Goal: Information Seeking & Learning: Learn about a topic

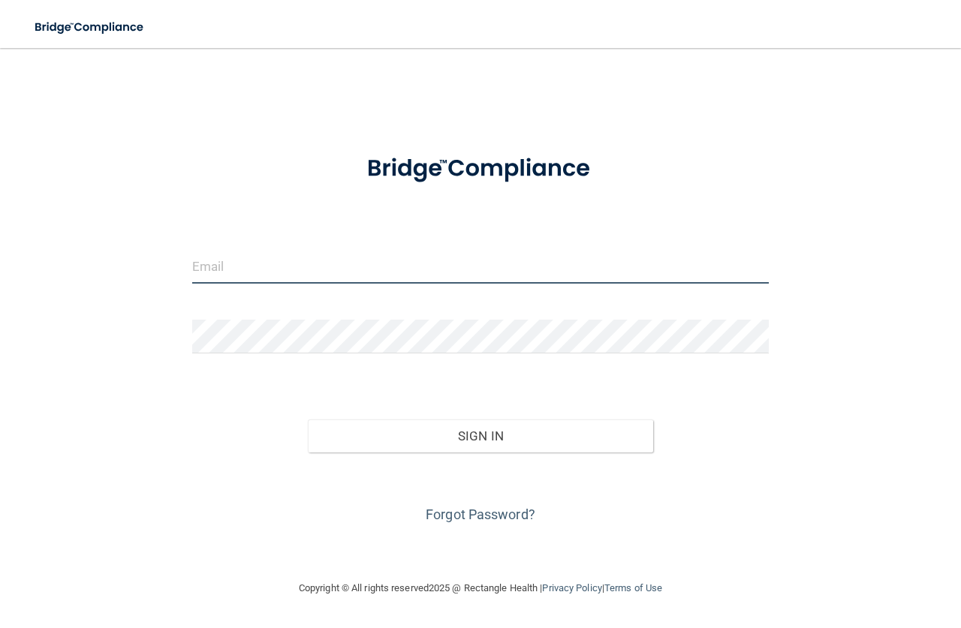
click at [300, 271] on input "email" at bounding box center [480, 267] width 576 height 34
type input "[EMAIL_ADDRESS][DOMAIN_NAME]"
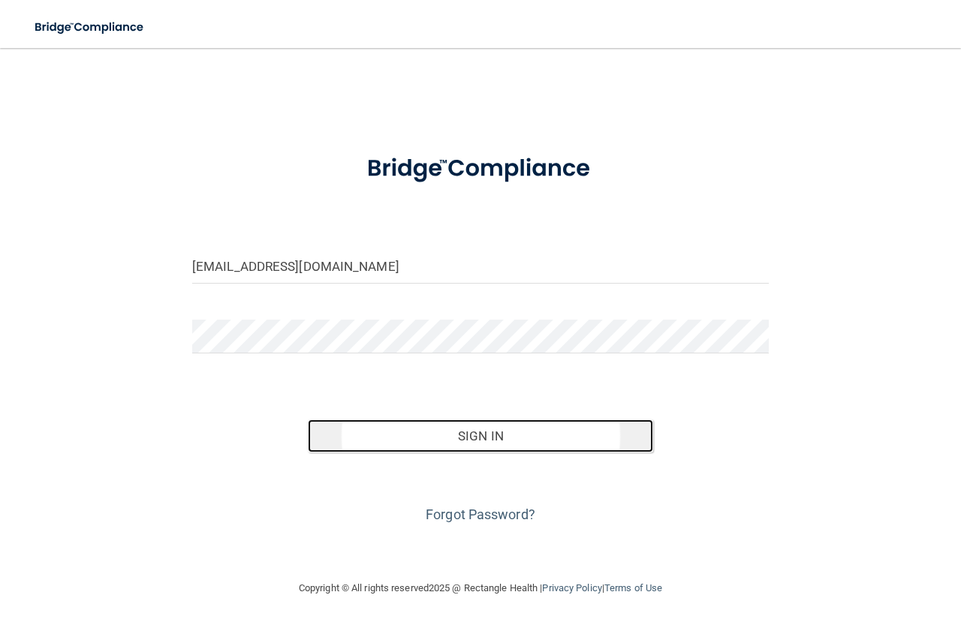
click at [482, 433] on button "Sign In" at bounding box center [481, 436] width 346 height 33
click at [479, 432] on button "Sign In" at bounding box center [481, 436] width 346 height 33
click at [478, 430] on button "Sign In" at bounding box center [481, 436] width 346 height 33
click at [480, 428] on button "Sign In" at bounding box center [481, 436] width 346 height 33
click at [471, 436] on button "Sign In" at bounding box center [481, 436] width 346 height 33
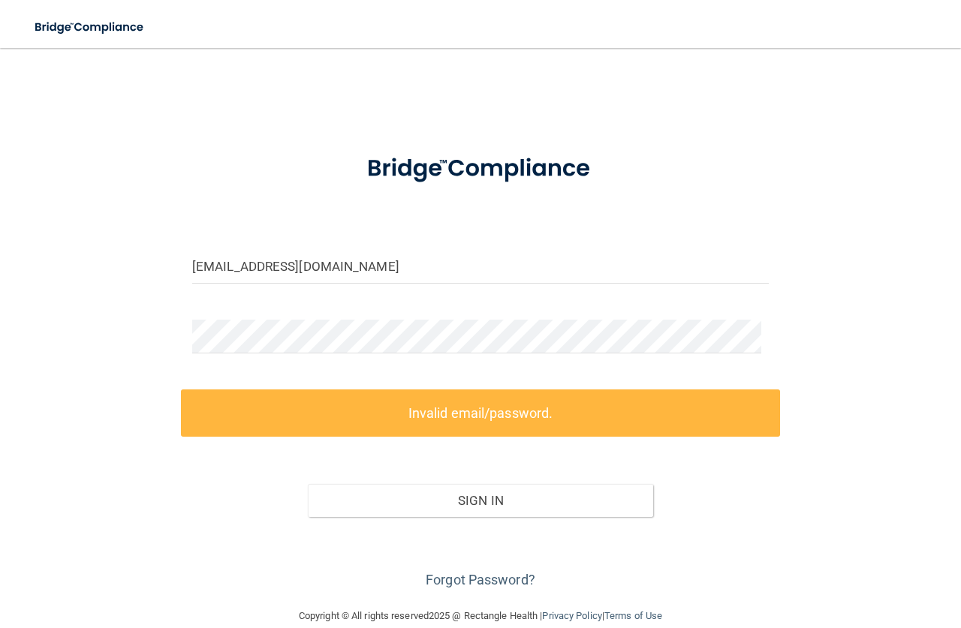
click at [475, 420] on label "Invalid email/password." at bounding box center [480, 413] width 599 height 47
click at [466, 499] on button "Sign In" at bounding box center [481, 500] width 346 height 33
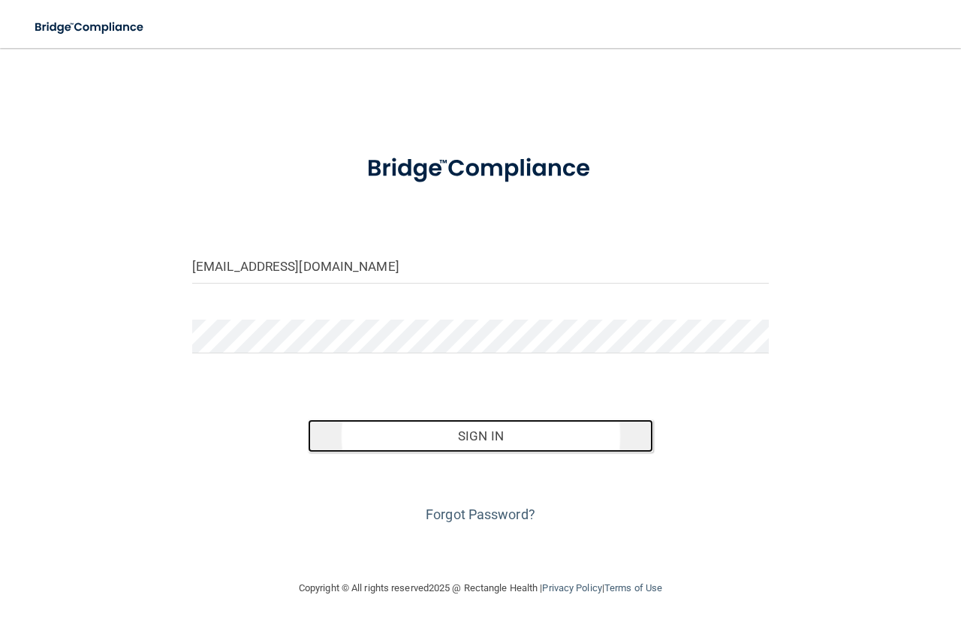
click at [479, 435] on button "Sign In" at bounding box center [481, 436] width 346 height 33
click at [484, 434] on button "Sign In" at bounding box center [481, 436] width 346 height 33
click at [477, 435] on button "Sign In" at bounding box center [481, 436] width 346 height 33
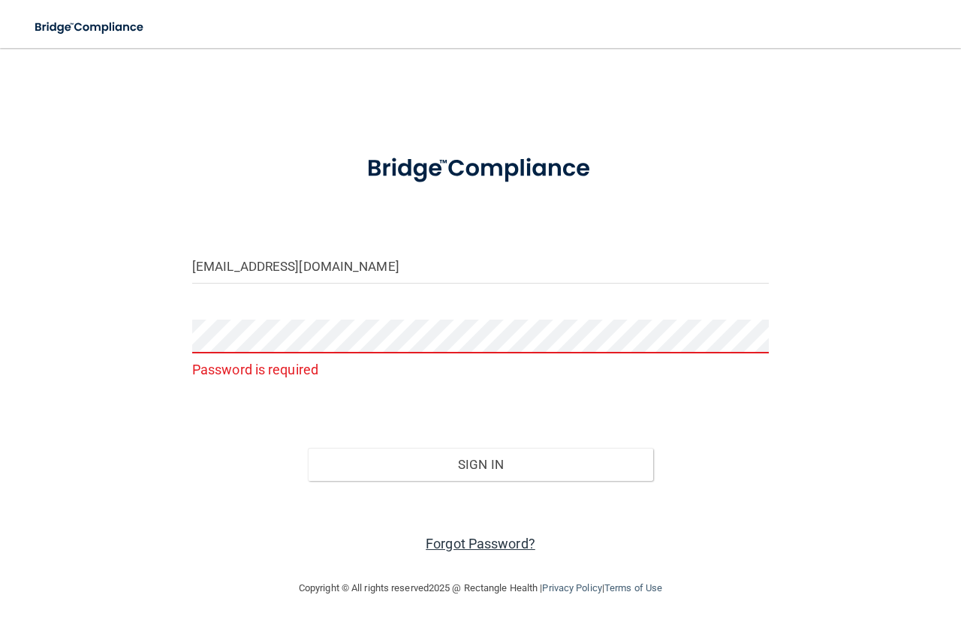
click at [480, 537] on link "Forgot Password?" at bounding box center [481, 544] width 110 height 16
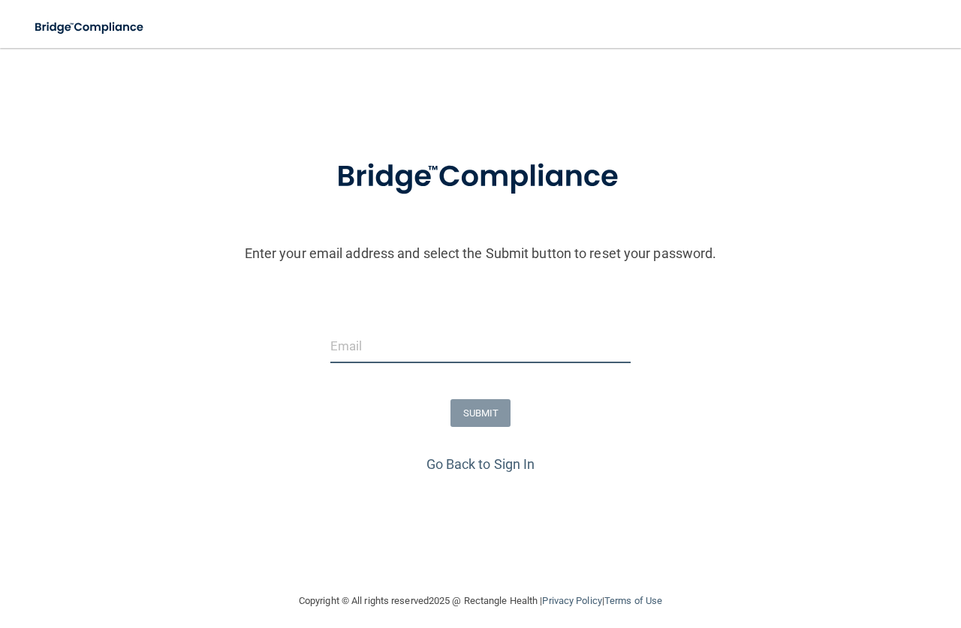
click at [385, 348] on input "email" at bounding box center [480, 347] width 300 height 34
type input "[EMAIL_ADDRESS][DOMAIN_NAME]"
click at [471, 411] on button "SUBMIT" at bounding box center [480, 413] width 61 height 28
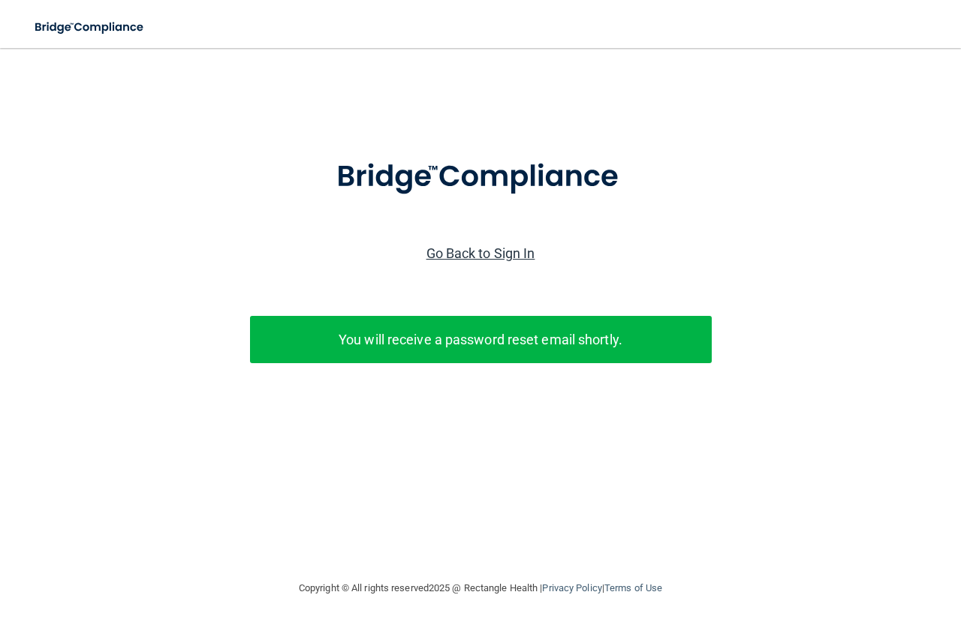
click at [482, 254] on link "Go Back to Sign In" at bounding box center [480, 253] width 109 height 16
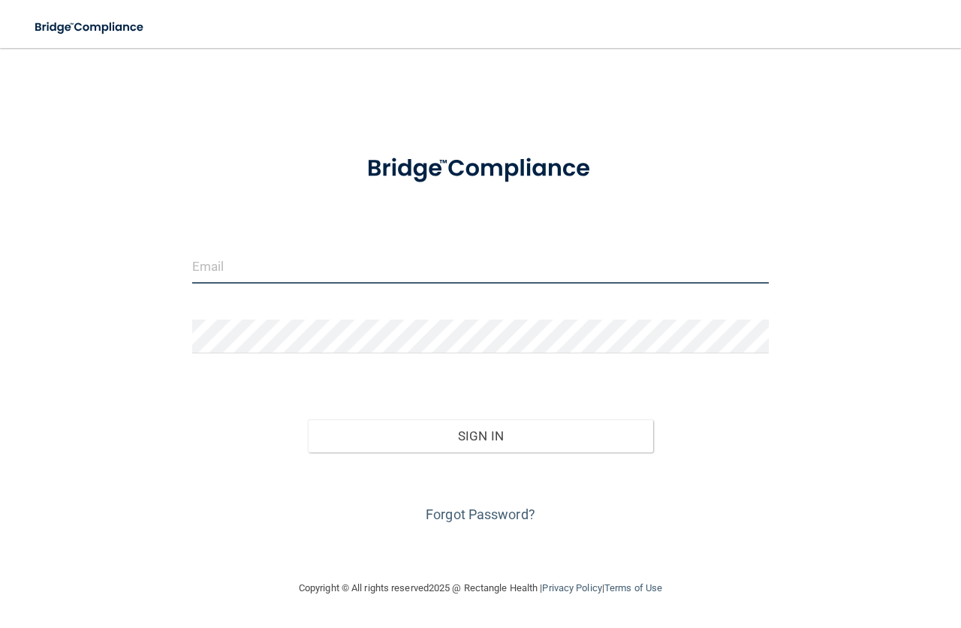
click at [307, 257] on input "email" at bounding box center [480, 267] width 576 height 34
type input "[EMAIL_ADDRESS][DOMAIN_NAME]"
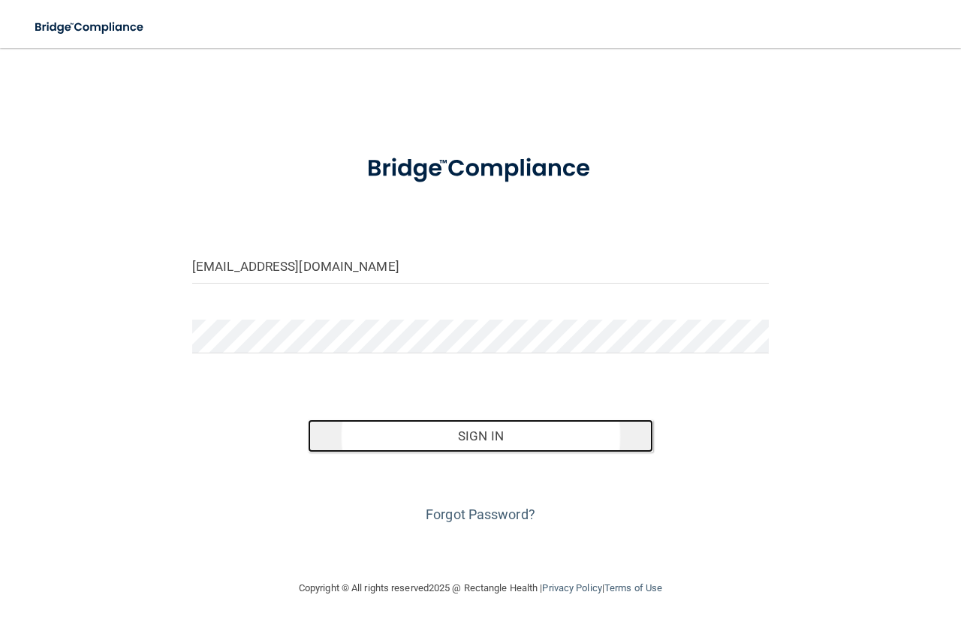
click at [494, 435] on button "Sign In" at bounding box center [481, 436] width 346 height 33
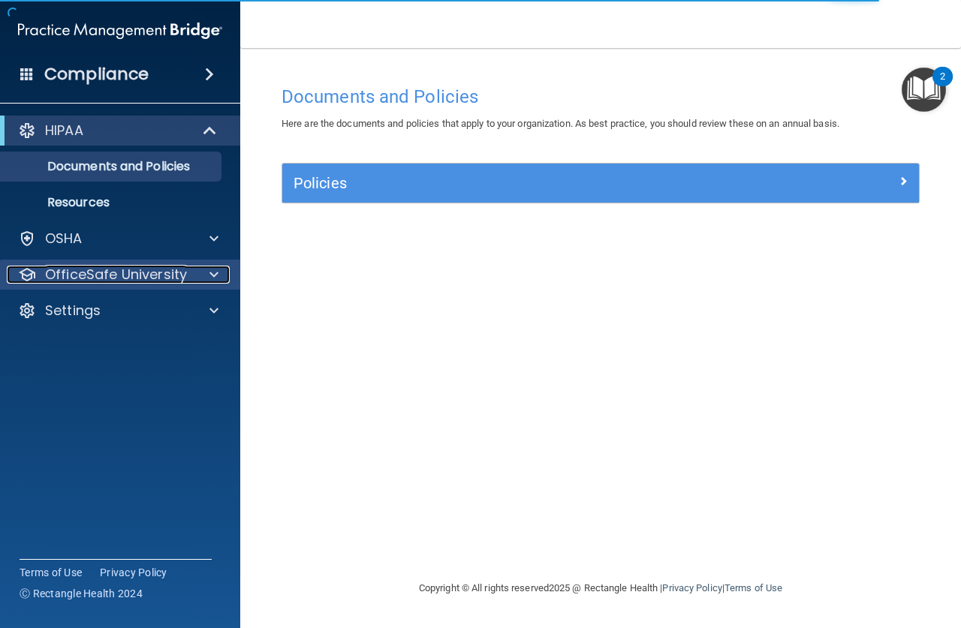
click at [146, 270] on p "OfficeSafe University" at bounding box center [116, 275] width 142 height 18
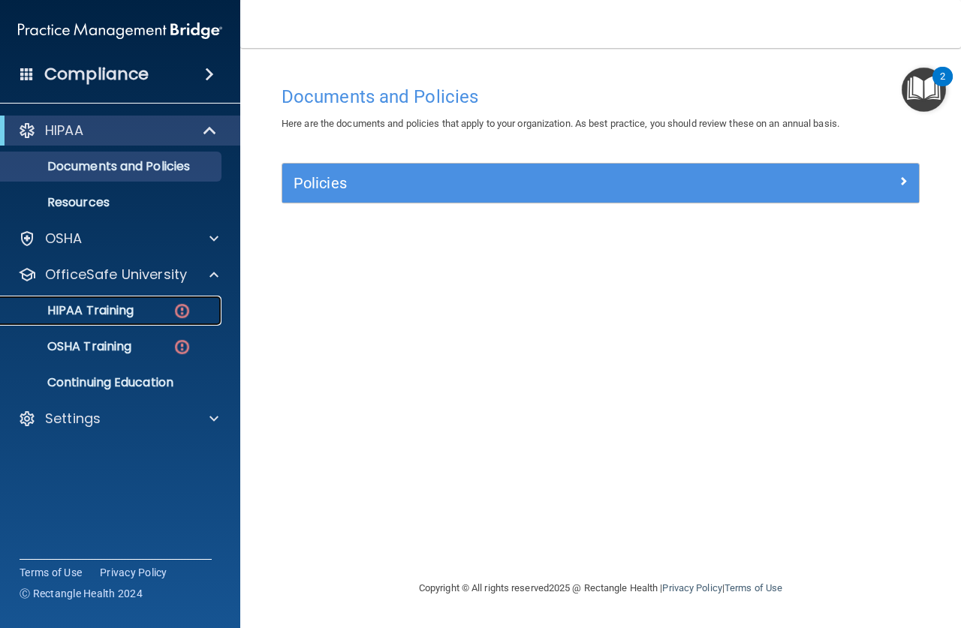
click at [140, 307] on div "HIPAA Training" at bounding box center [112, 310] width 205 height 15
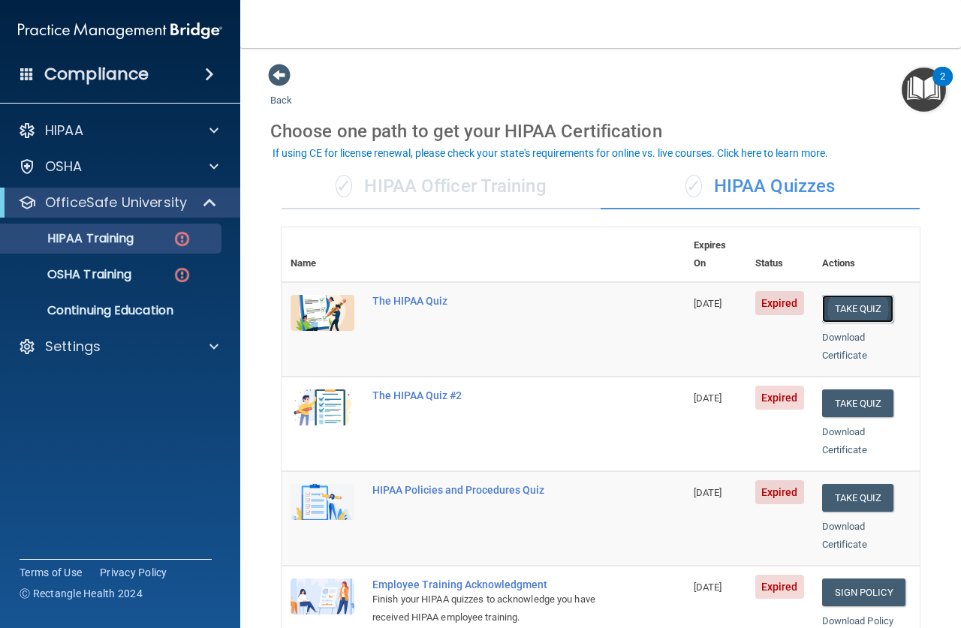
click at [838, 295] on button "Take Quiz" at bounding box center [858, 309] width 72 height 28
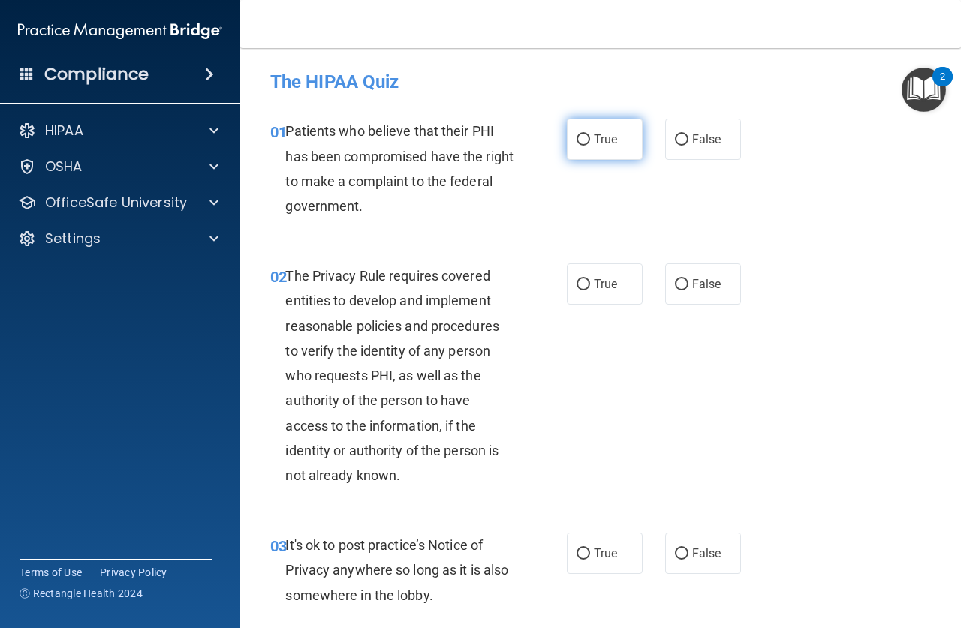
click at [579, 140] on input "True" at bounding box center [583, 139] width 14 height 11
radio input "true"
click at [576, 281] on input "True" at bounding box center [583, 284] width 14 height 11
radio input "true"
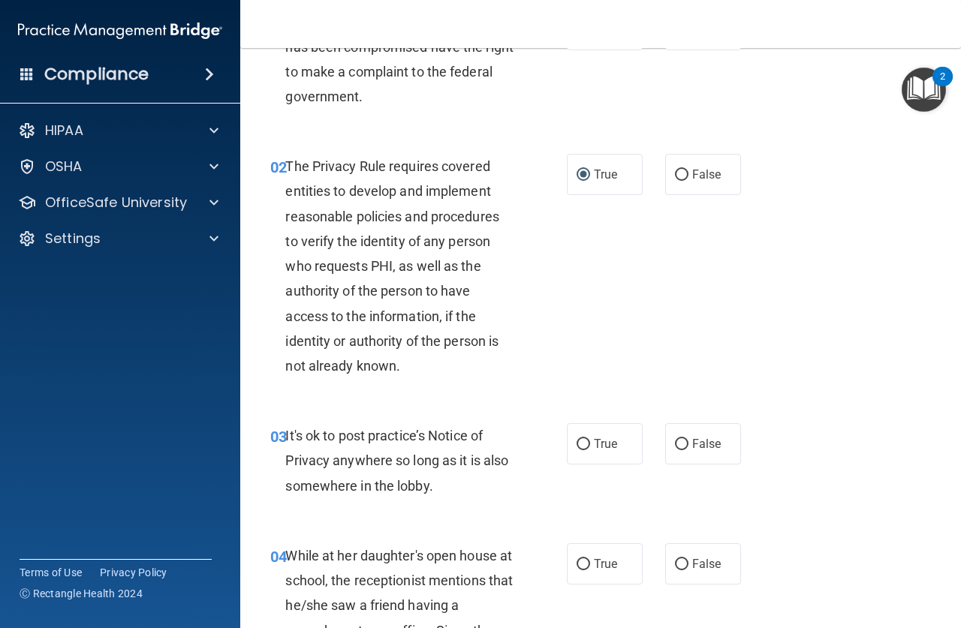
scroll to position [150, 0]
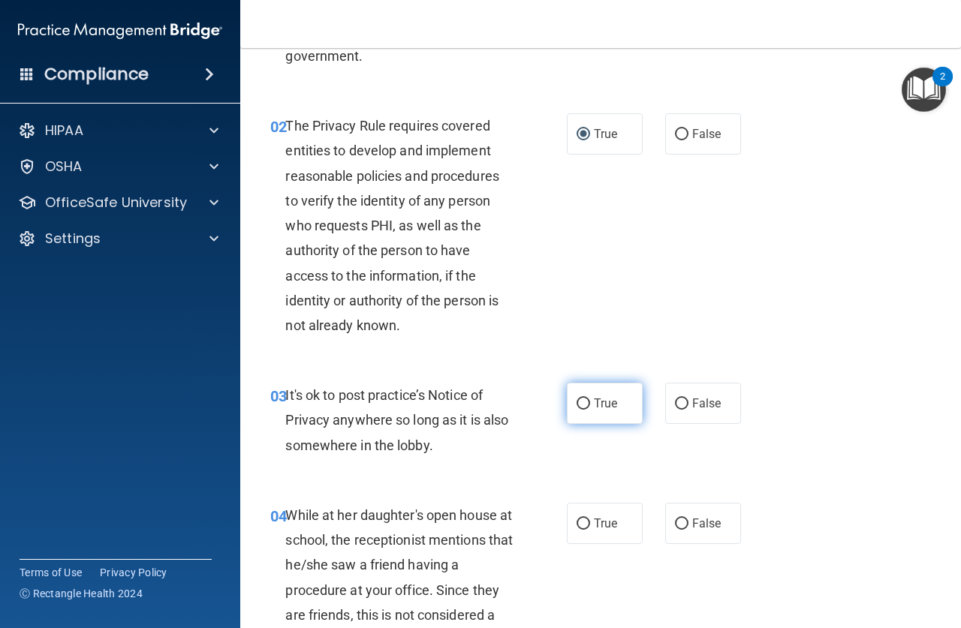
click at [576, 403] on input "True" at bounding box center [583, 404] width 14 height 11
radio input "true"
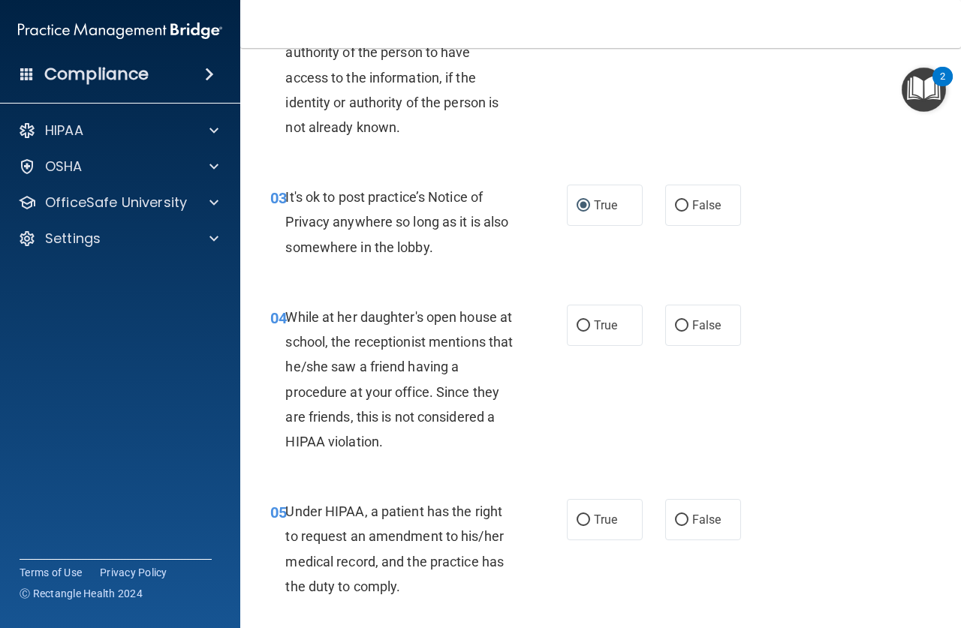
scroll to position [375, 0]
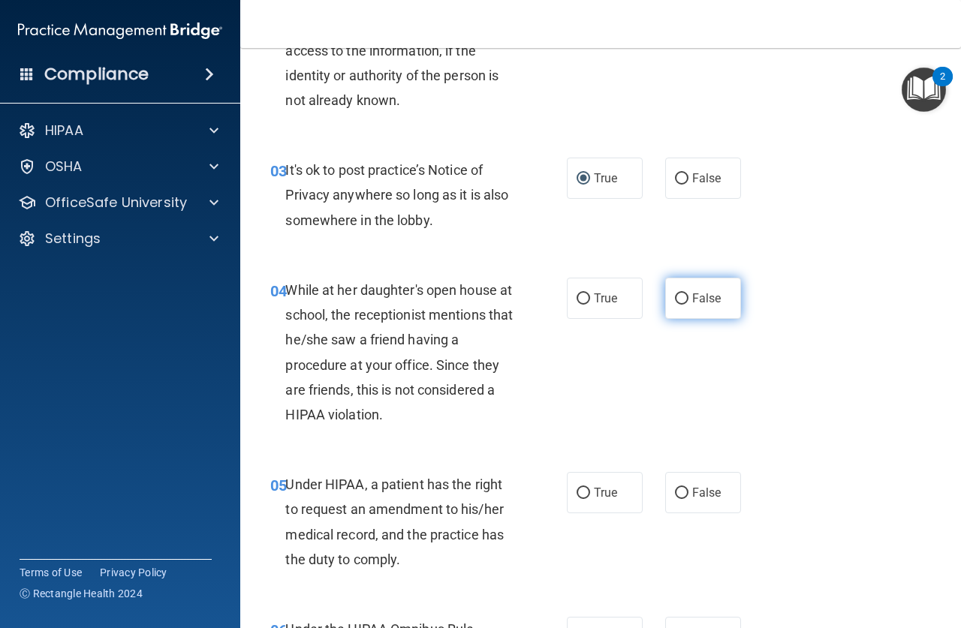
click at [676, 295] on input "False" at bounding box center [682, 298] width 14 height 11
radio input "true"
click at [677, 493] on input "False" at bounding box center [682, 493] width 14 height 11
radio input "true"
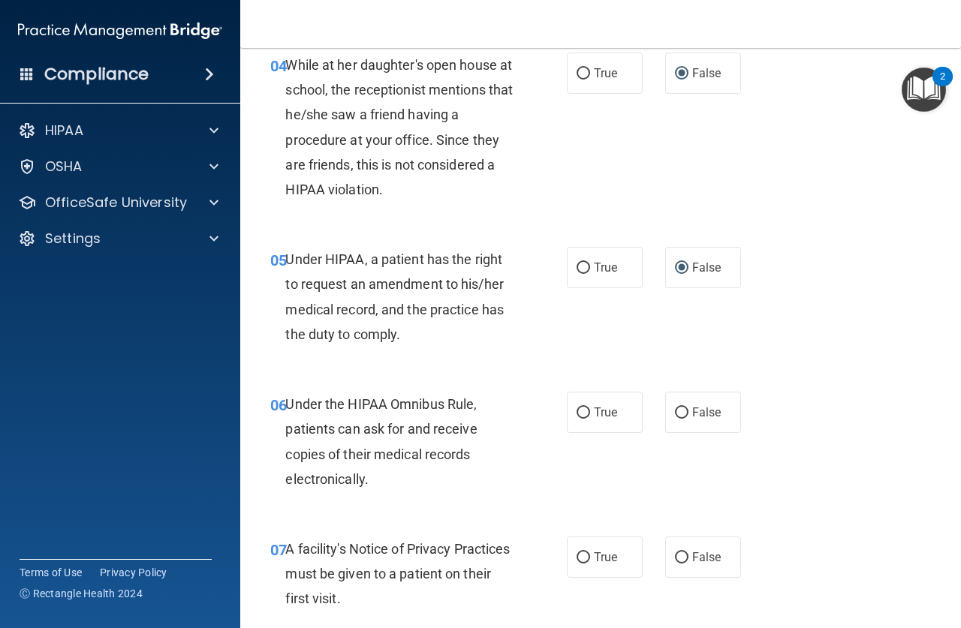
scroll to position [676, 0]
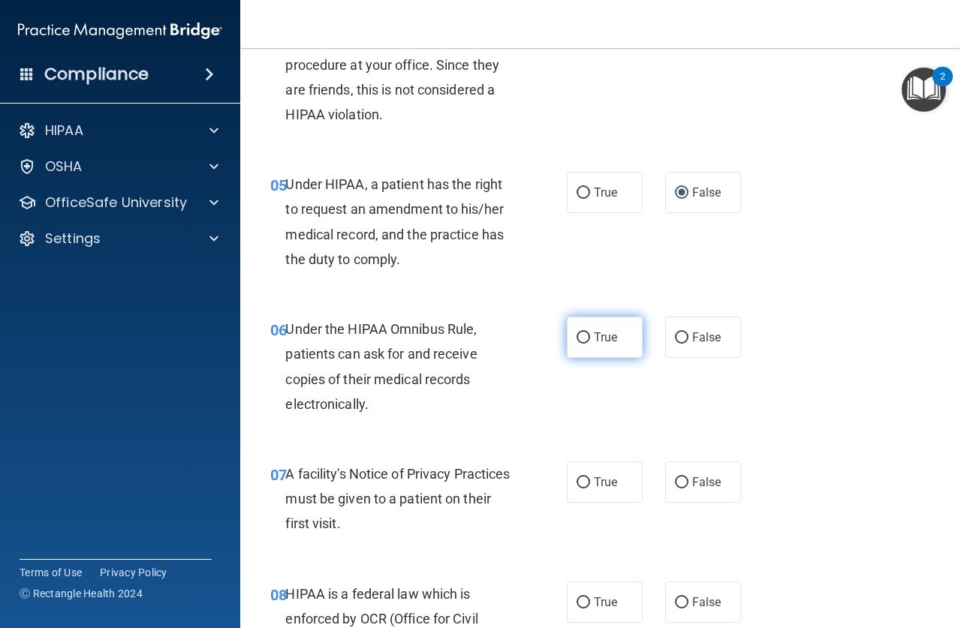
click at [580, 334] on input "True" at bounding box center [583, 338] width 14 height 11
radio input "true"
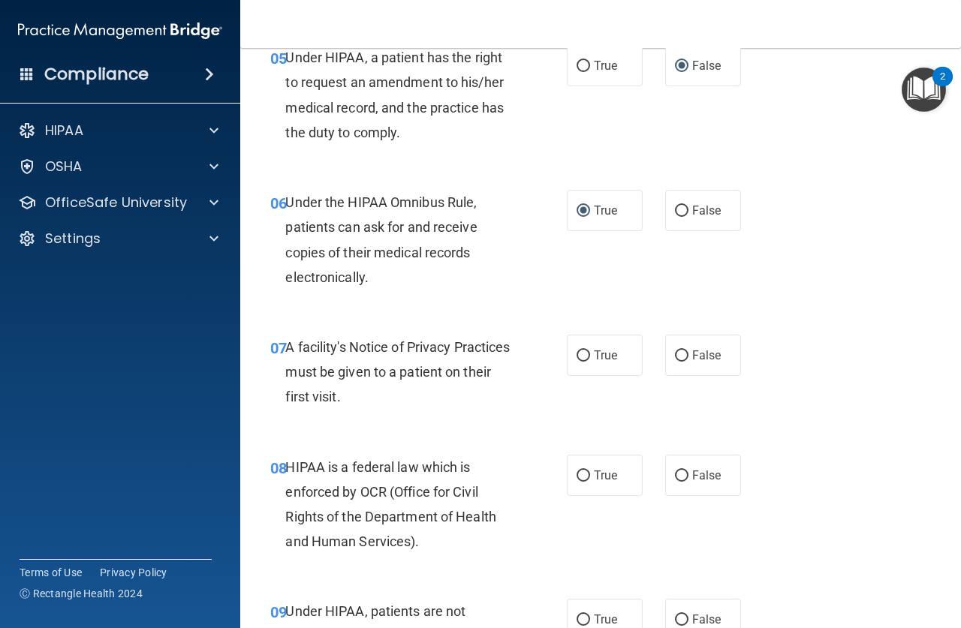
scroll to position [826, 0]
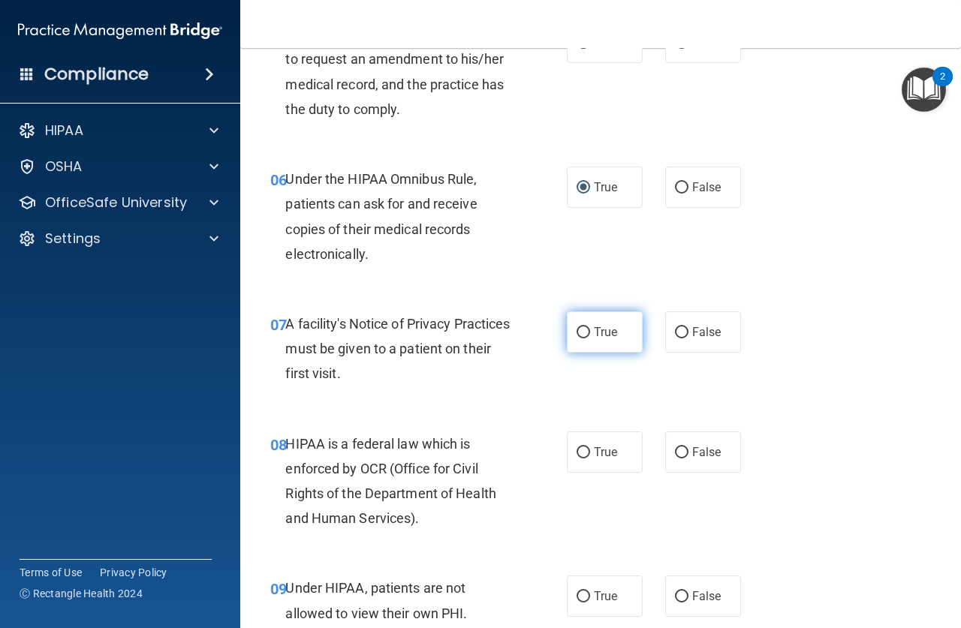
click at [577, 330] on input "True" at bounding box center [583, 332] width 14 height 11
radio input "true"
click at [576, 447] on input "True" at bounding box center [583, 452] width 14 height 11
radio input "true"
click at [675, 595] on input "False" at bounding box center [682, 597] width 14 height 11
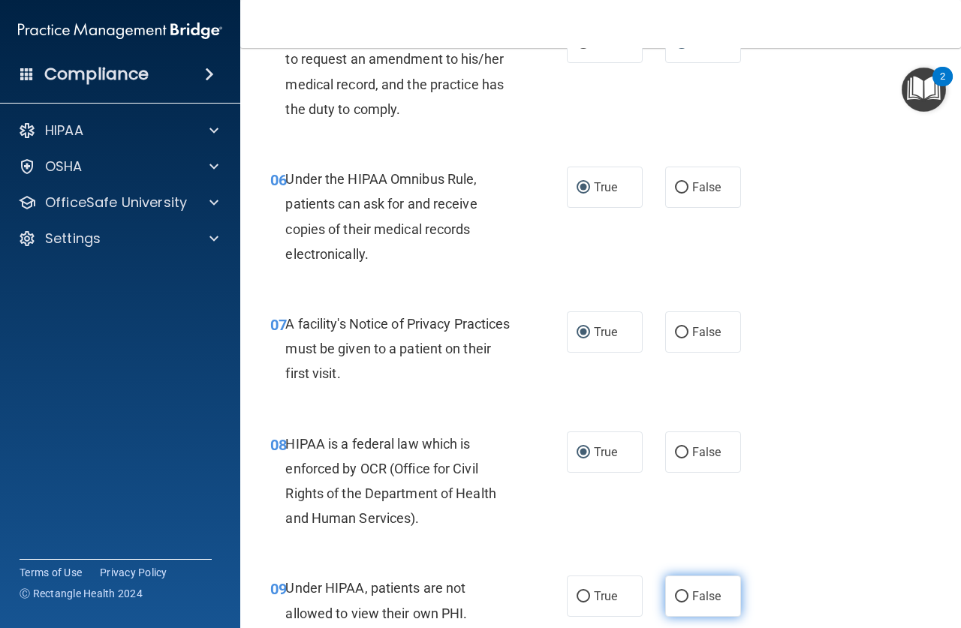
radio input "true"
click at [675, 595] on input "False" at bounding box center [682, 597] width 14 height 11
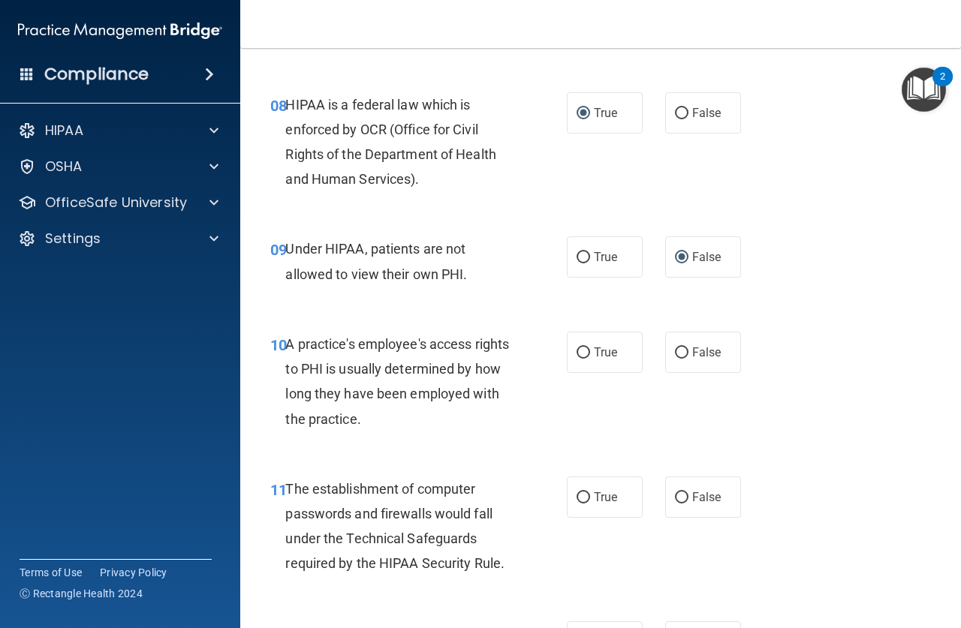
scroll to position [1201, 0]
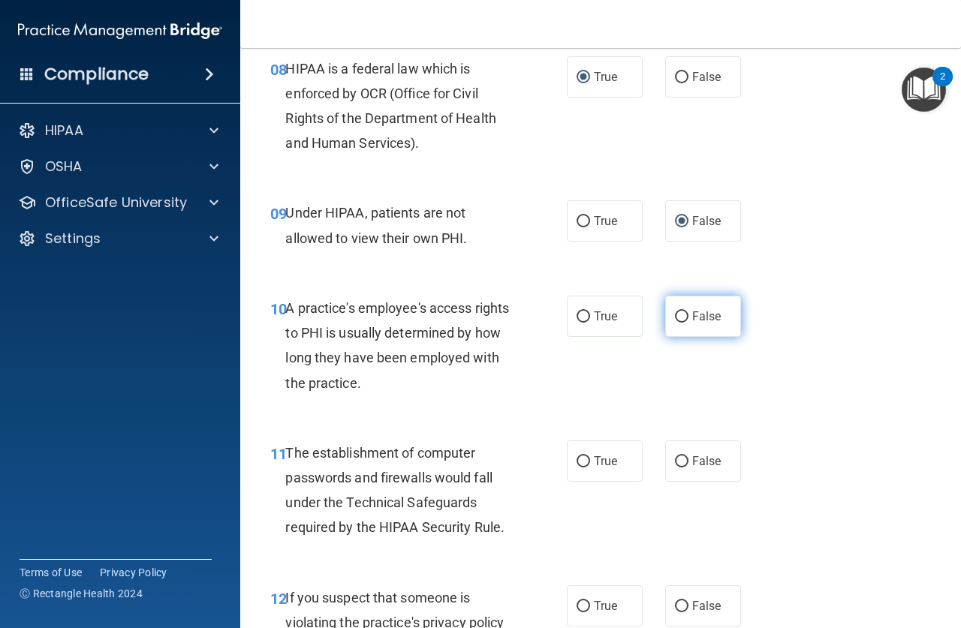
click at [675, 318] on input "False" at bounding box center [682, 317] width 14 height 11
radio input "true"
click at [576, 461] on input "True" at bounding box center [583, 461] width 14 height 11
radio input "true"
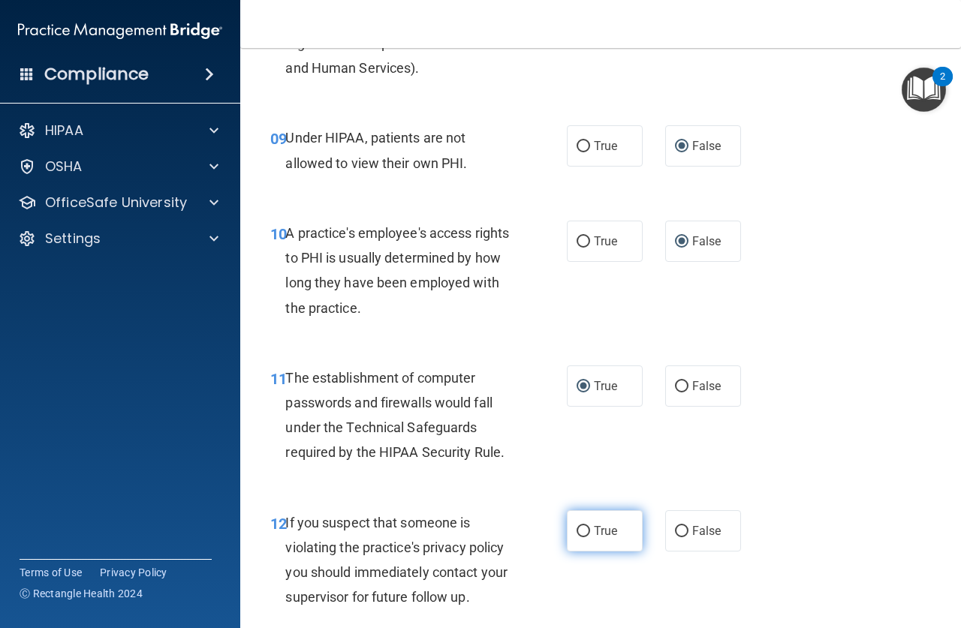
click at [576, 530] on input "True" at bounding box center [583, 531] width 14 height 11
radio input "true"
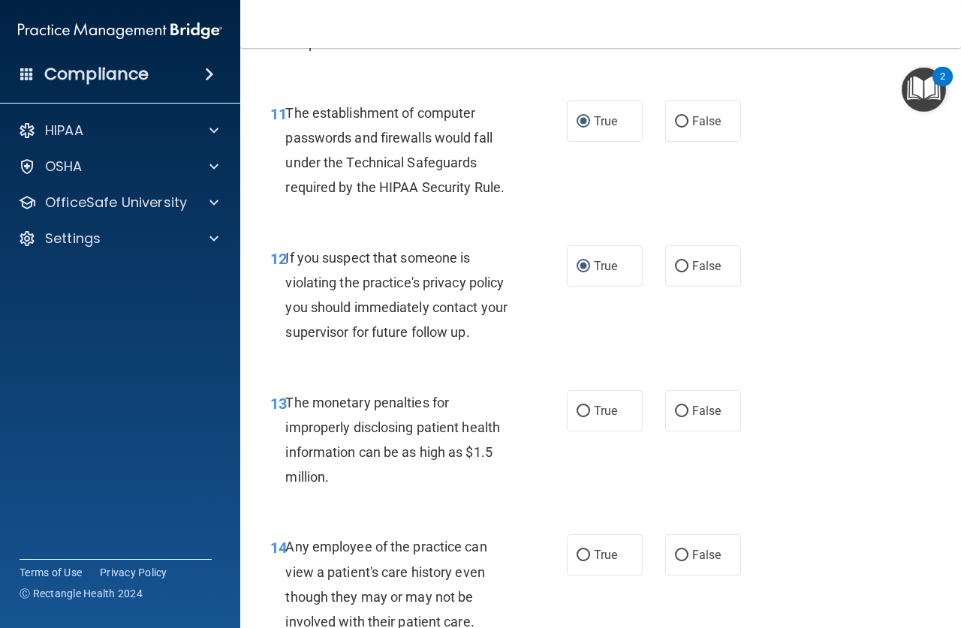
scroll to position [1576, 0]
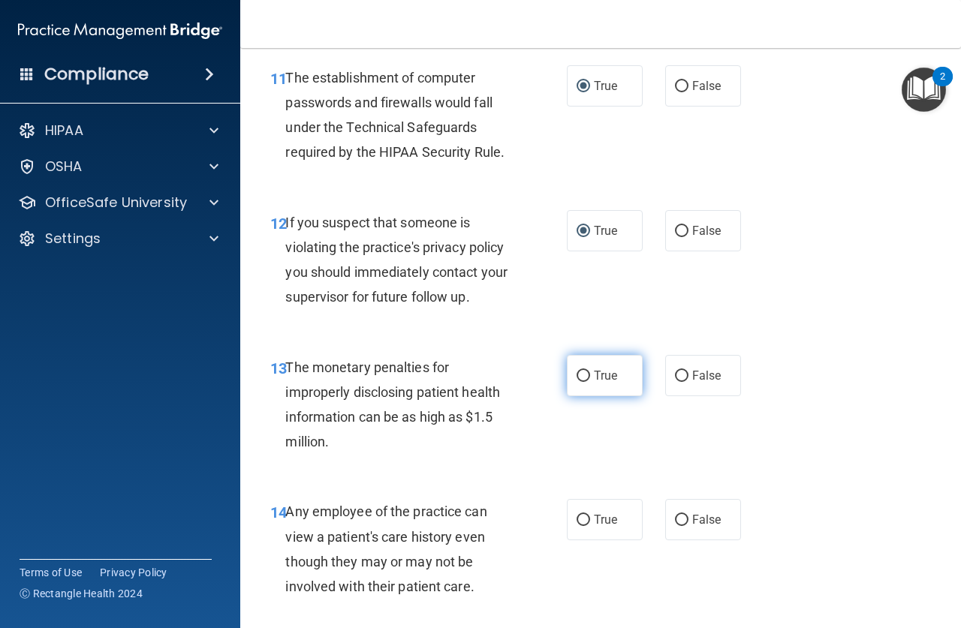
click at [578, 372] on input "True" at bounding box center [583, 376] width 14 height 11
radio input "true"
click at [675, 515] on input "False" at bounding box center [682, 520] width 14 height 11
radio input "true"
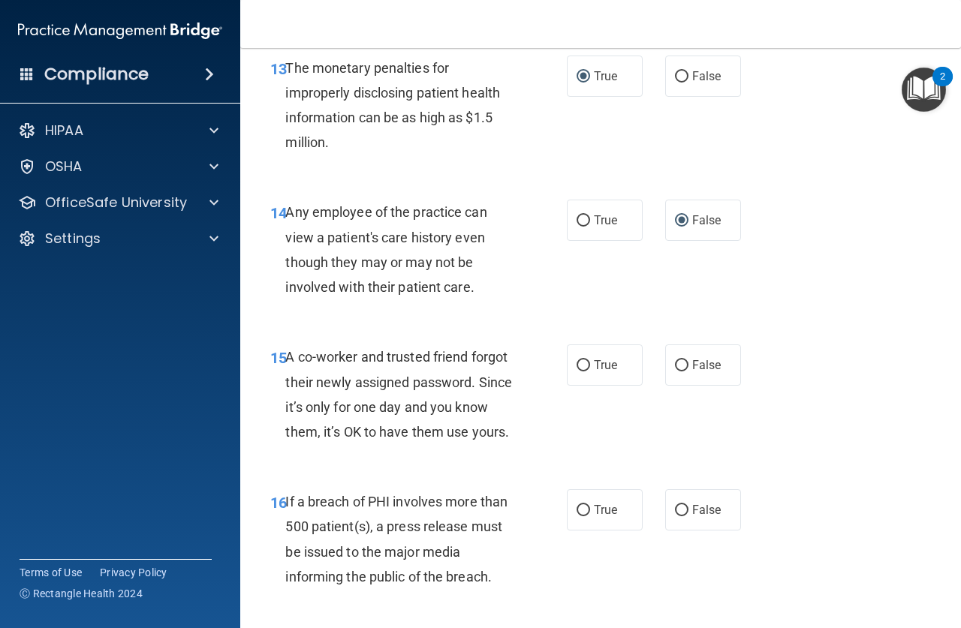
scroll to position [1877, 0]
click at [679, 362] on input "False" at bounding box center [682, 365] width 14 height 11
radio input "true"
click at [578, 516] on input "True" at bounding box center [583, 509] width 14 height 11
radio input "true"
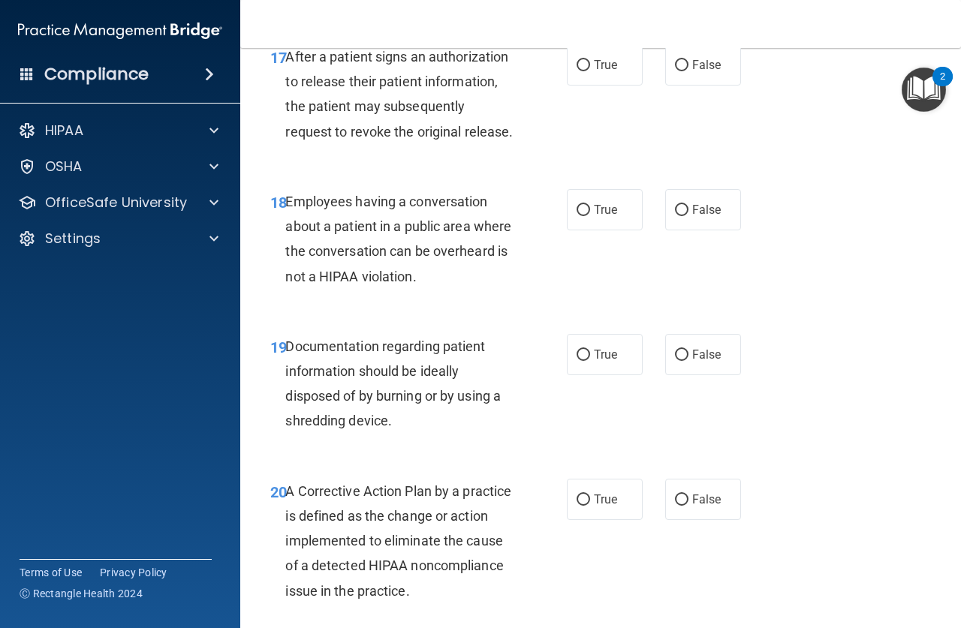
scroll to position [2477, 0]
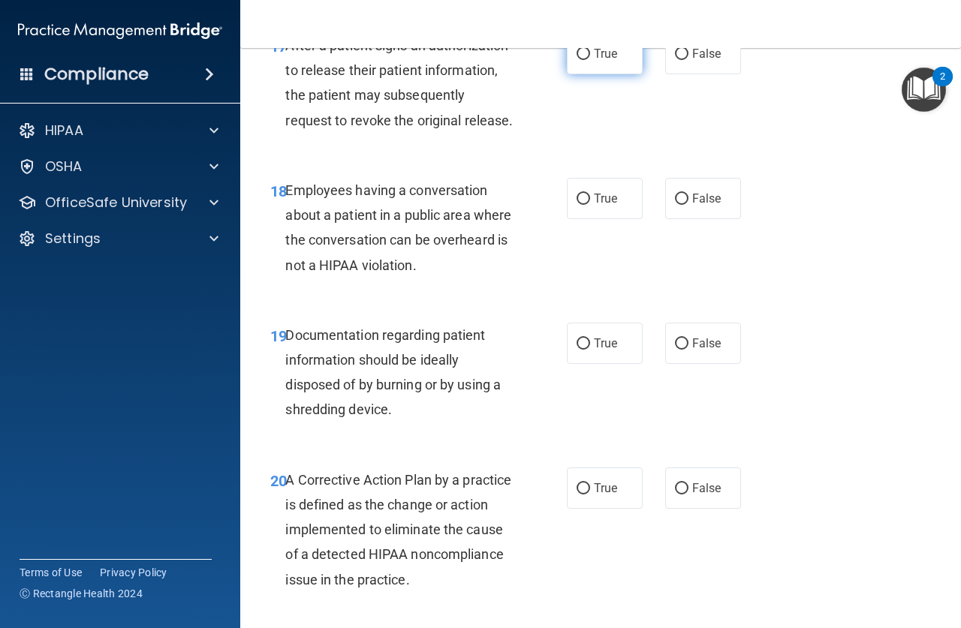
click at [576, 60] on input "True" at bounding box center [583, 54] width 14 height 11
radio input "true"
click at [677, 205] on input "False" at bounding box center [682, 199] width 14 height 11
radio input "true"
click at [578, 350] on input "True" at bounding box center [583, 344] width 14 height 11
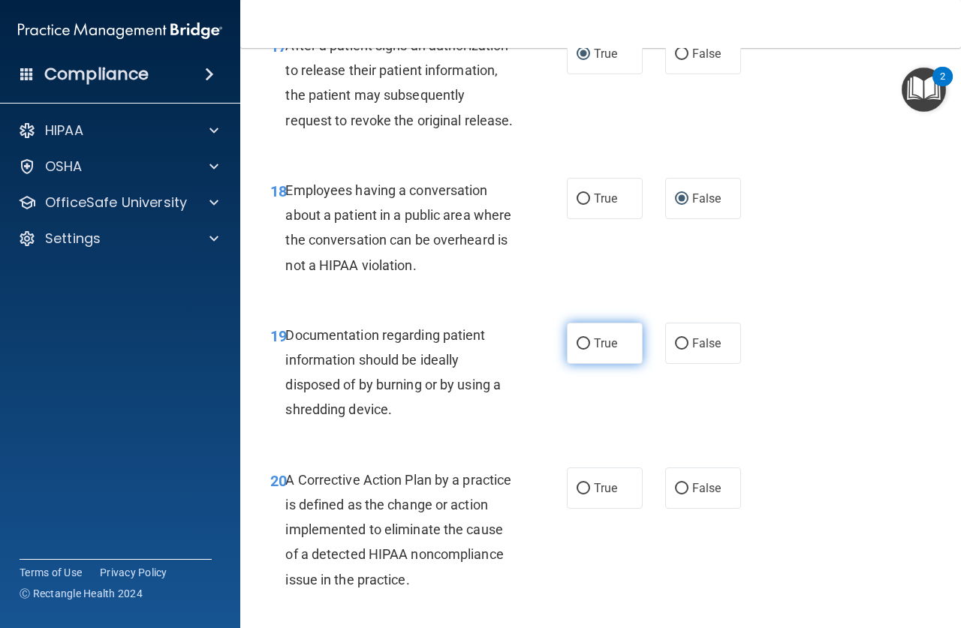
radio input "true"
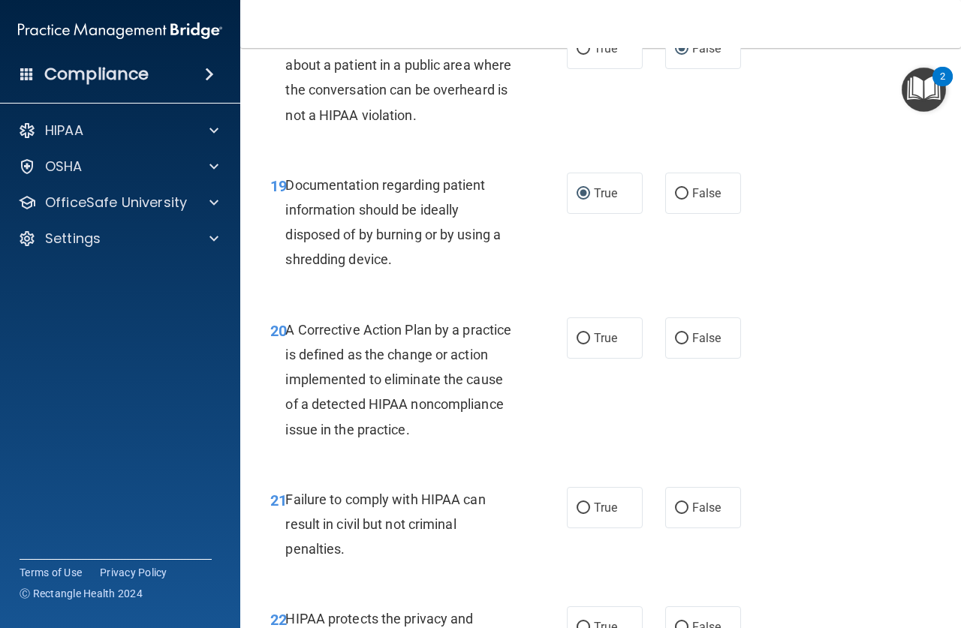
scroll to position [2702, 0]
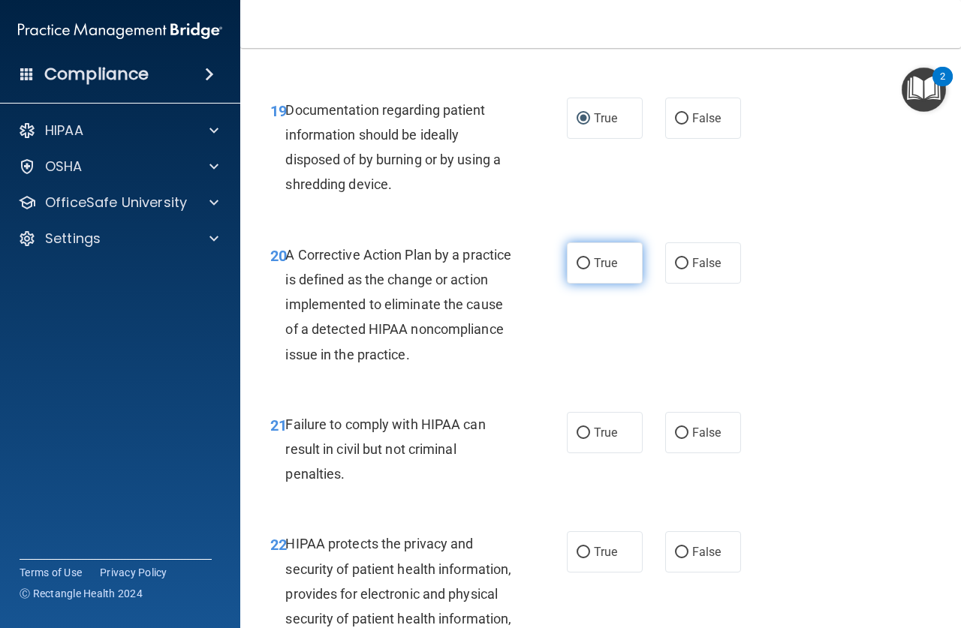
click at [580, 269] on input "True" at bounding box center [583, 263] width 14 height 11
radio input "true"
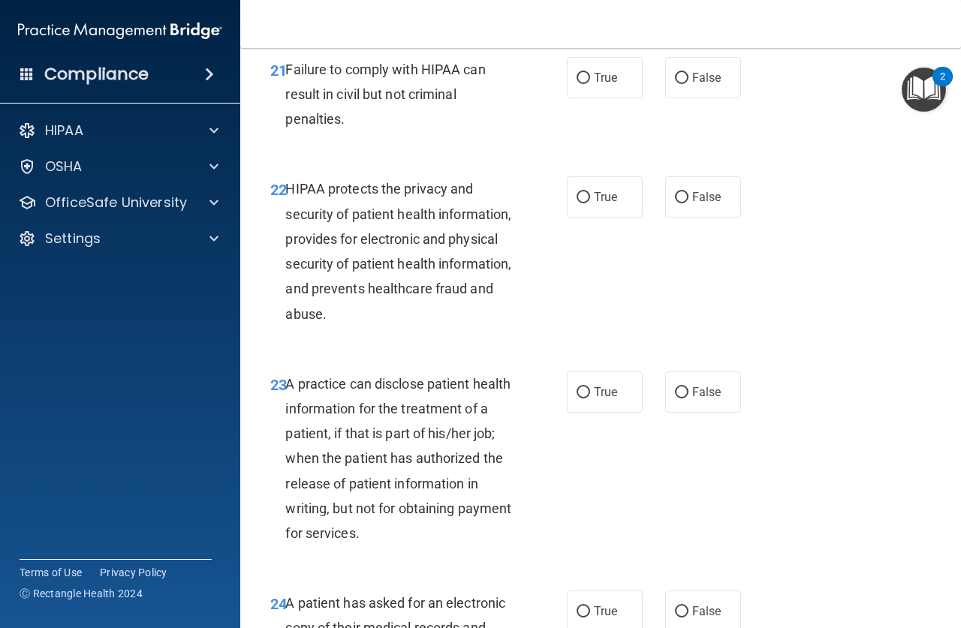
scroll to position [3078, 0]
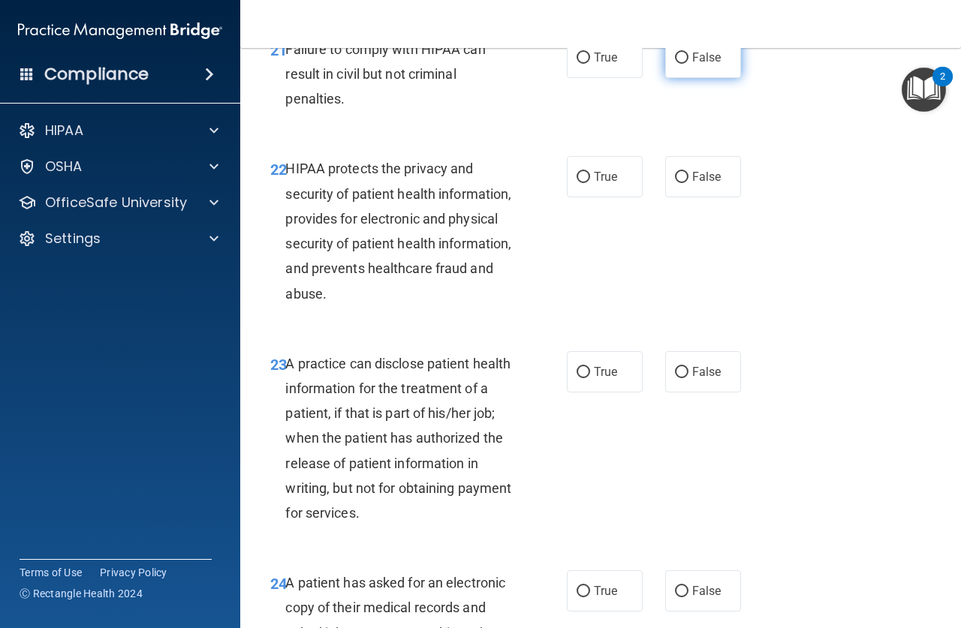
click at [675, 64] on input "False" at bounding box center [682, 58] width 14 height 11
radio input "true"
click at [582, 183] on input "True" at bounding box center [583, 177] width 14 height 11
radio input "true"
click at [675, 378] on input "False" at bounding box center [682, 372] width 14 height 11
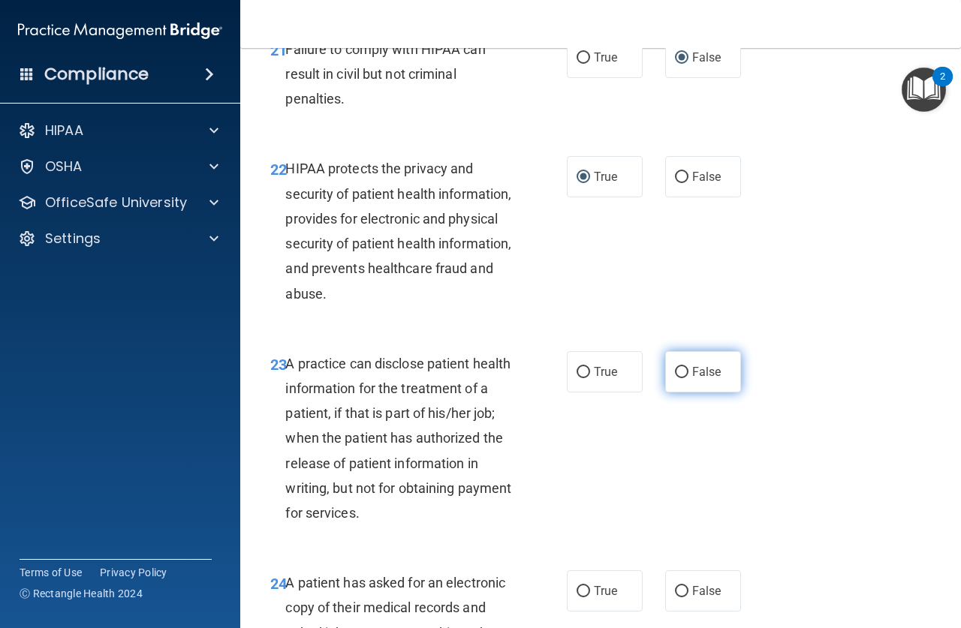
radio input "true"
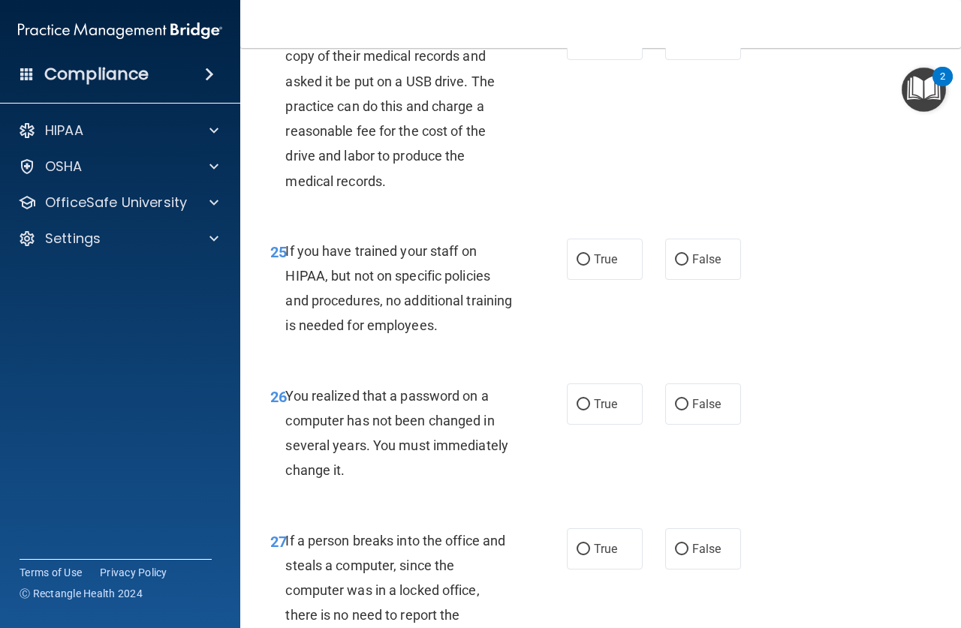
scroll to position [3603, 0]
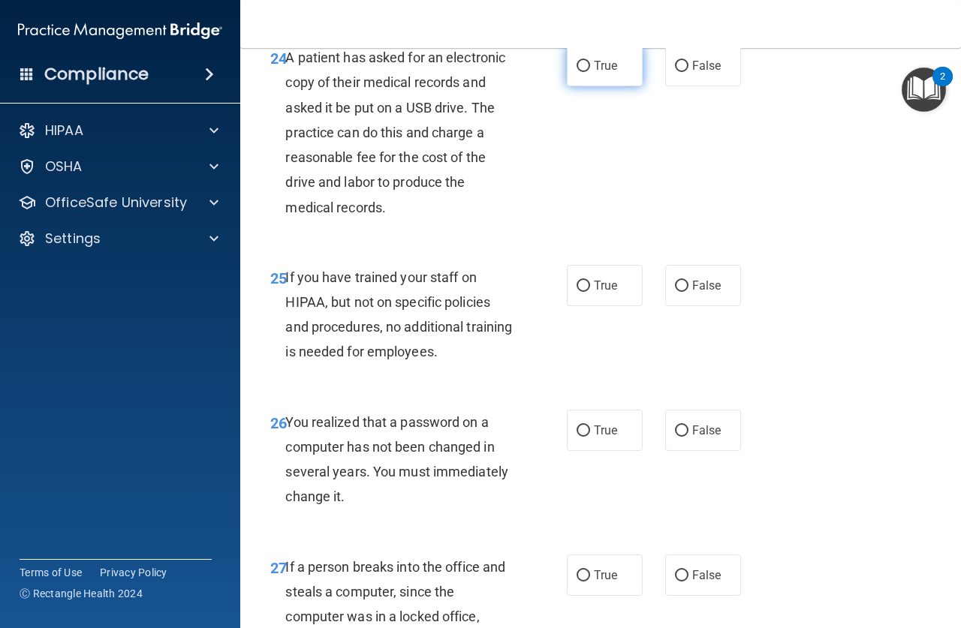
click at [577, 72] on input "True" at bounding box center [583, 66] width 14 height 11
radio input "true"
click at [675, 292] on input "False" at bounding box center [682, 286] width 14 height 11
radio input "true"
click at [581, 437] on input "True" at bounding box center [583, 431] width 14 height 11
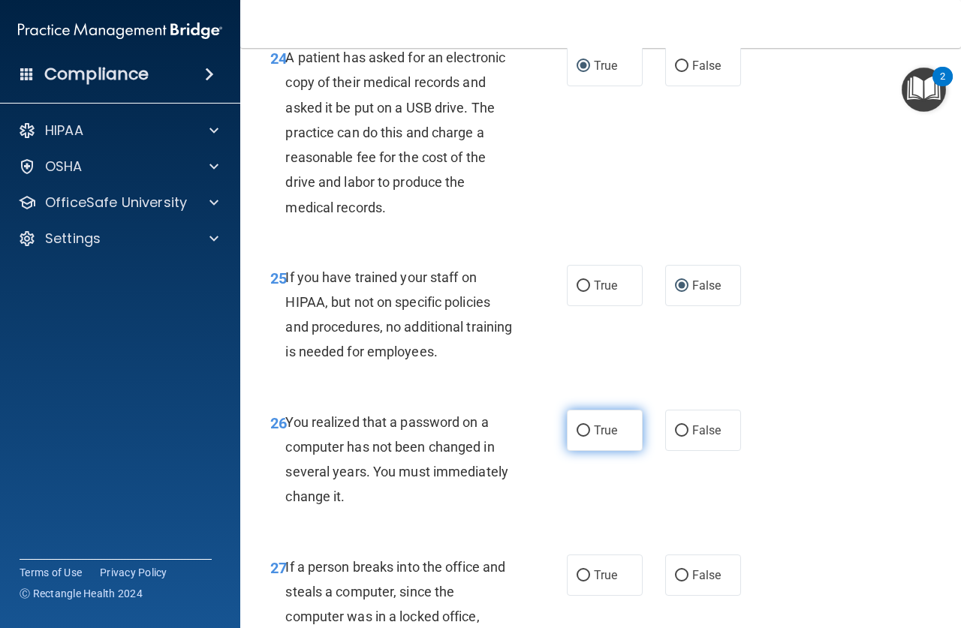
radio input "true"
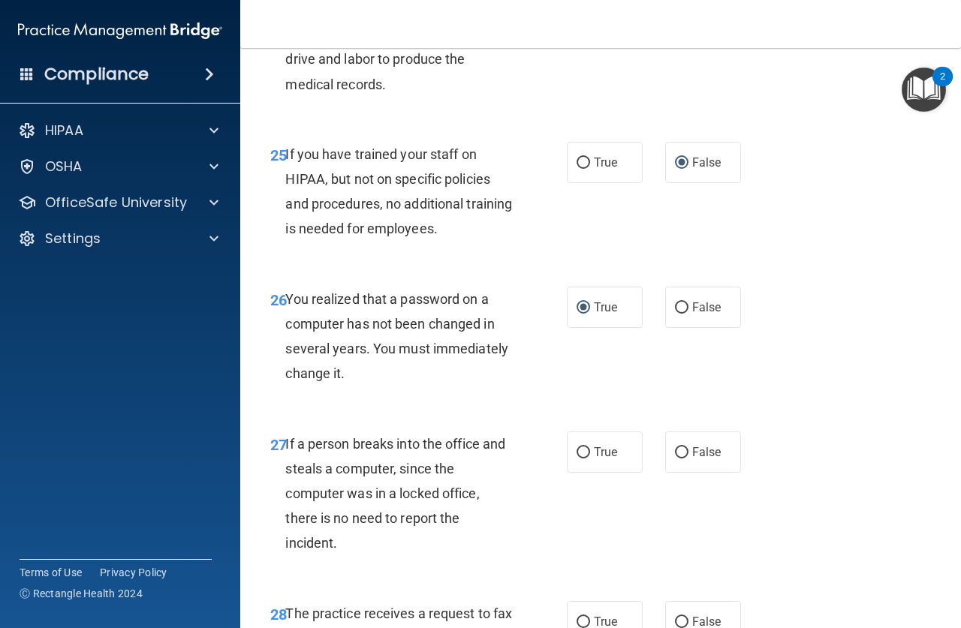
scroll to position [3753, 0]
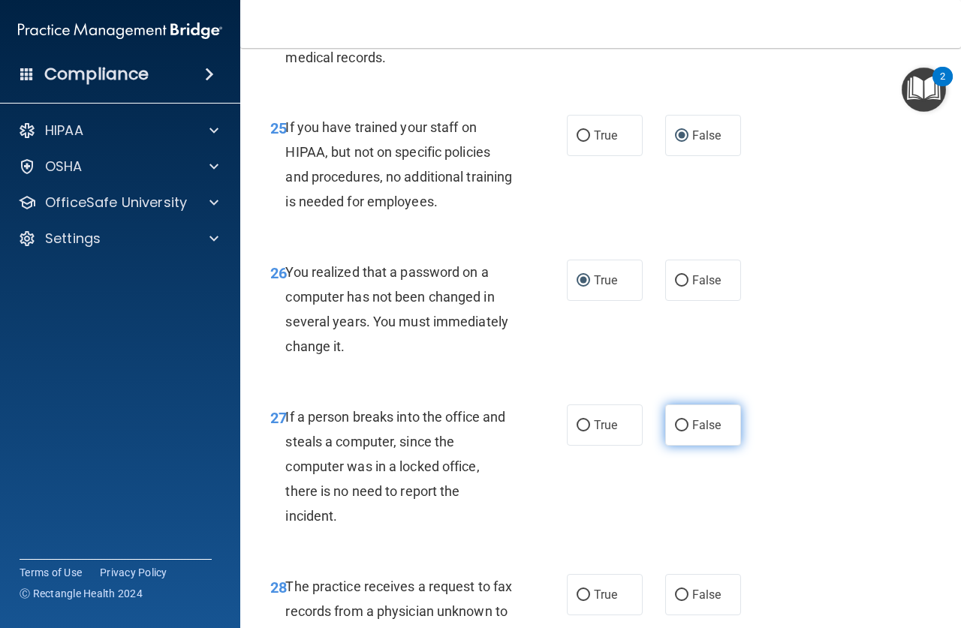
click at [676, 432] on input "False" at bounding box center [682, 425] width 14 height 11
radio input "true"
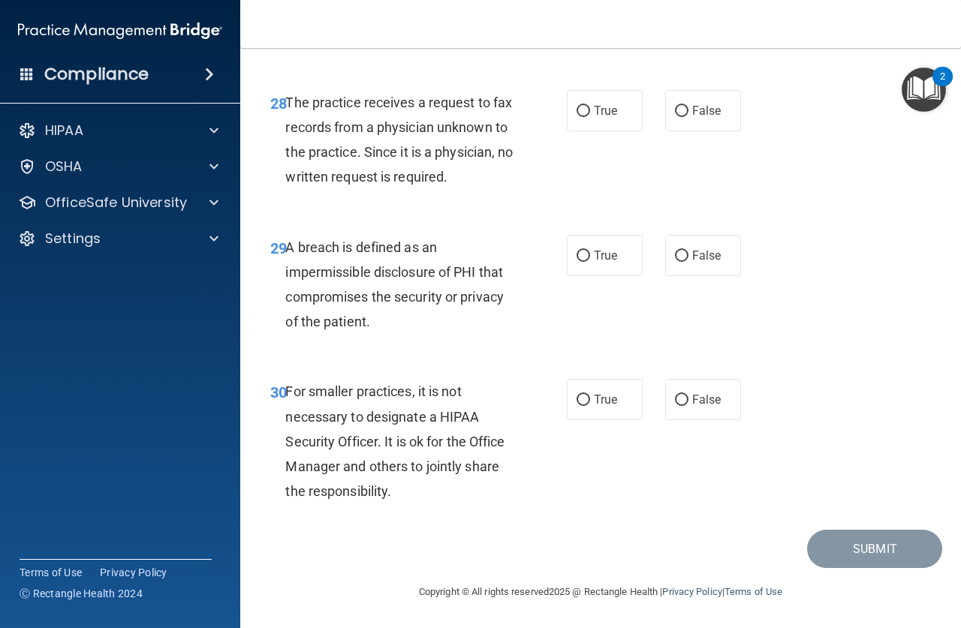
scroll to position [4312, 0]
click at [676, 106] on input "False" at bounding box center [682, 111] width 14 height 11
radio input "true"
click at [579, 254] on input "True" at bounding box center [583, 256] width 14 height 11
radio input "true"
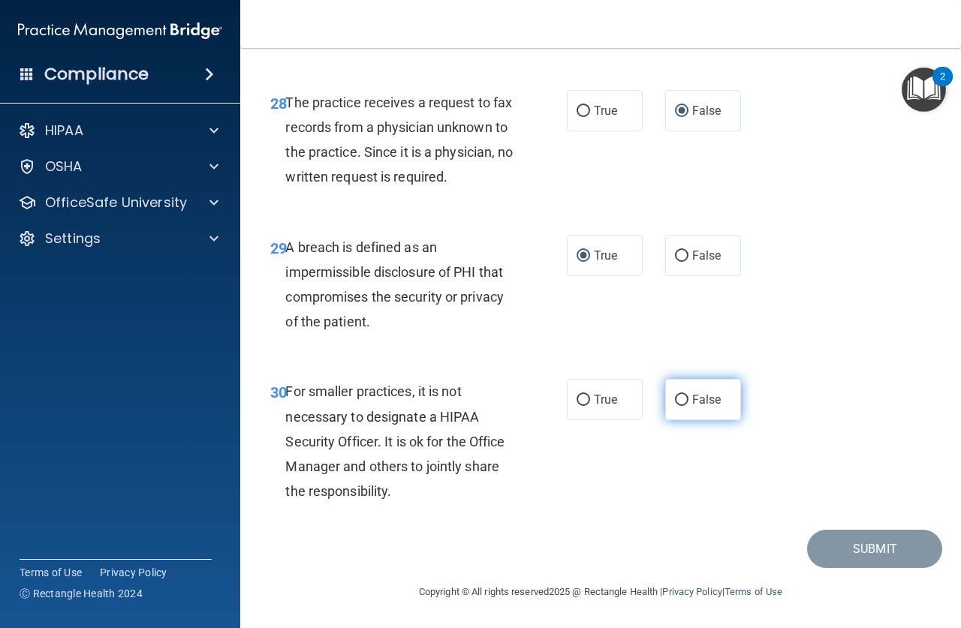
click at [677, 399] on input "False" at bounding box center [682, 400] width 14 height 11
radio input "true"
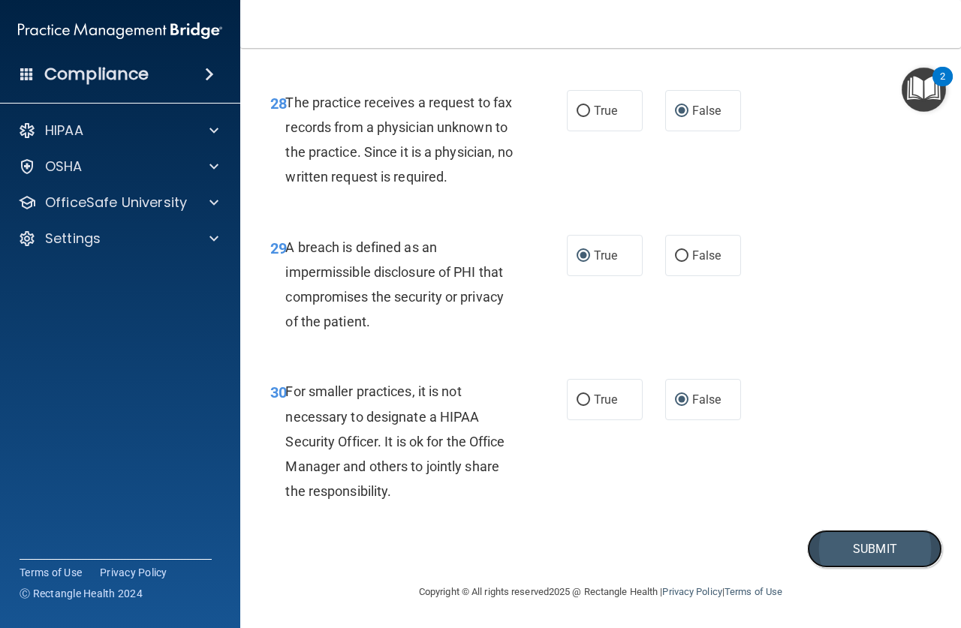
click at [865, 543] on button "Submit" at bounding box center [874, 549] width 135 height 38
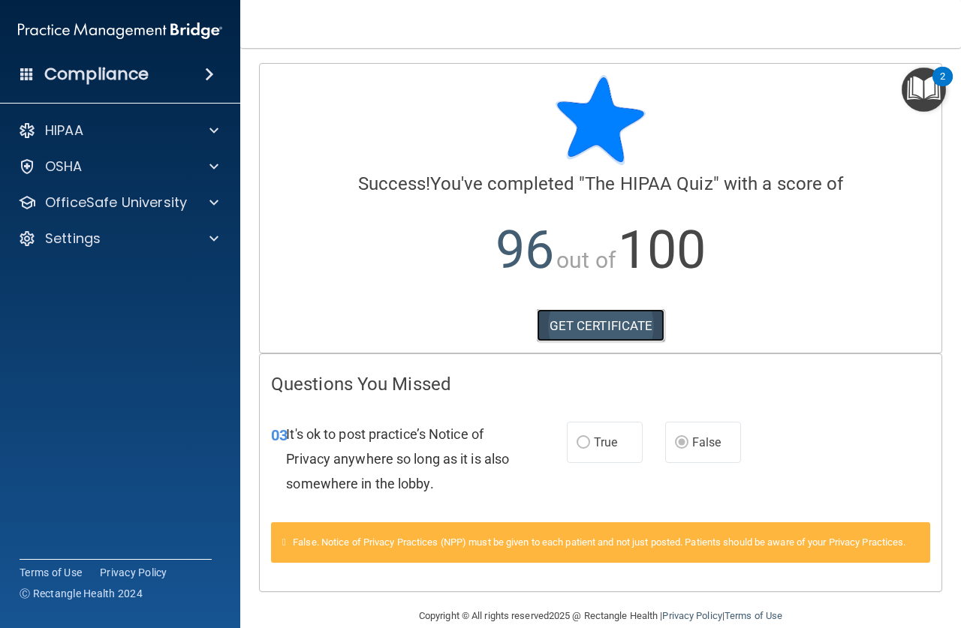
click at [573, 321] on link "GET CERTIFICATE" at bounding box center [601, 325] width 128 height 33
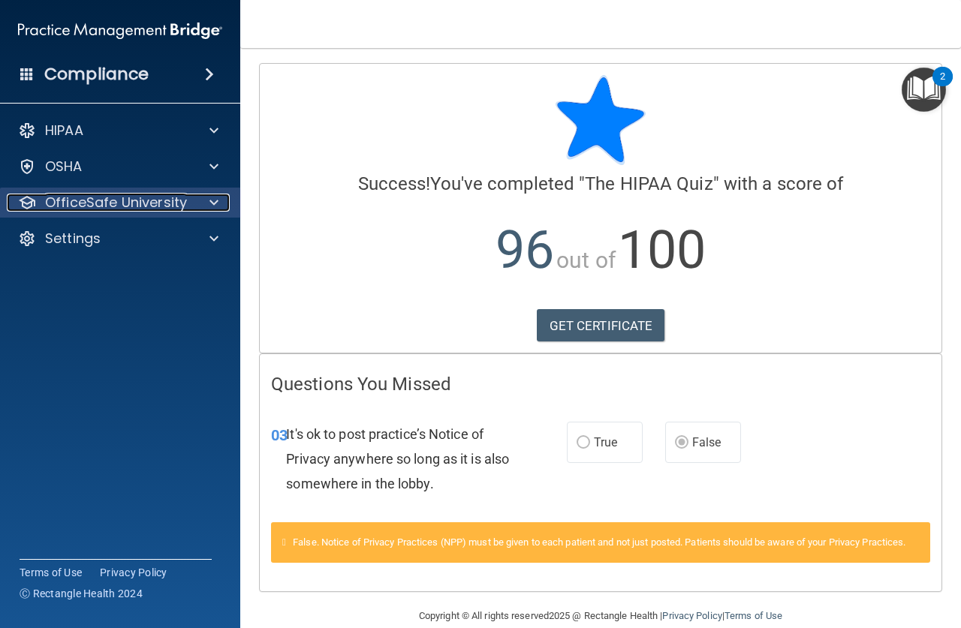
click at [213, 200] on span at bounding box center [213, 203] width 9 height 18
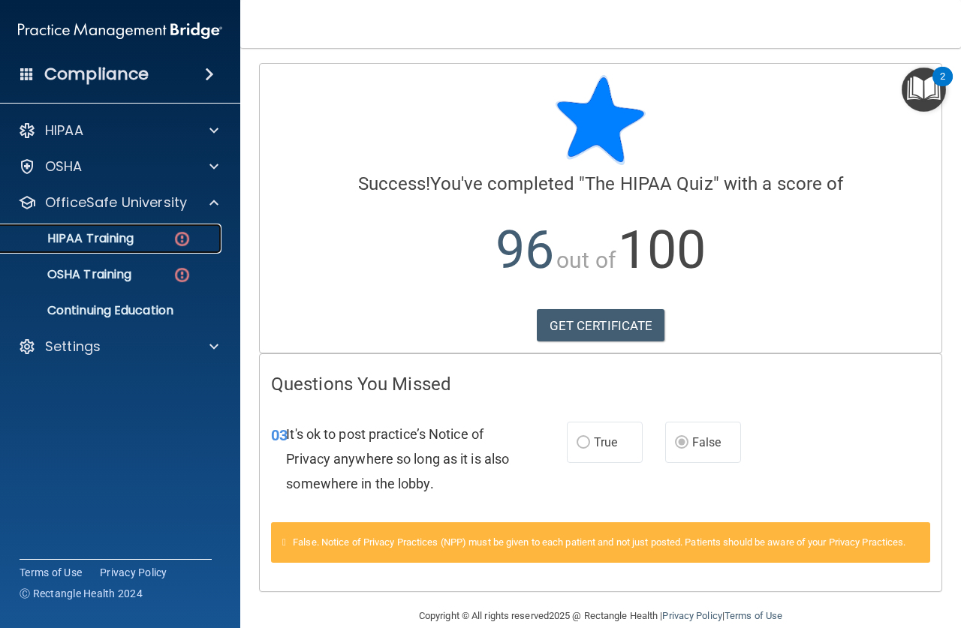
click at [182, 235] on img at bounding box center [182, 239] width 19 height 19
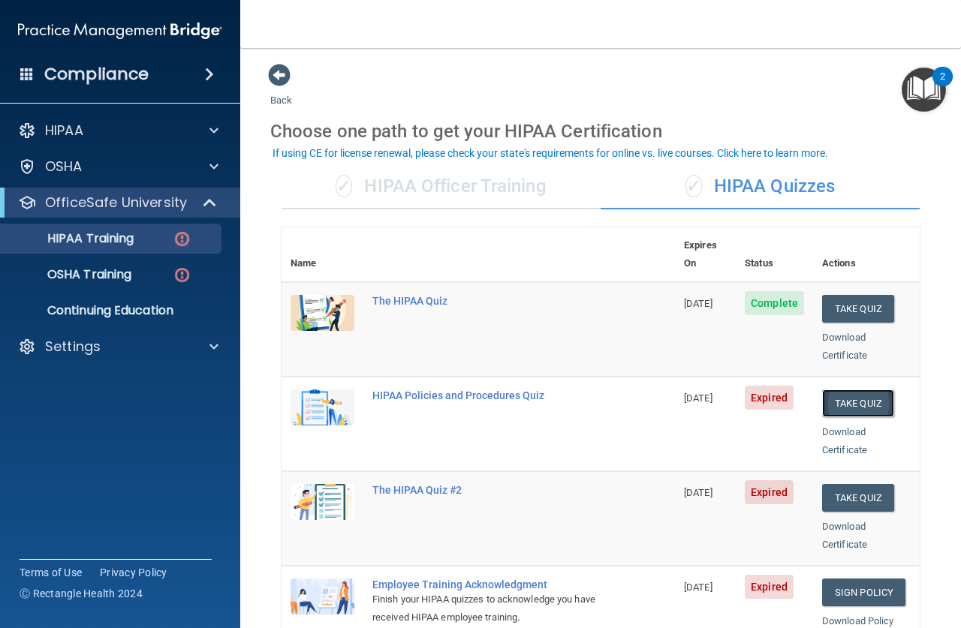
click at [856, 390] on button "Take Quiz" at bounding box center [858, 404] width 72 height 28
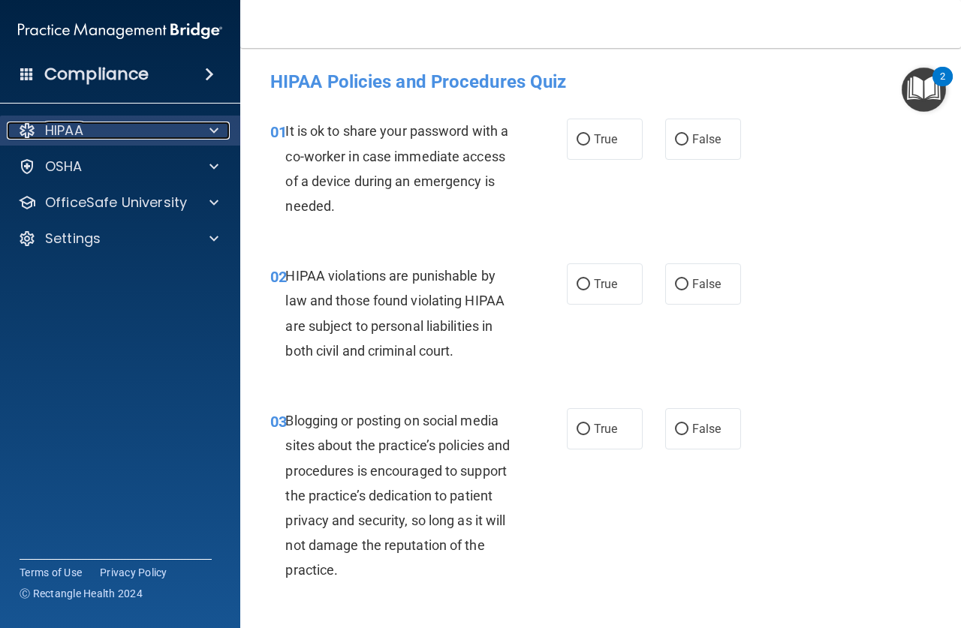
click at [215, 125] on span at bounding box center [213, 131] width 9 height 18
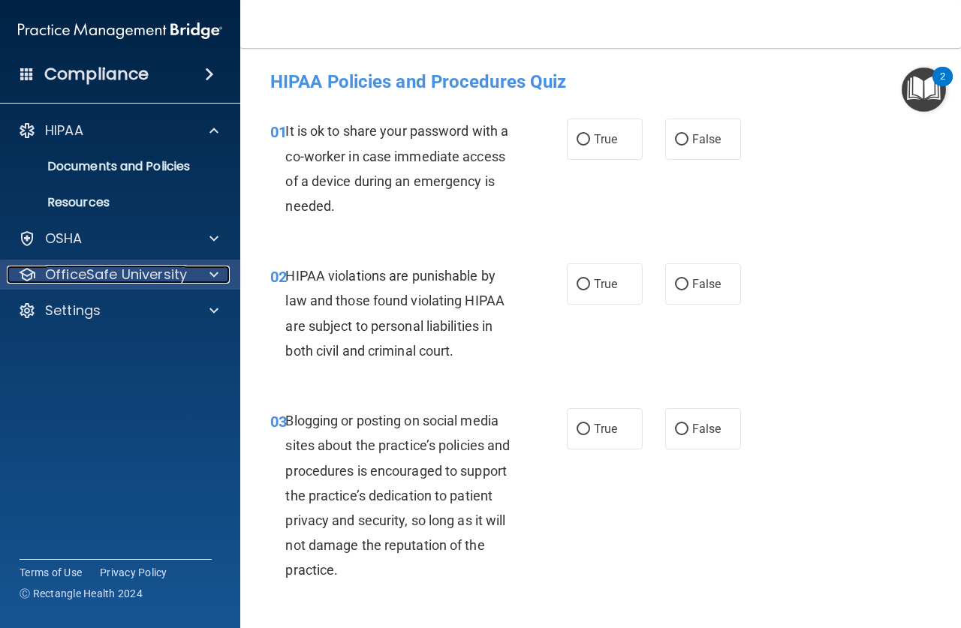
click at [215, 269] on span at bounding box center [213, 275] width 9 height 18
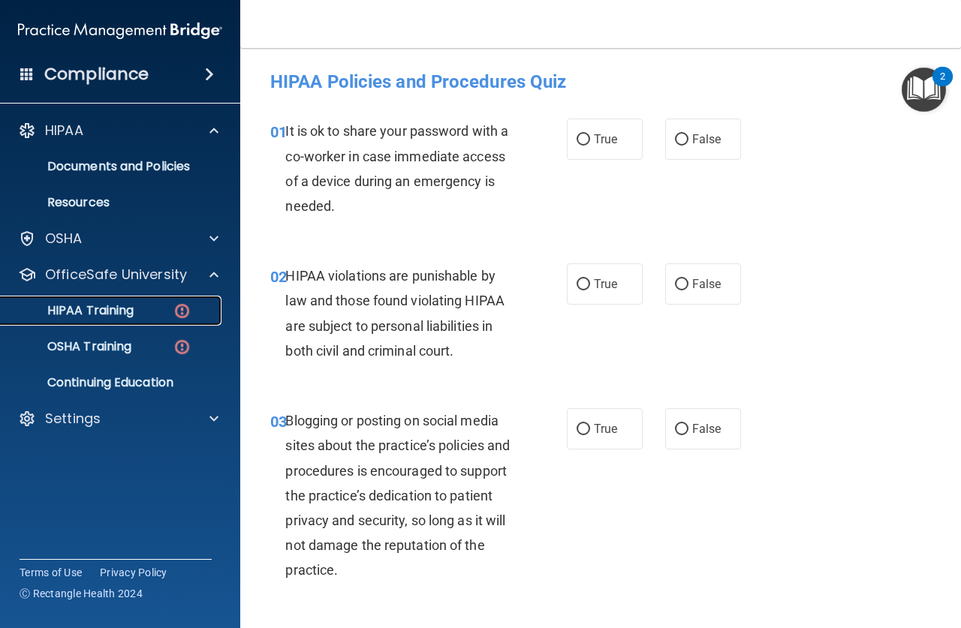
click at [181, 306] on img at bounding box center [182, 311] width 19 height 19
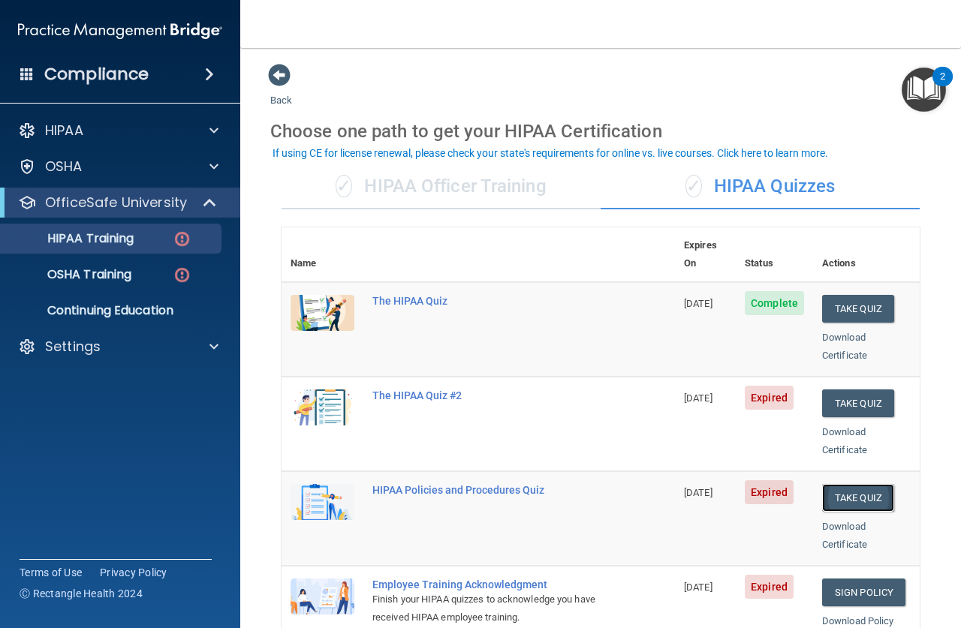
click at [835, 484] on button "Take Quiz" at bounding box center [858, 498] width 72 height 28
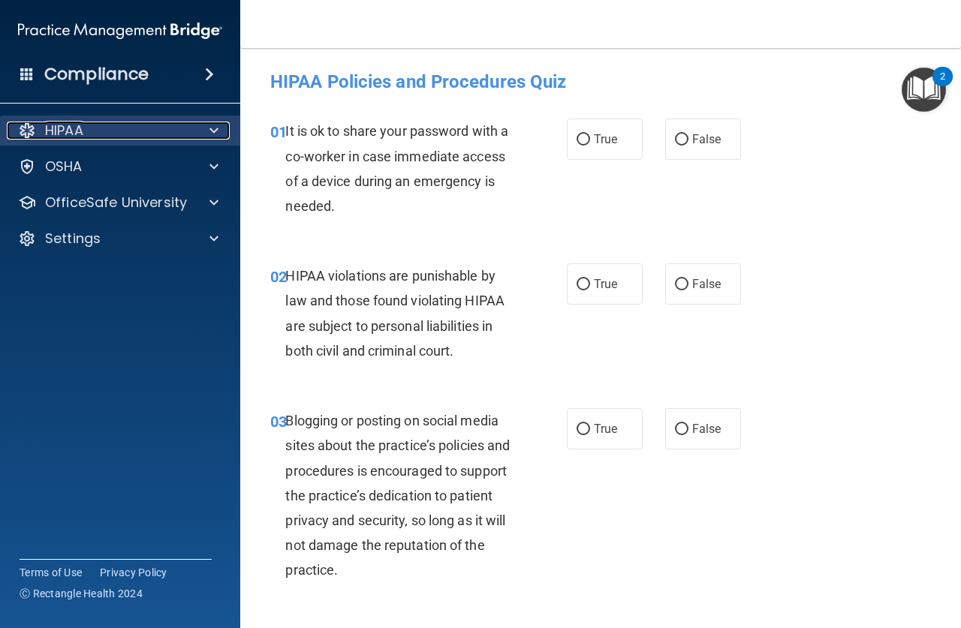
click at [212, 128] on span at bounding box center [213, 131] width 9 height 18
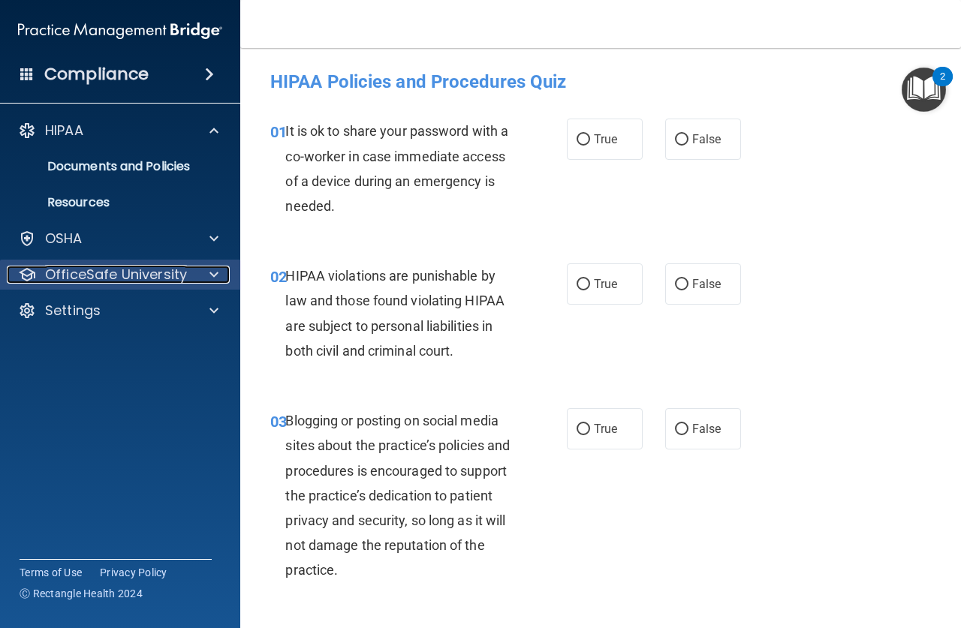
click at [217, 272] on span at bounding box center [213, 275] width 9 height 18
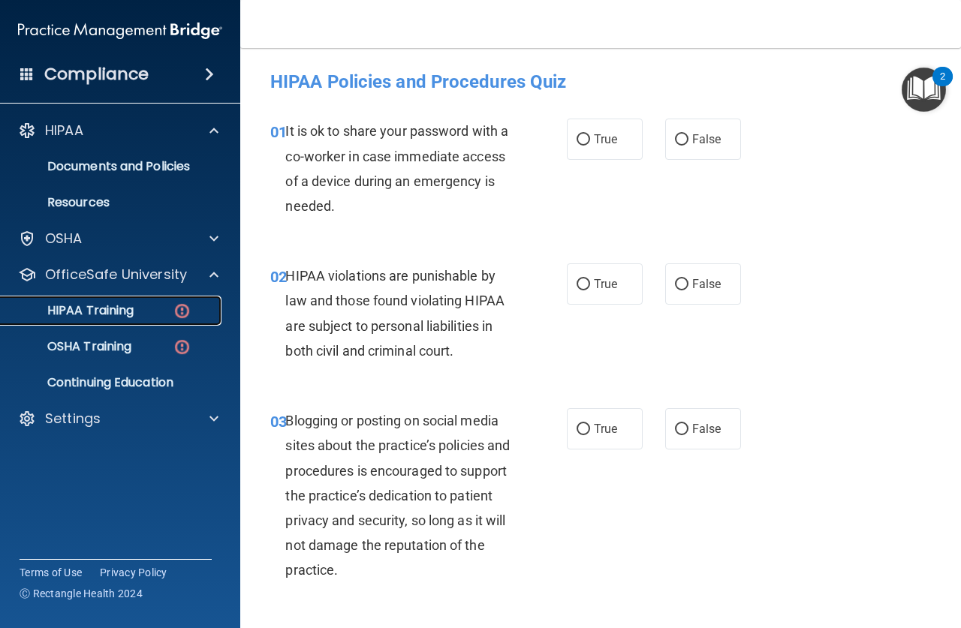
click at [178, 308] on img at bounding box center [182, 311] width 19 height 19
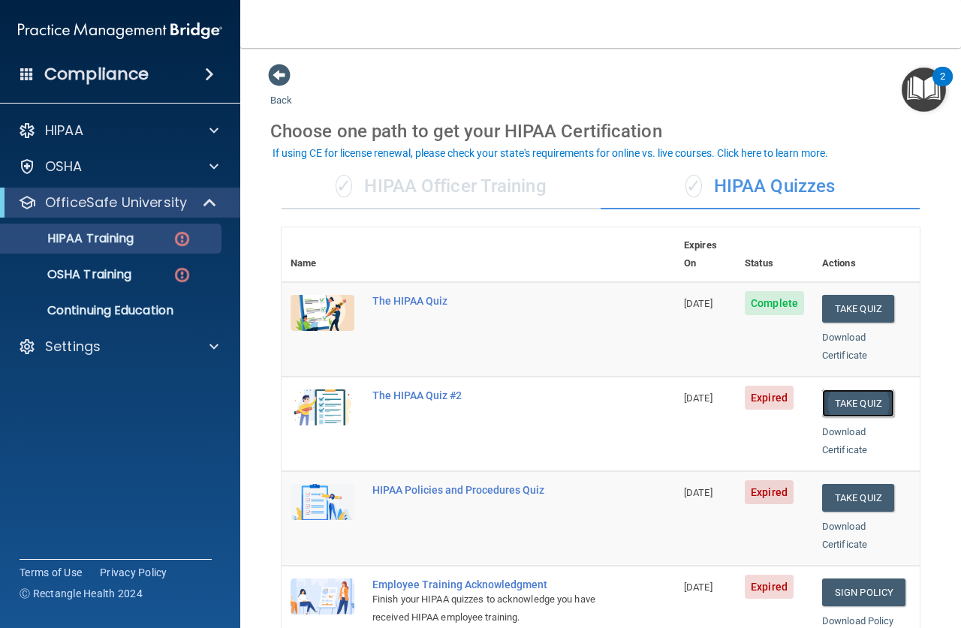
click at [837, 390] on button "Take Quiz" at bounding box center [858, 404] width 72 height 28
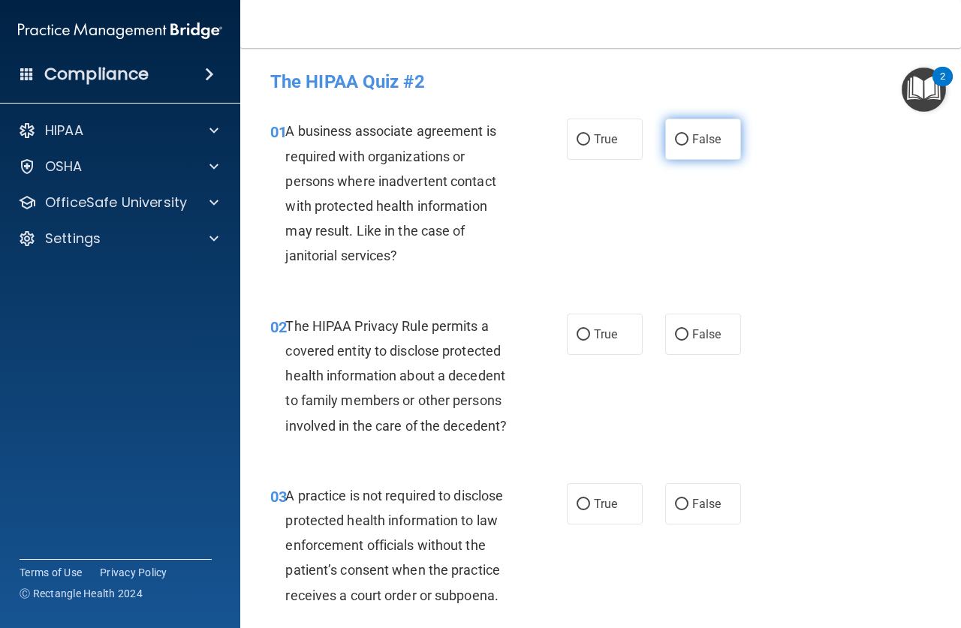
click at [679, 140] on input "False" at bounding box center [682, 139] width 14 height 11
radio input "true"
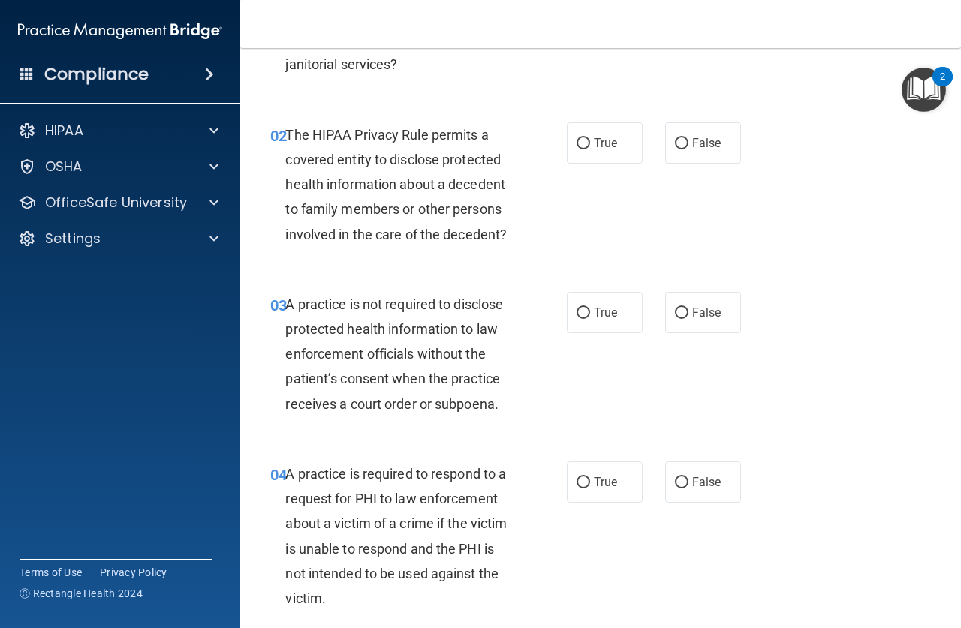
scroll to position [225, 0]
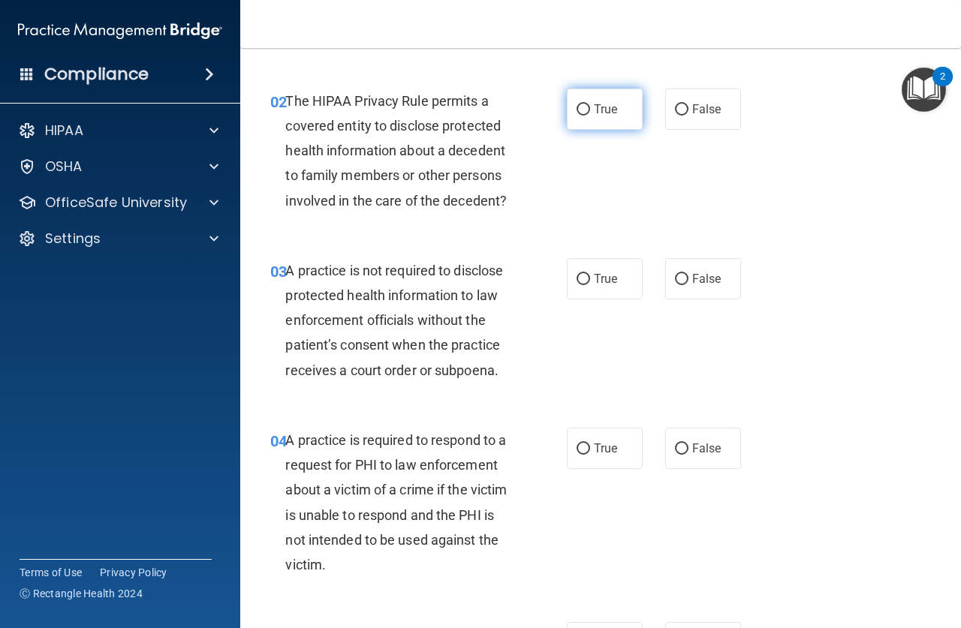
click at [576, 109] on input "True" at bounding box center [583, 109] width 14 height 11
radio input "true"
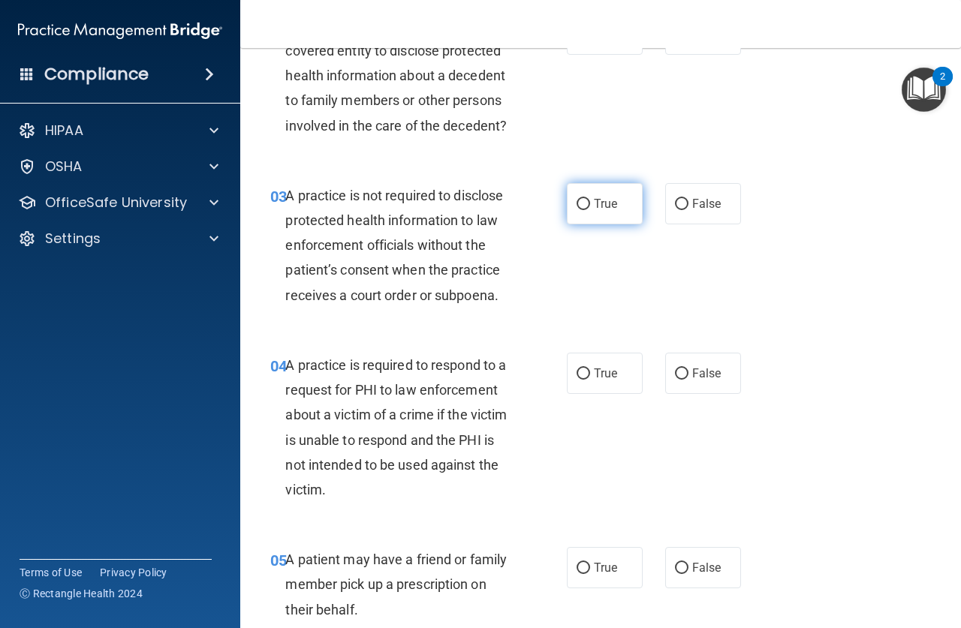
click at [576, 203] on input "True" at bounding box center [583, 204] width 14 height 11
radio input "true"
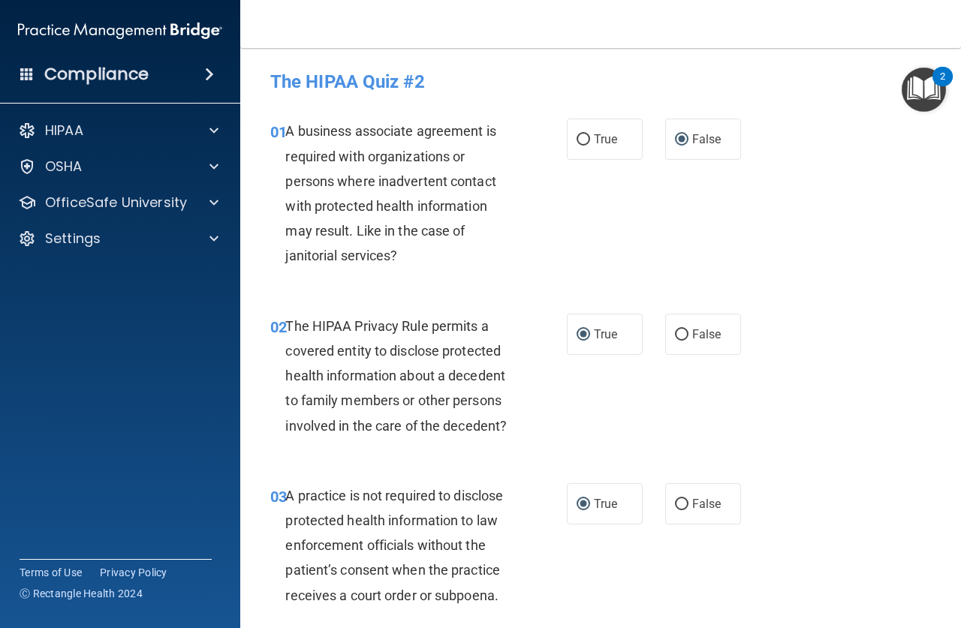
scroll to position [75, 0]
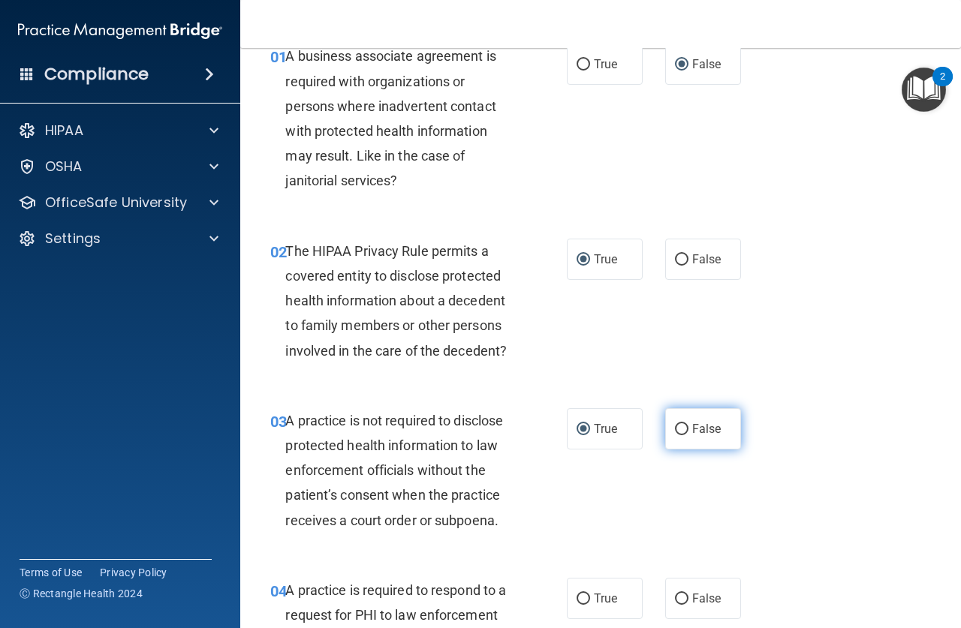
click at [675, 425] on input "False" at bounding box center [682, 429] width 14 height 11
radio input "true"
radio input "false"
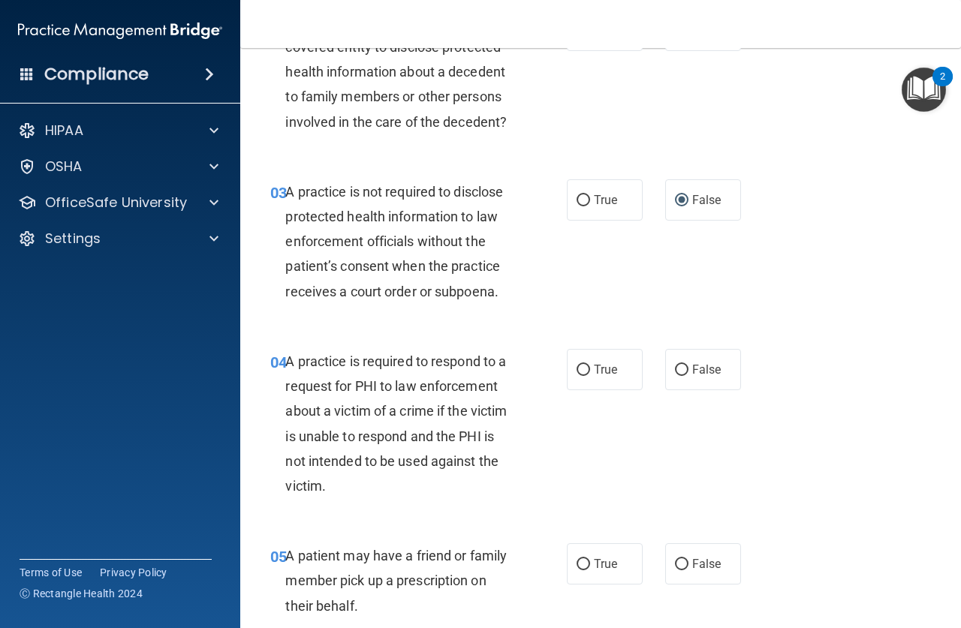
scroll to position [375, 0]
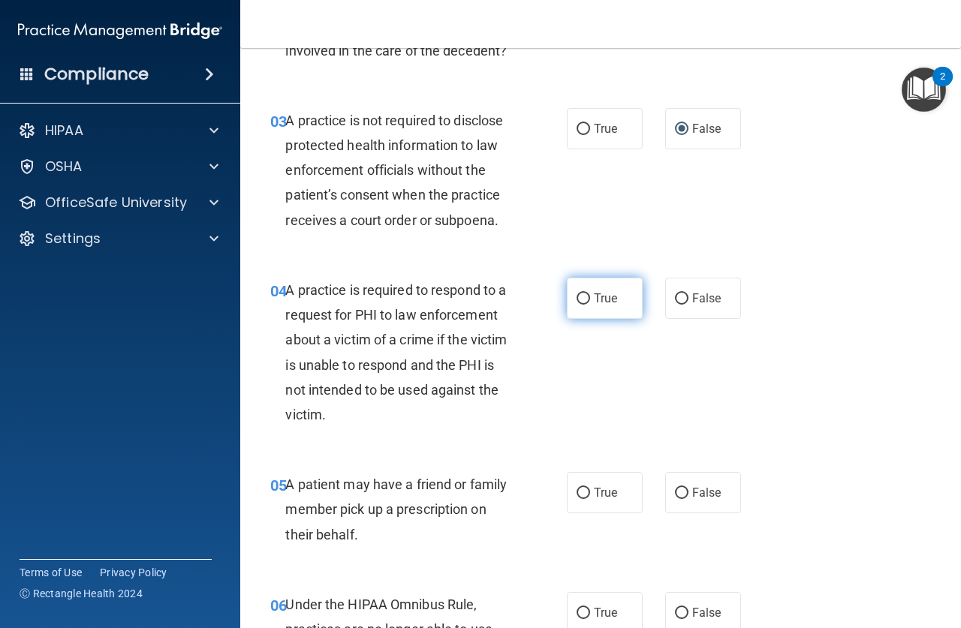
click at [579, 298] on input "True" at bounding box center [583, 298] width 14 height 11
radio input "true"
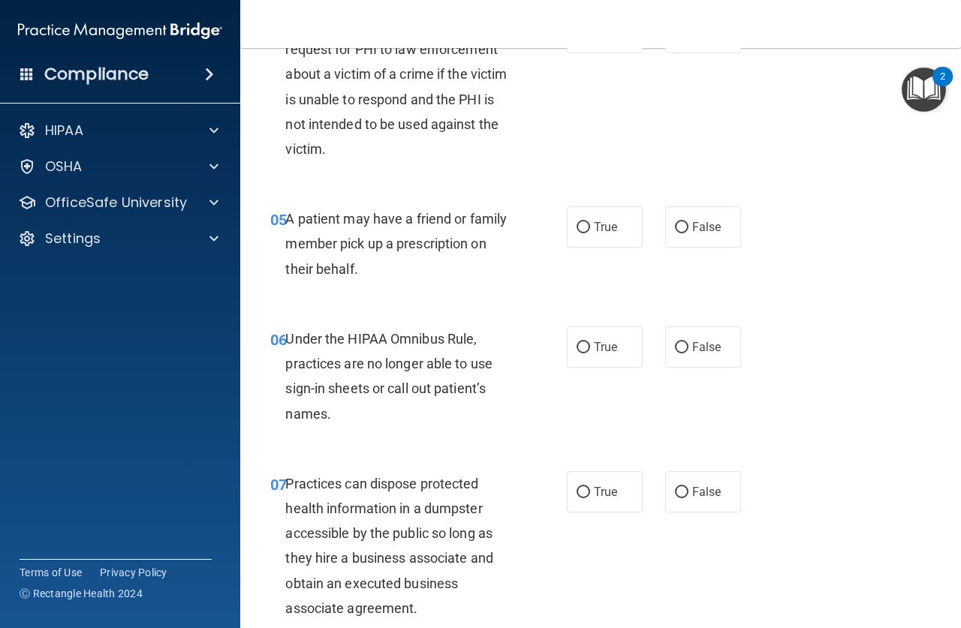
scroll to position [676, 0]
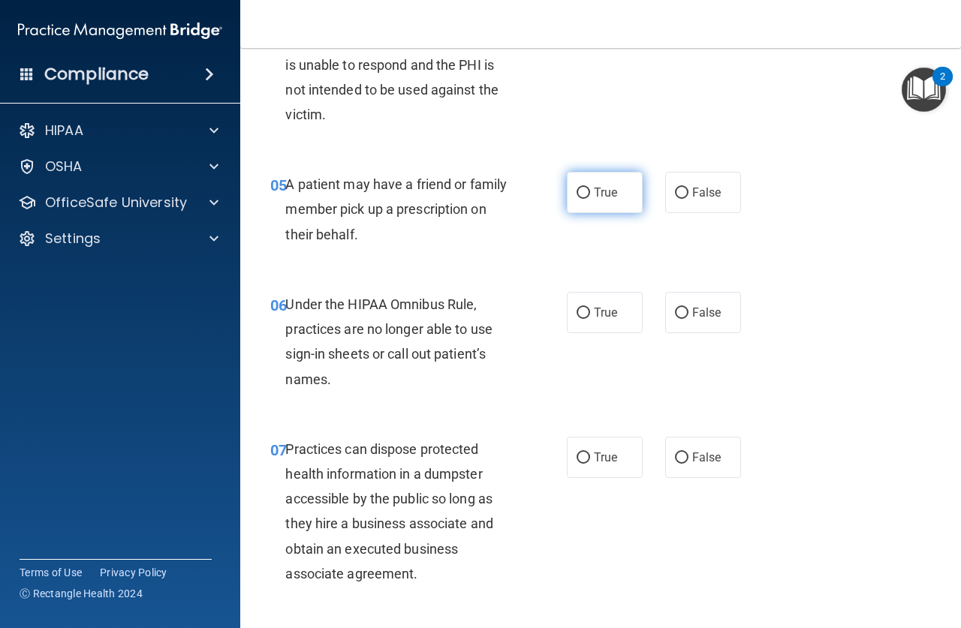
click at [576, 194] on input "True" at bounding box center [583, 193] width 14 height 11
radio input "true"
click at [680, 315] on input "False" at bounding box center [682, 313] width 14 height 11
radio input "true"
click at [675, 453] on input "False" at bounding box center [682, 458] width 14 height 11
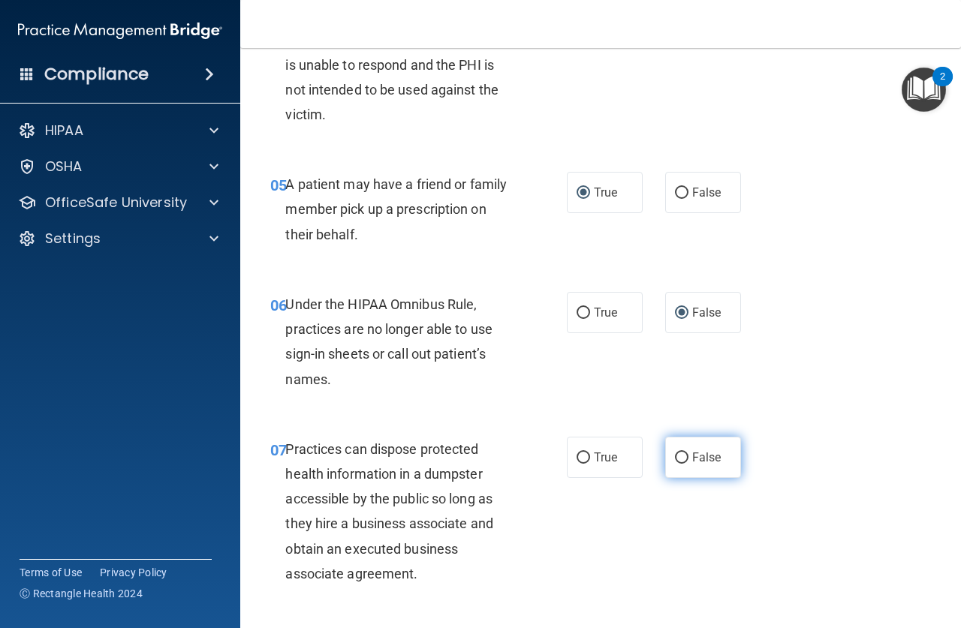
radio input "true"
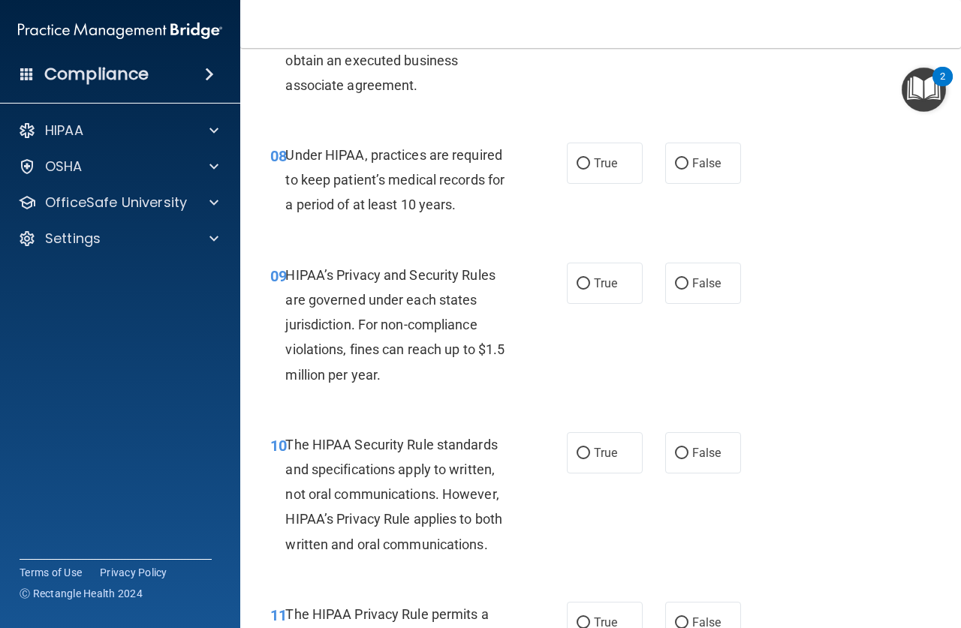
scroll to position [1201, 0]
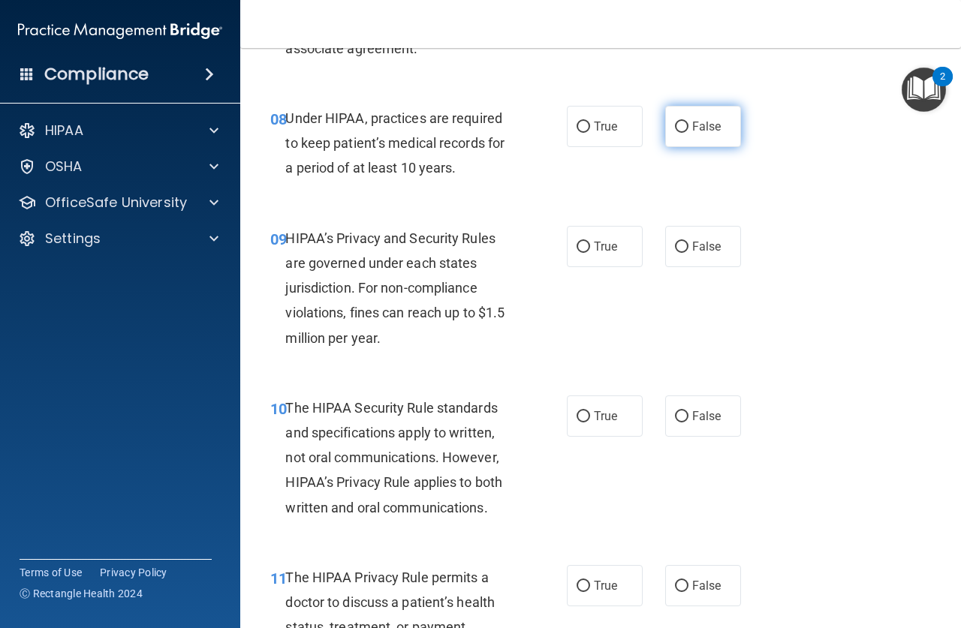
click at [675, 129] on input "False" at bounding box center [682, 127] width 14 height 11
radio input "true"
click at [675, 246] on input "False" at bounding box center [682, 247] width 14 height 11
radio input "true"
click at [581, 417] on input "True" at bounding box center [583, 416] width 14 height 11
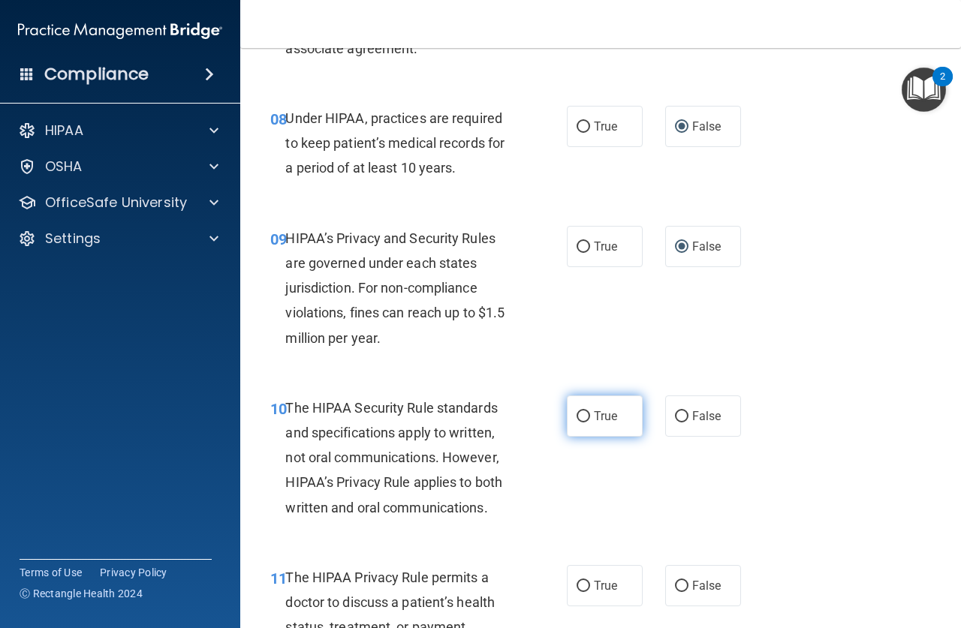
radio input "true"
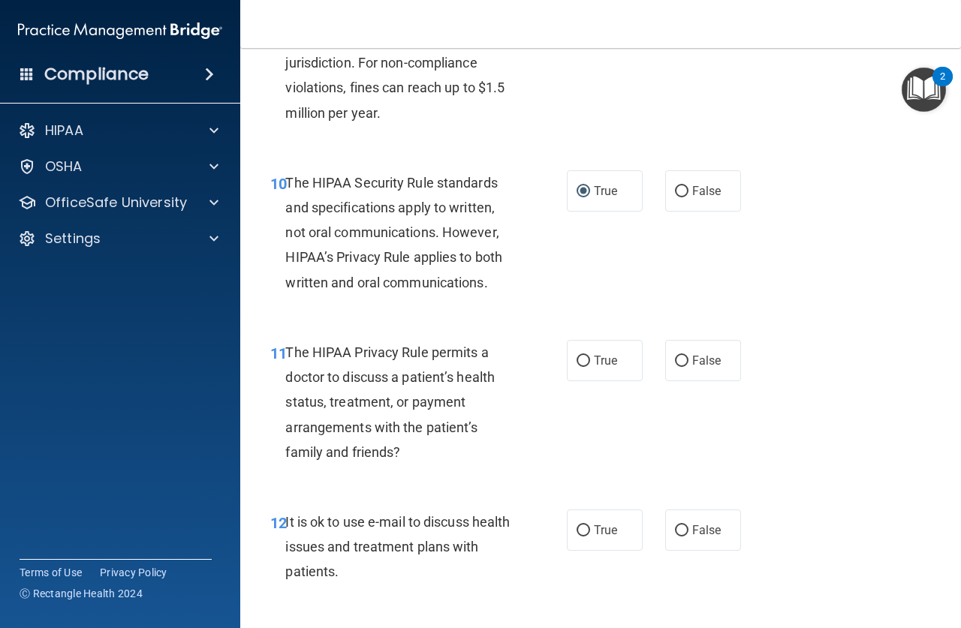
scroll to position [1501, 0]
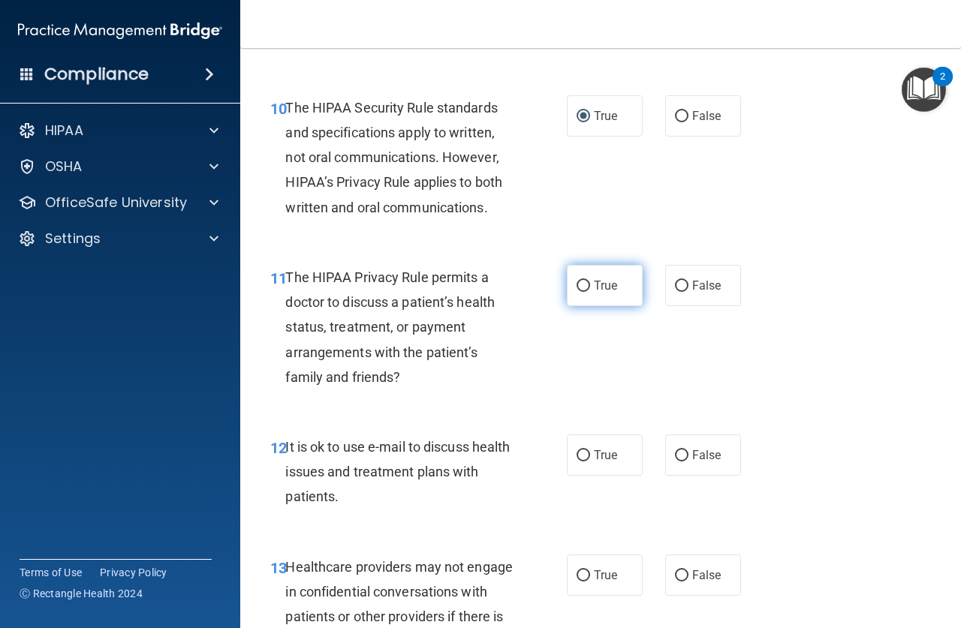
click at [578, 281] on input "True" at bounding box center [583, 286] width 14 height 11
radio input "true"
click at [579, 453] on input "True" at bounding box center [583, 455] width 14 height 11
radio input "true"
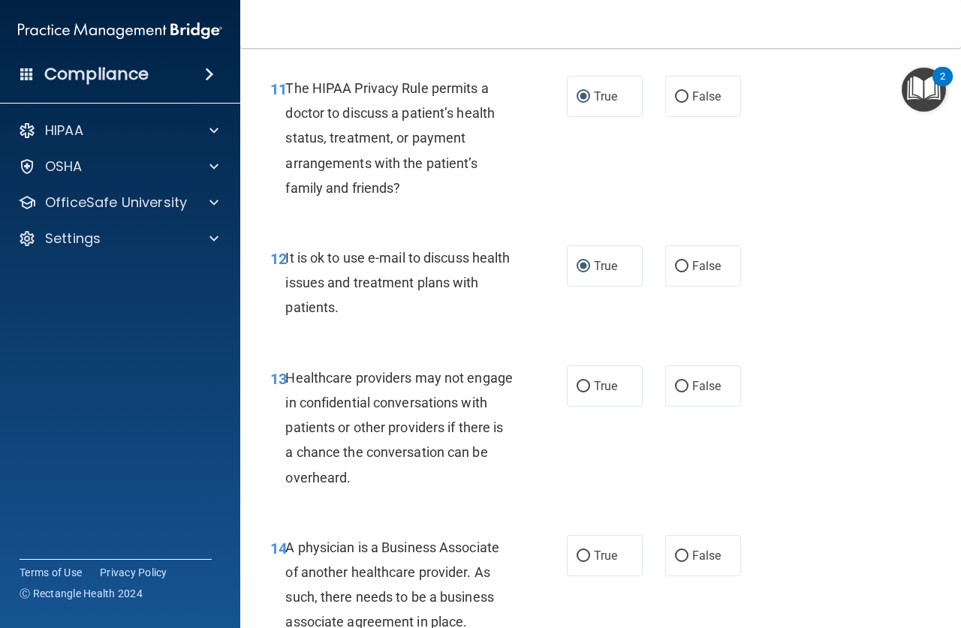
scroll to position [1726, 0]
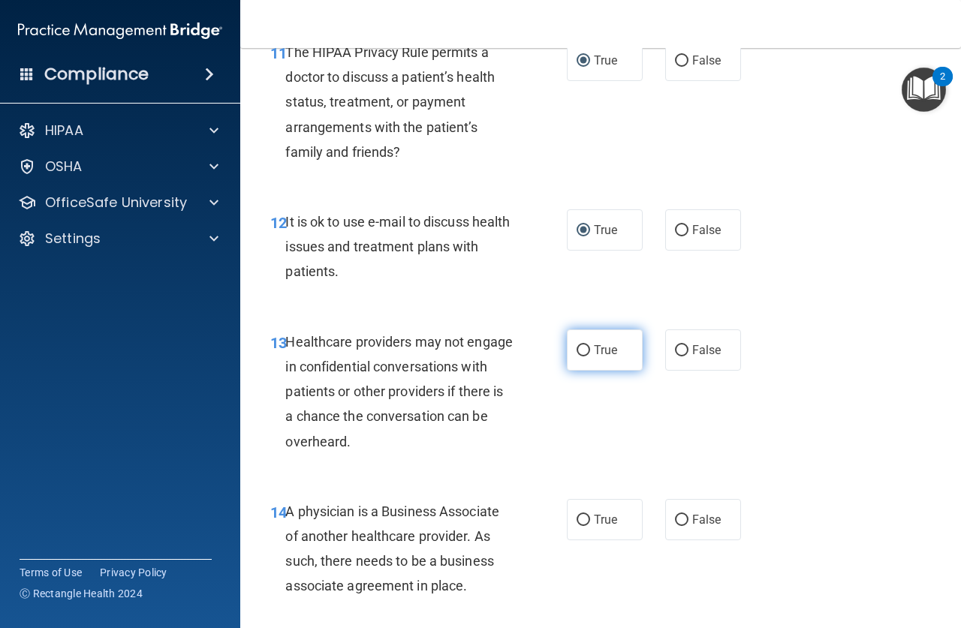
click at [578, 350] on input "True" at bounding box center [583, 350] width 14 height 11
radio input "true"
click at [679, 353] on input "False" at bounding box center [682, 350] width 14 height 11
radio input "true"
radio input "false"
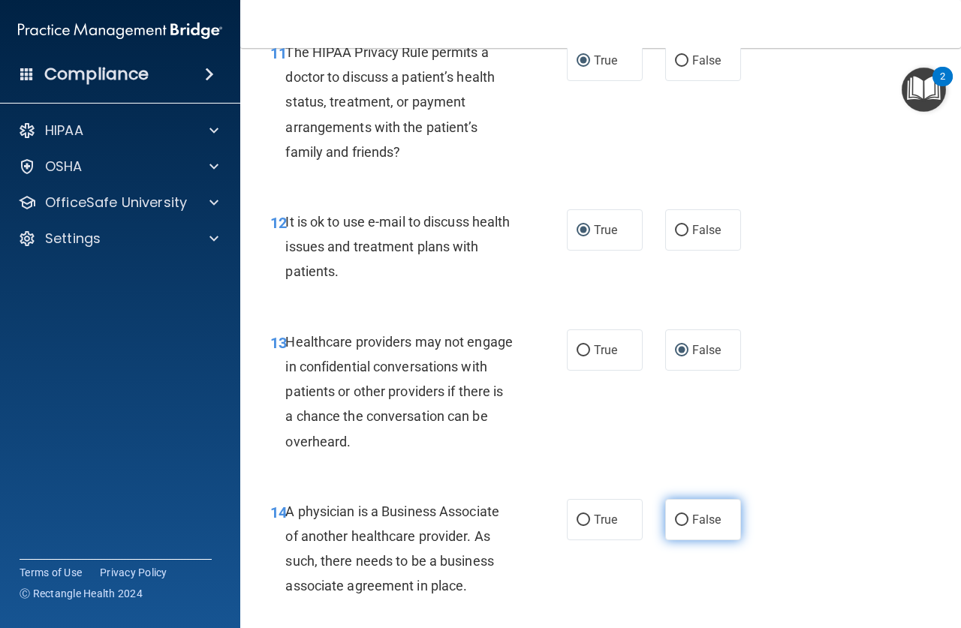
click at [675, 521] on input "False" at bounding box center [682, 520] width 14 height 11
radio input "true"
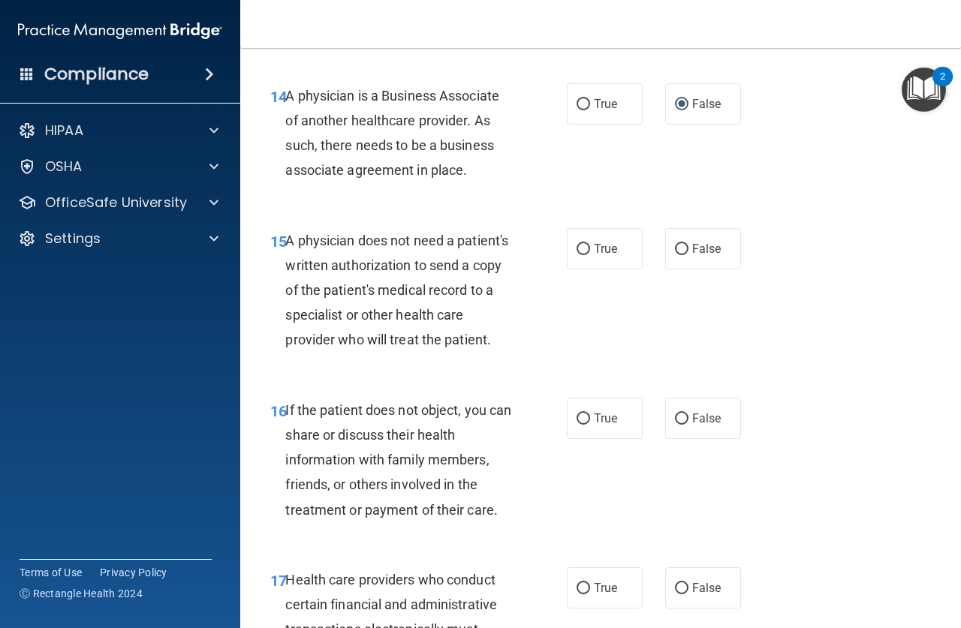
scroll to position [2177, 0]
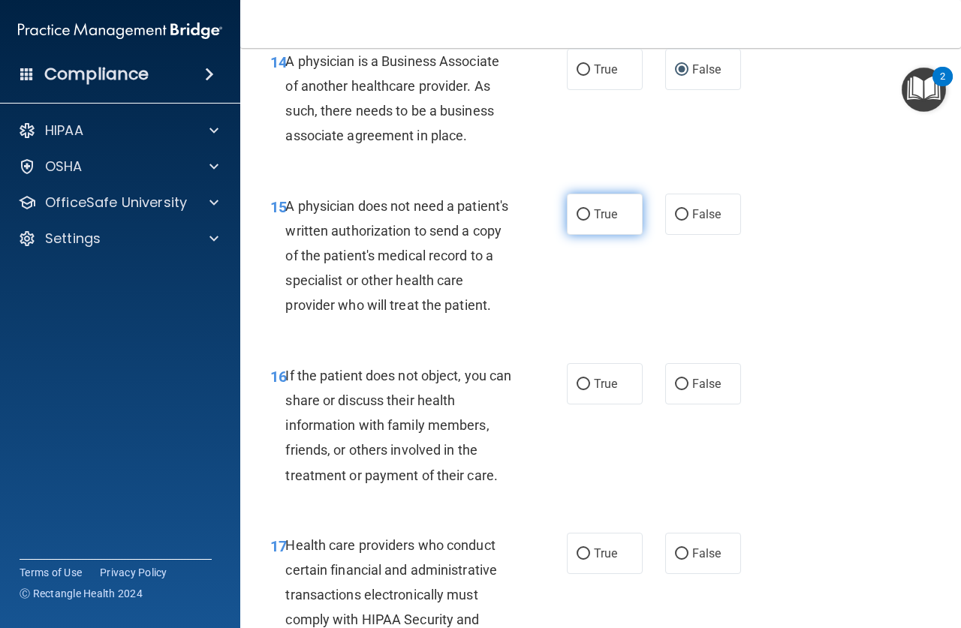
click at [579, 215] on input "True" at bounding box center [583, 214] width 14 height 11
radio input "true"
click at [579, 390] on input "True" at bounding box center [583, 384] width 14 height 11
radio input "true"
click at [577, 560] on input "True" at bounding box center [583, 554] width 14 height 11
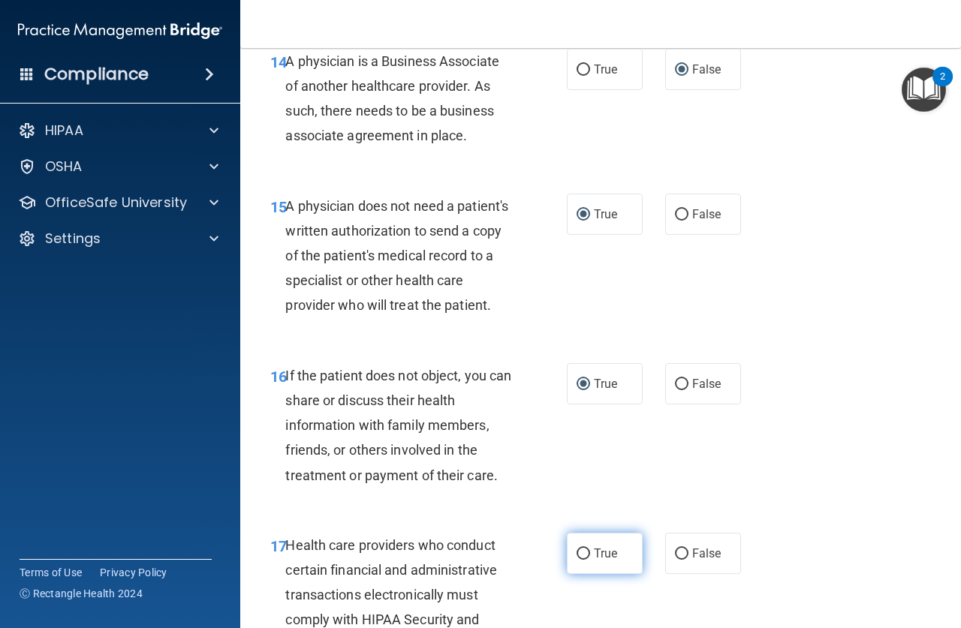
radio input "true"
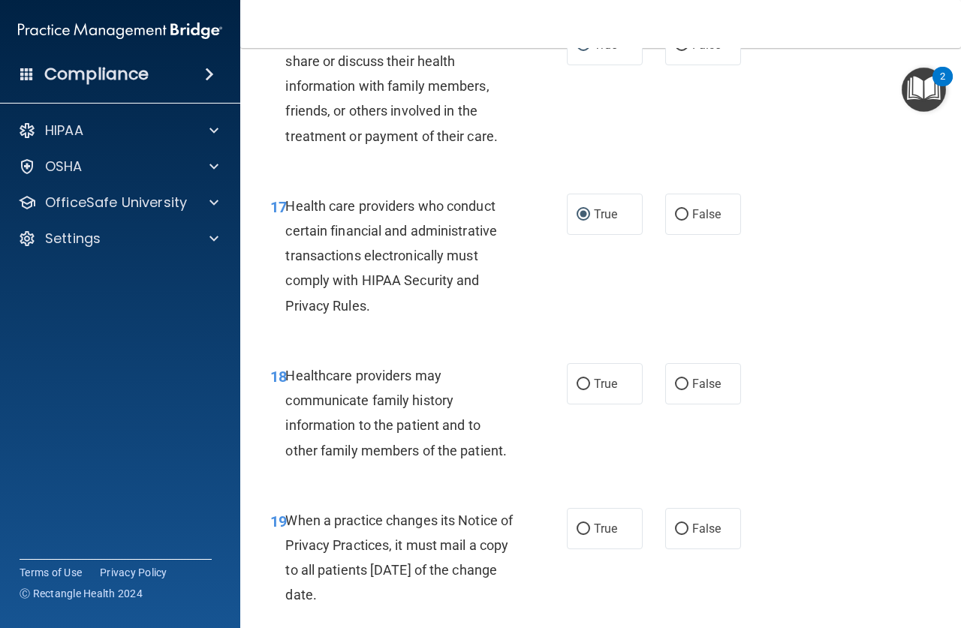
scroll to position [2552, 0]
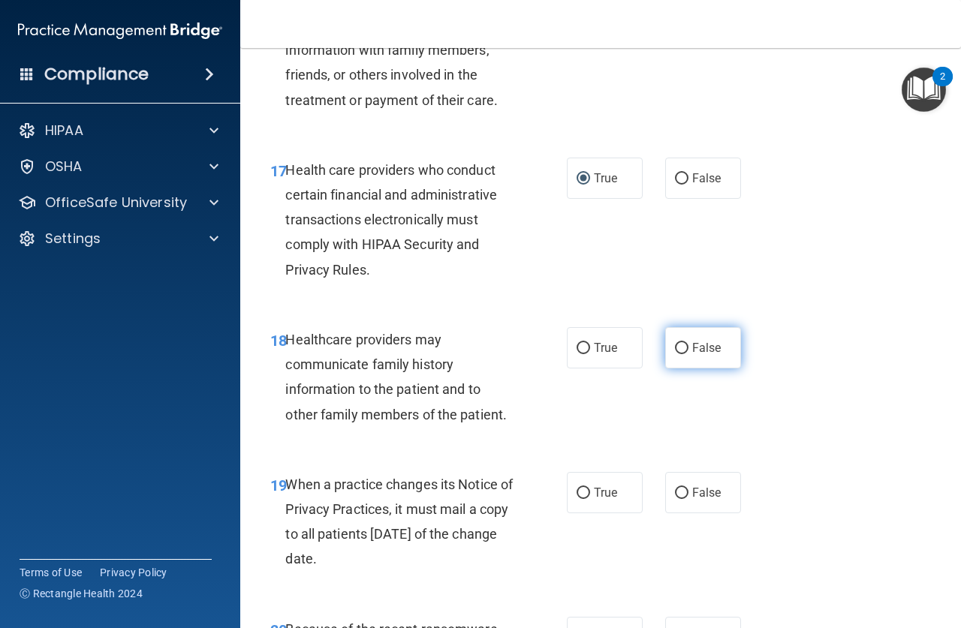
click at [676, 354] on input "False" at bounding box center [682, 348] width 14 height 11
radio input "true"
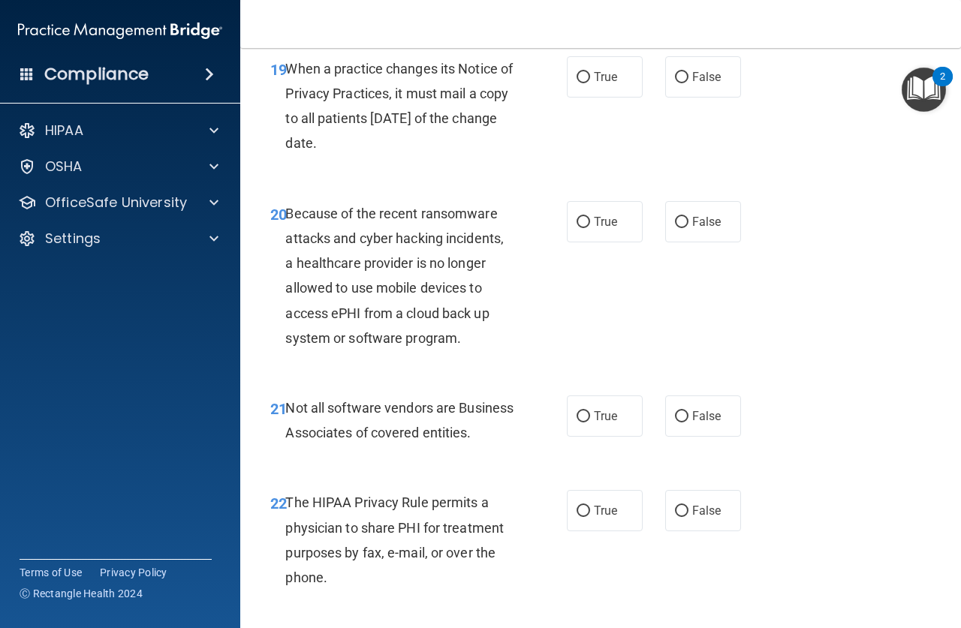
scroll to position [3003, 0]
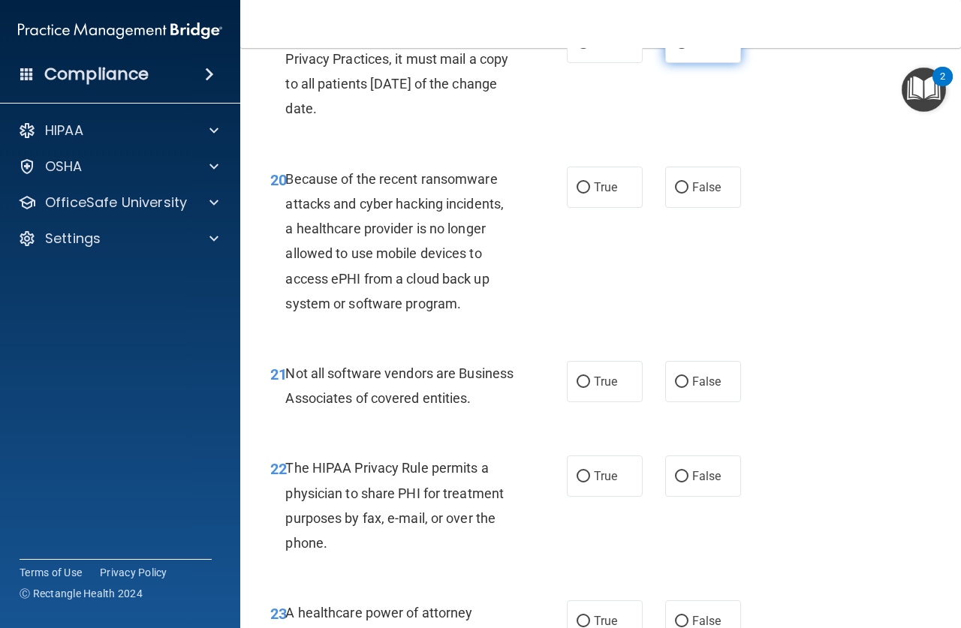
click at [675, 49] on input "False" at bounding box center [682, 43] width 14 height 11
radio input "true"
click at [678, 194] on input "False" at bounding box center [682, 187] width 14 height 11
radio input "true"
click at [576, 388] on input "True" at bounding box center [583, 382] width 14 height 11
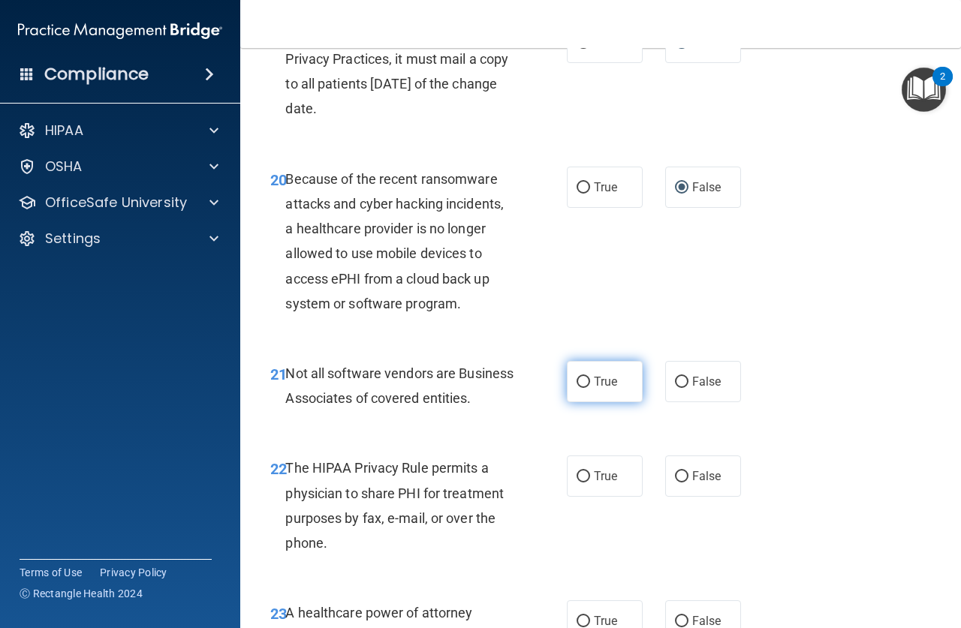
radio input "true"
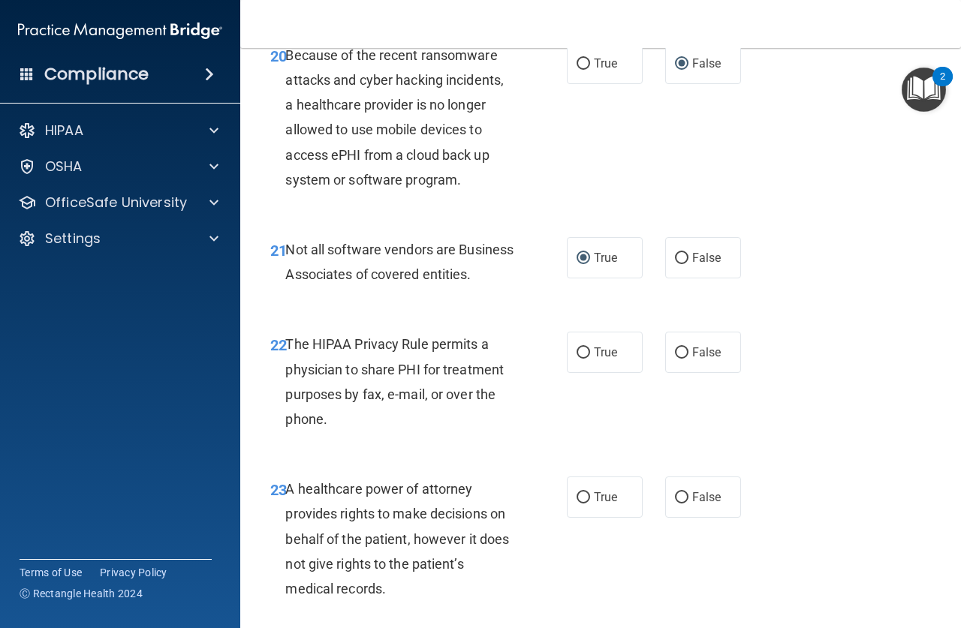
scroll to position [3153, 0]
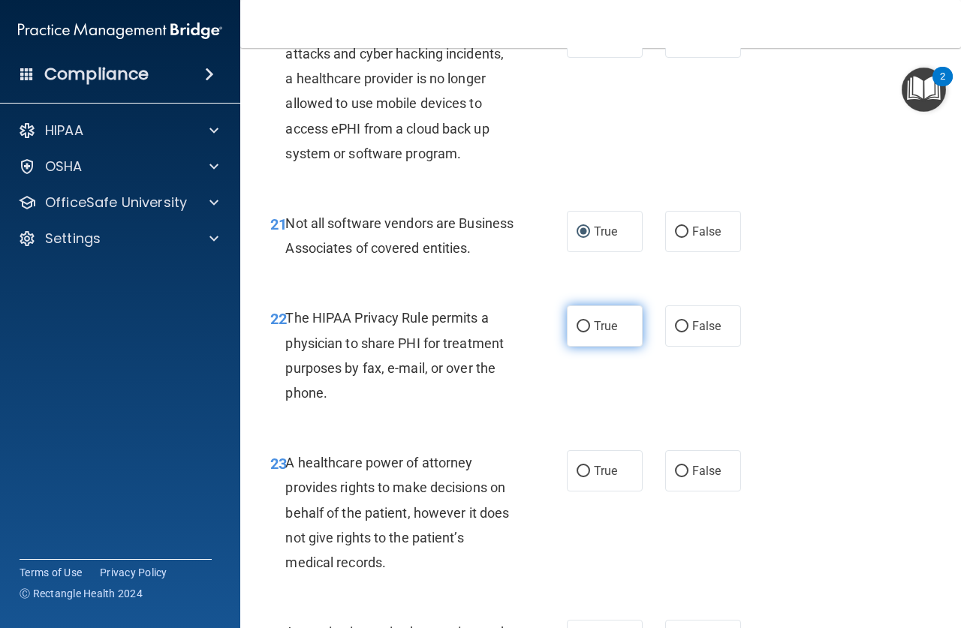
click at [580, 333] on input "True" at bounding box center [583, 326] width 14 height 11
radio input "true"
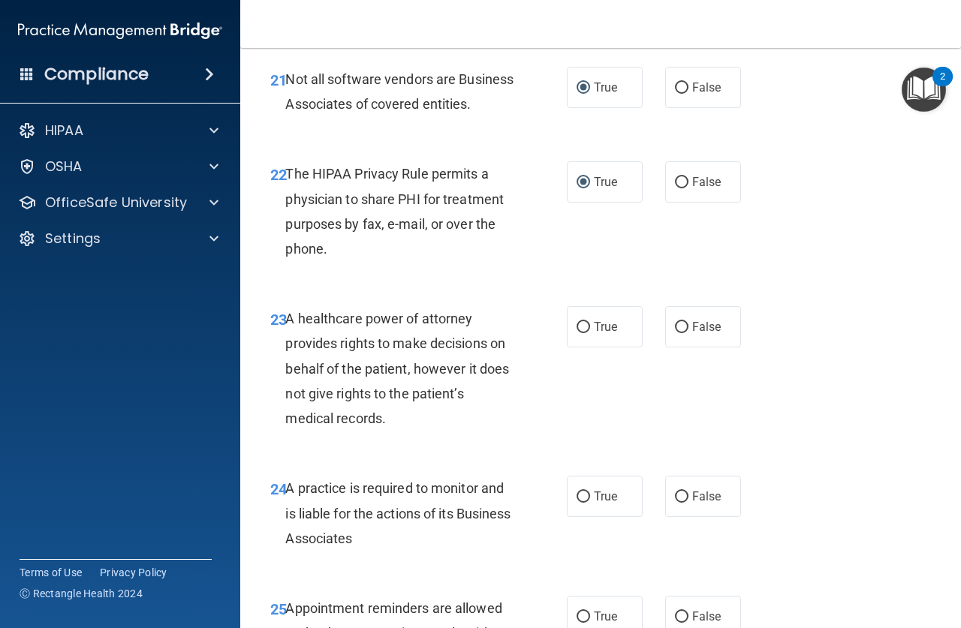
scroll to position [3303, 0]
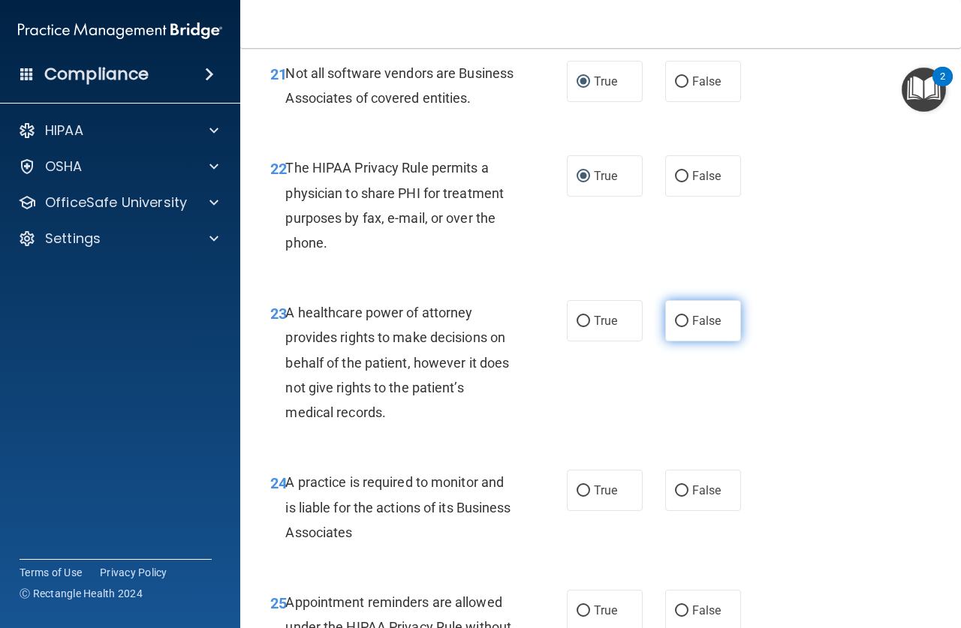
click at [676, 327] on input "False" at bounding box center [682, 321] width 14 height 11
radio input "true"
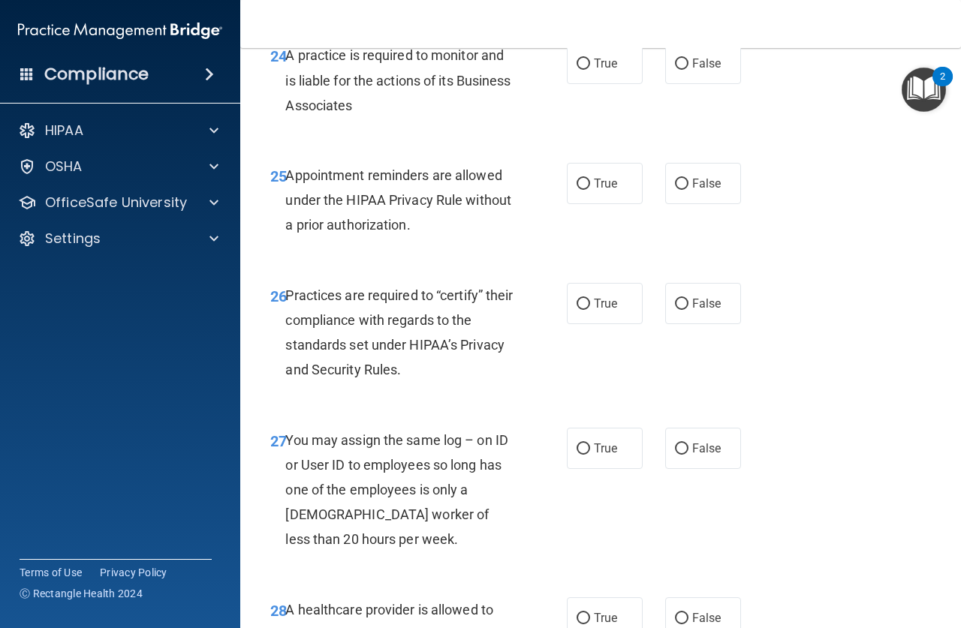
scroll to position [3753, 0]
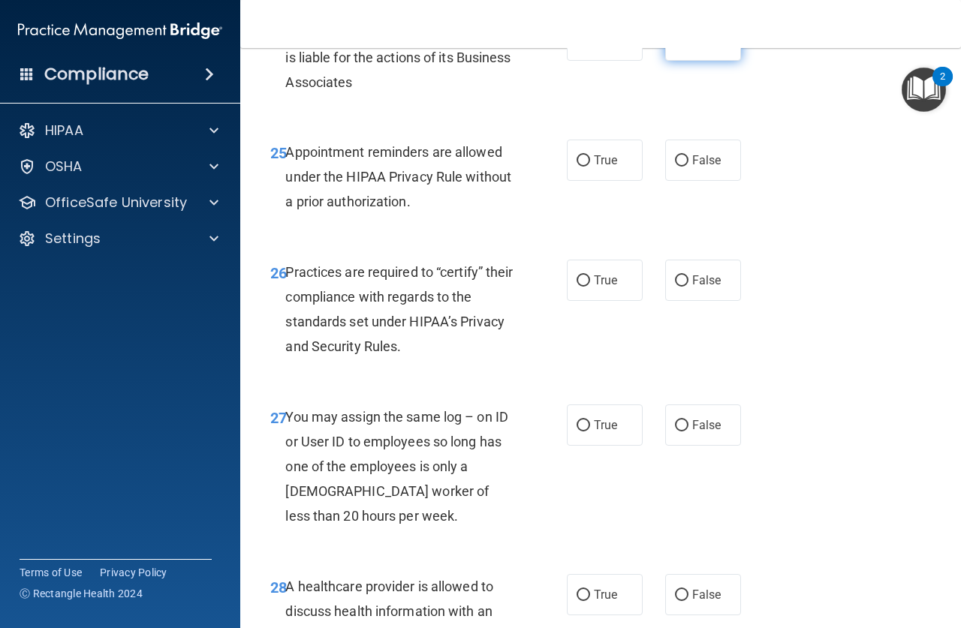
click at [676, 47] on input "False" at bounding box center [682, 40] width 14 height 11
radio input "true"
click at [580, 167] on input "True" at bounding box center [583, 160] width 14 height 11
radio input "true"
click at [676, 287] on input "False" at bounding box center [682, 280] width 14 height 11
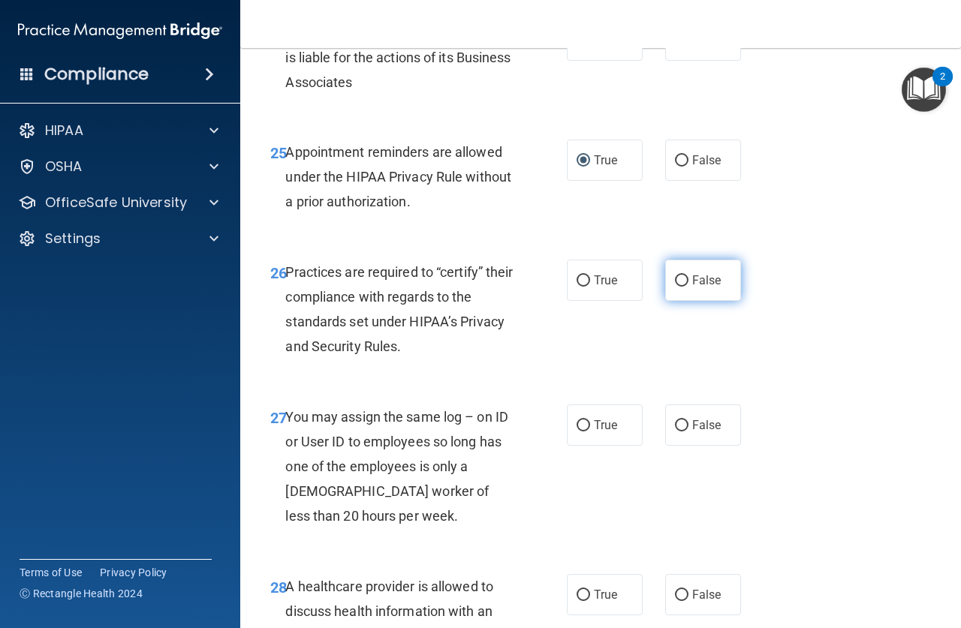
radio input "true"
click at [675, 432] on input "False" at bounding box center [682, 425] width 14 height 11
radio input "true"
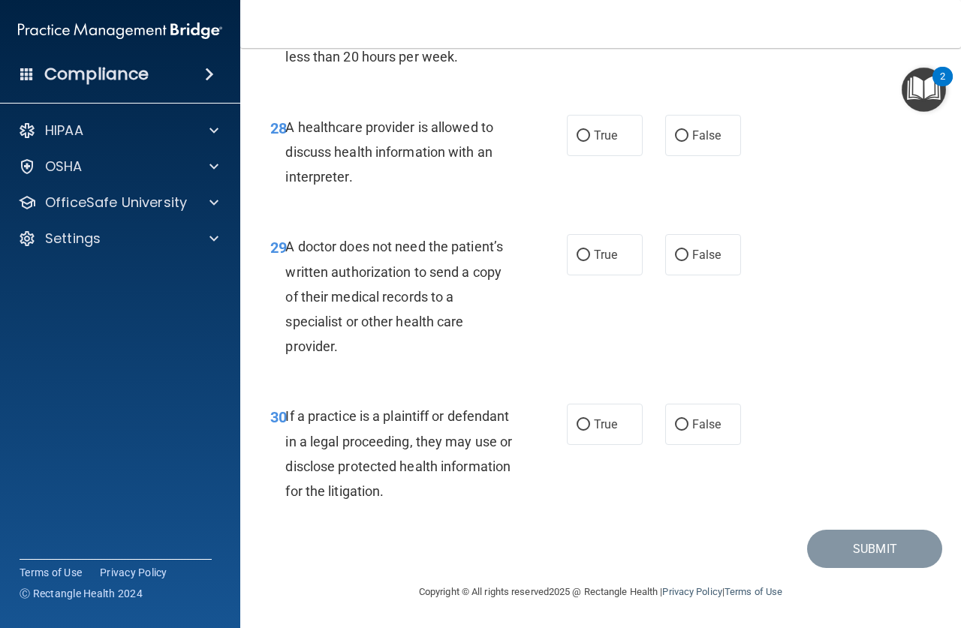
scroll to position [4262, 0]
click at [577, 134] on input "True" at bounding box center [583, 136] width 14 height 11
radio input "true"
click at [577, 254] on input "True" at bounding box center [583, 255] width 14 height 11
radio input "true"
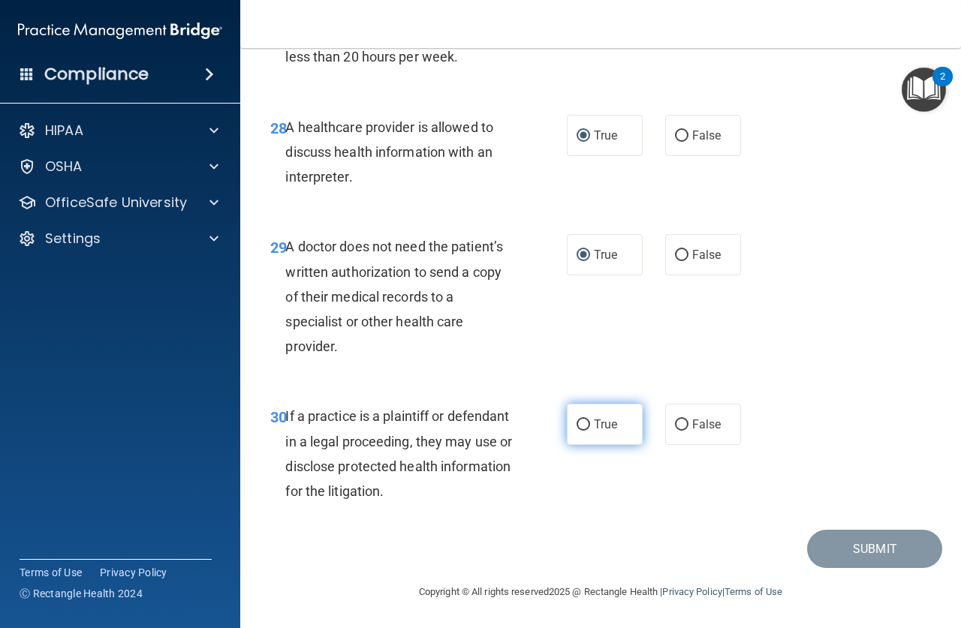
click at [579, 425] on input "True" at bounding box center [583, 425] width 14 height 11
radio input "true"
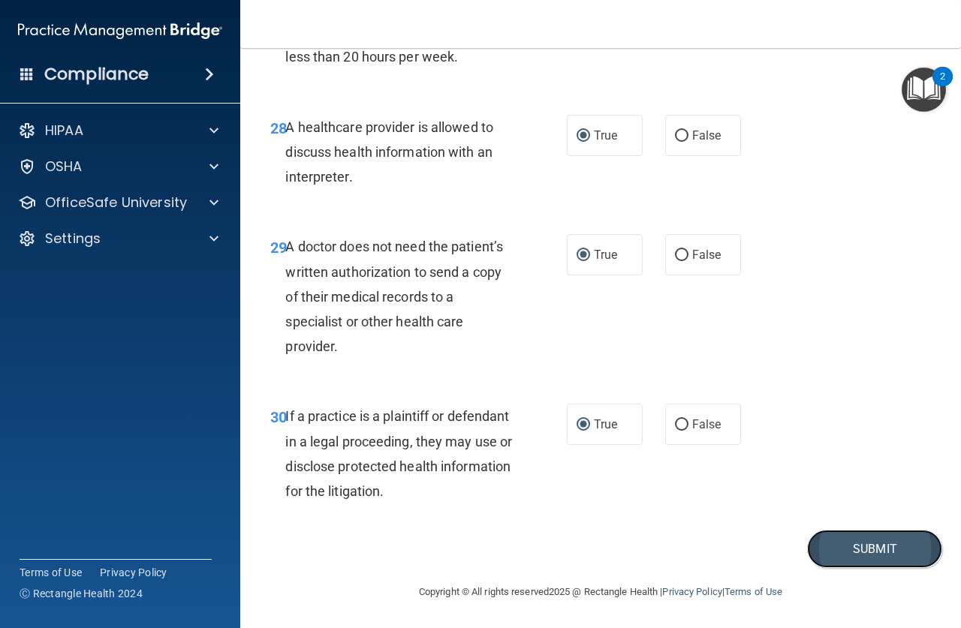
click at [865, 546] on button "Submit" at bounding box center [874, 549] width 135 height 38
click at [865, 547] on button "Submit" at bounding box center [874, 549] width 135 height 38
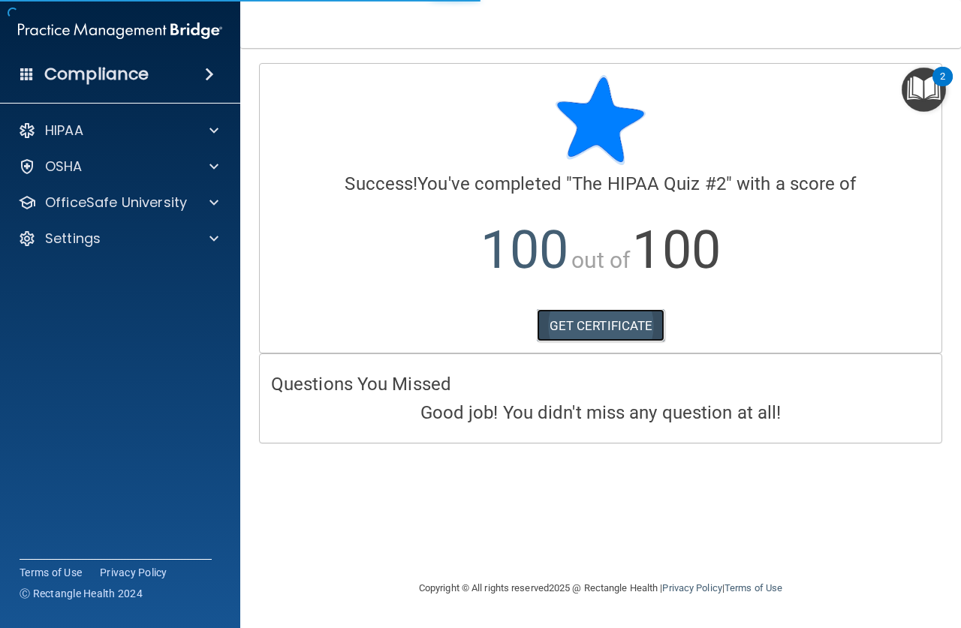
click at [617, 327] on link "GET CERTIFICATE" at bounding box center [601, 325] width 128 height 33
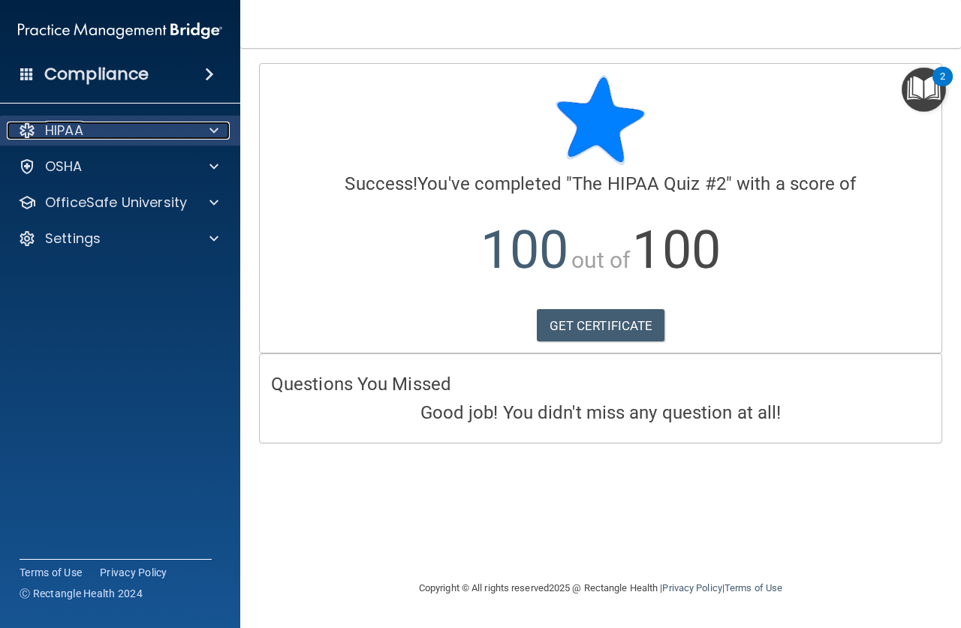
click at [212, 131] on span at bounding box center [213, 131] width 9 height 18
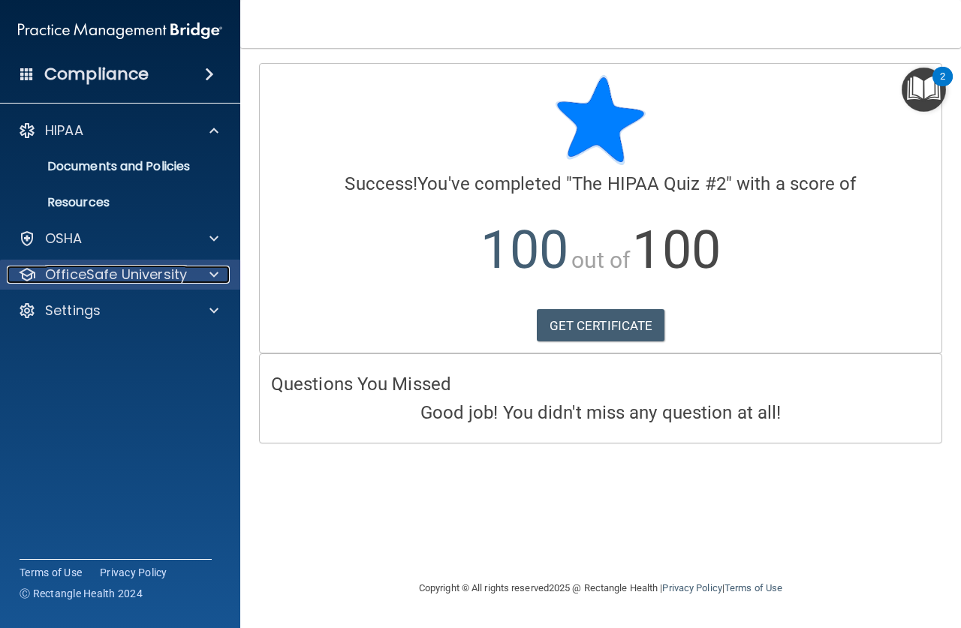
click at [215, 270] on span at bounding box center [213, 275] width 9 height 18
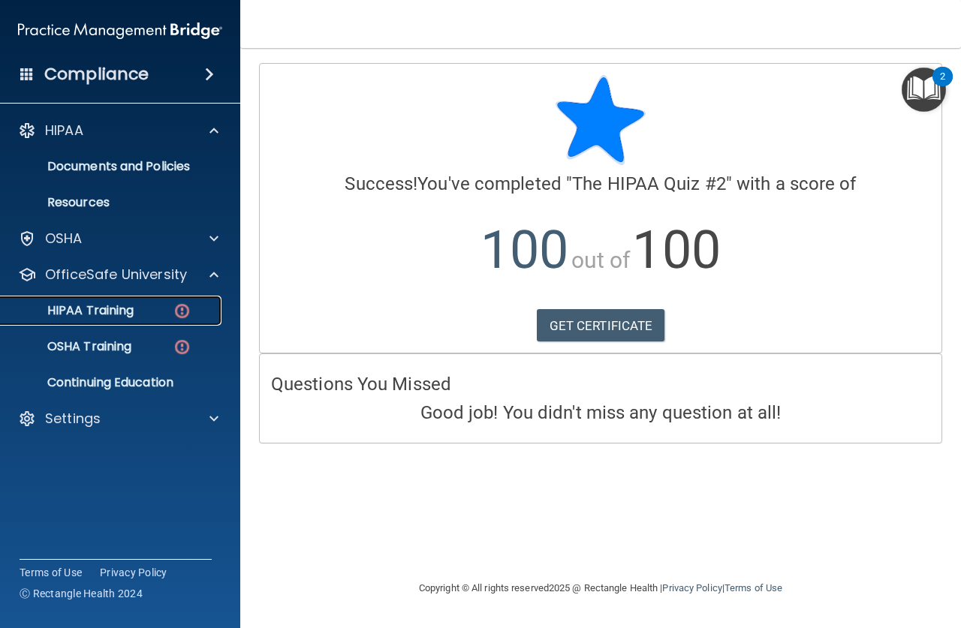
click at [184, 304] on img at bounding box center [182, 311] width 19 height 19
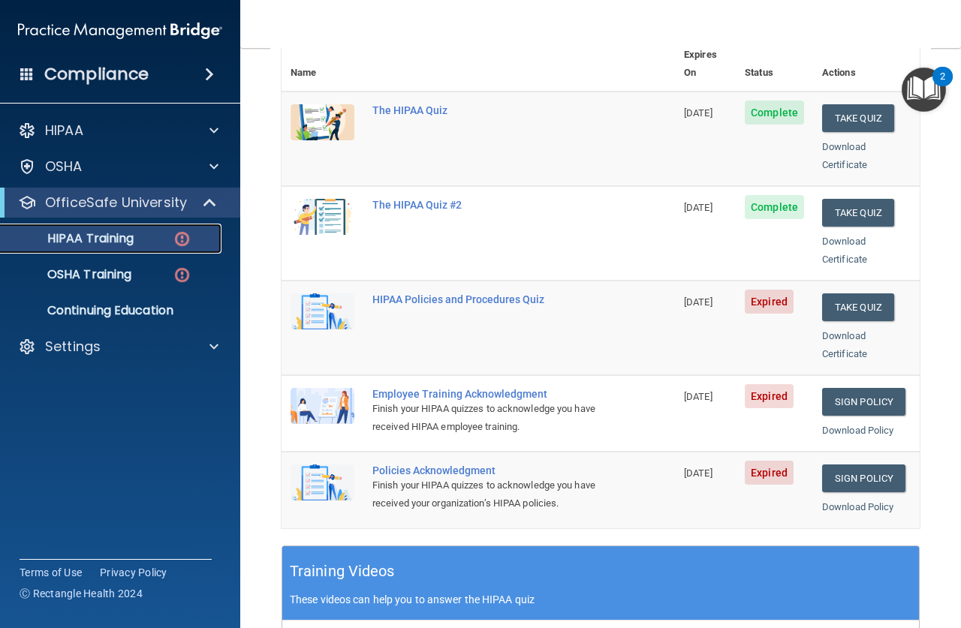
scroll to position [225, 0]
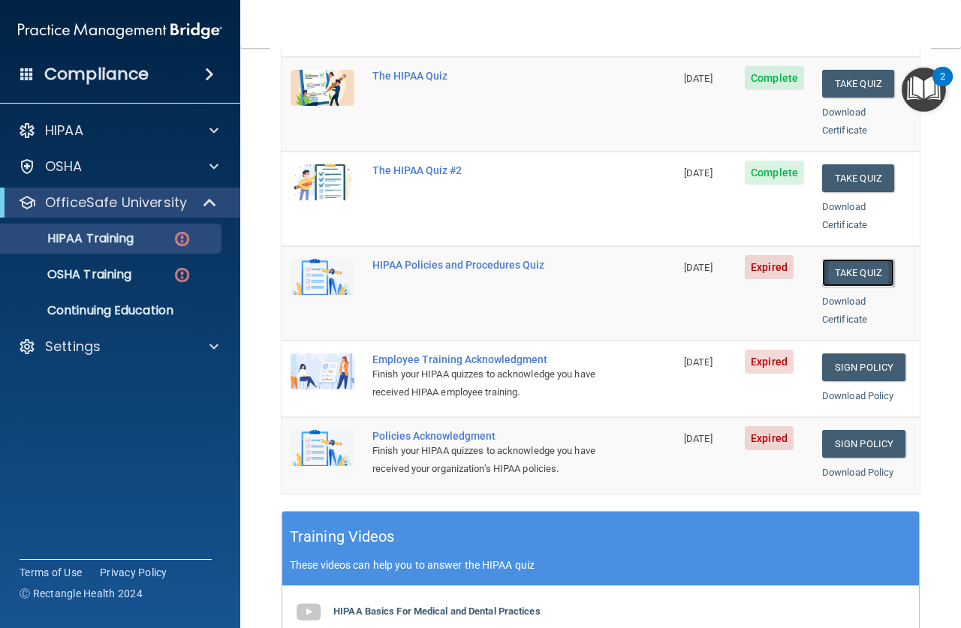
click at [845, 259] on button "Take Quiz" at bounding box center [858, 273] width 72 height 28
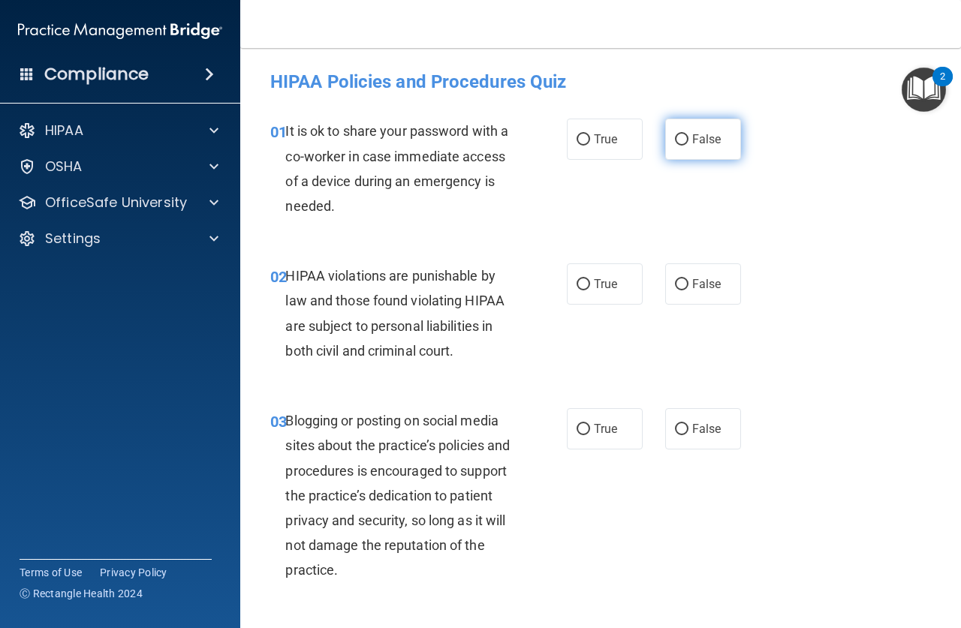
click at [675, 139] on input "False" at bounding box center [682, 139] width 14 height 11
radio input "true"
click at [576, 287] on input "True" at bounding box center [583, 284] width 14 height 11
radio input "true"
click at [675, 426] on input "False" at bounding box center [682, 429] width 14 height 11
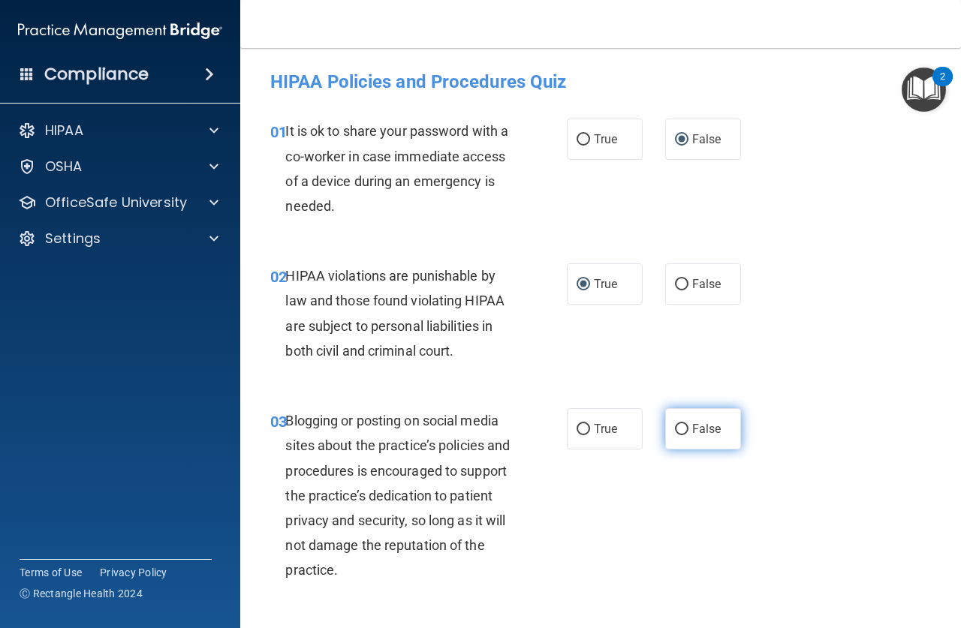
radio input "true"
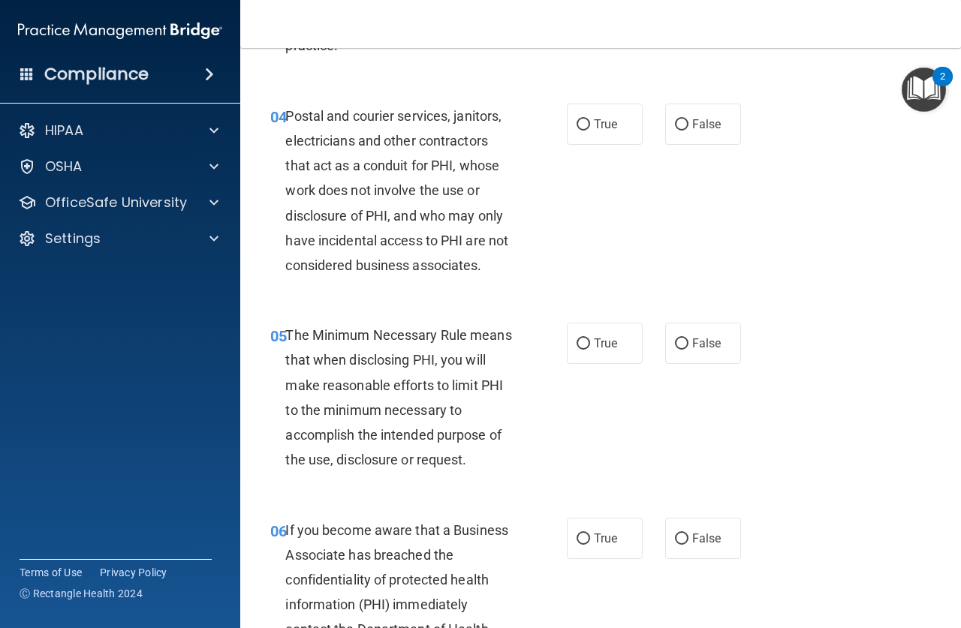
scroll to position [525, 0]
click at [578, 122] on input "True" at bounding box center [583, 124] width 14 height 11
radio input "true"
click at [579, 342] on input "True" at bounding box center [583, 343] width 14 height 11
radio input "true"
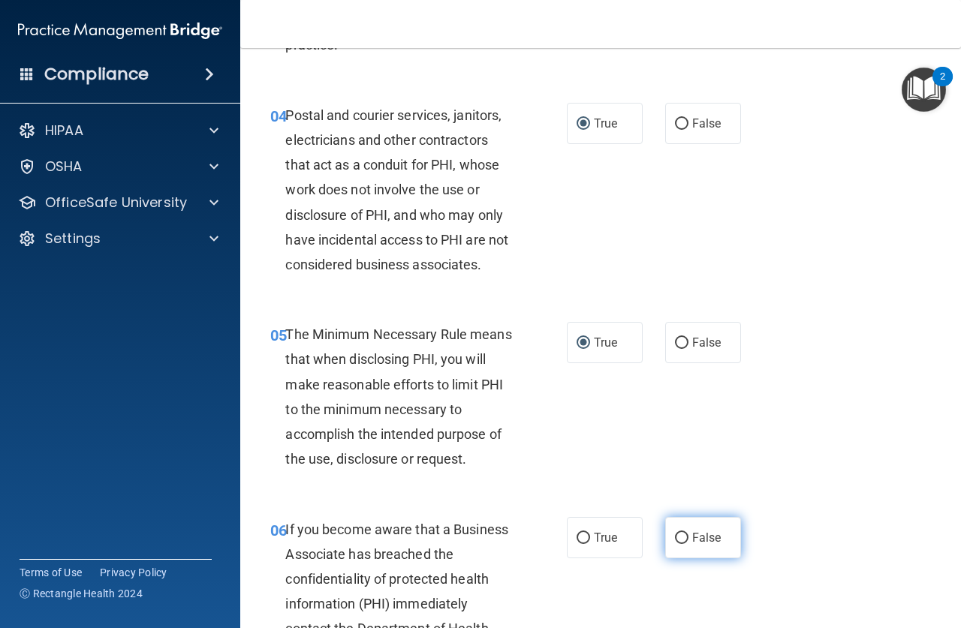
click at [675, 533] on input "False" at bounding box center [682, 538] width 14 height 11
radio input "true"
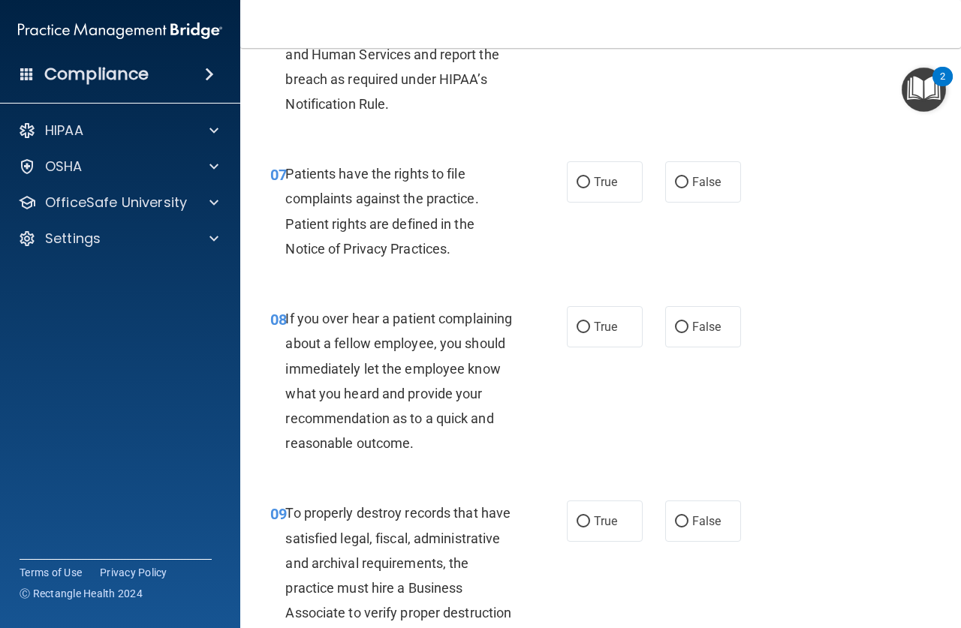
scroll to position [1126, 0]
click at [576, 179] on input "True" at bounding box center [583, 181] width 14 height 11
radio input "true"
click at [675, 328] on input "False" at bounding box center [682, 326] width 14 height 11
radio input "true"
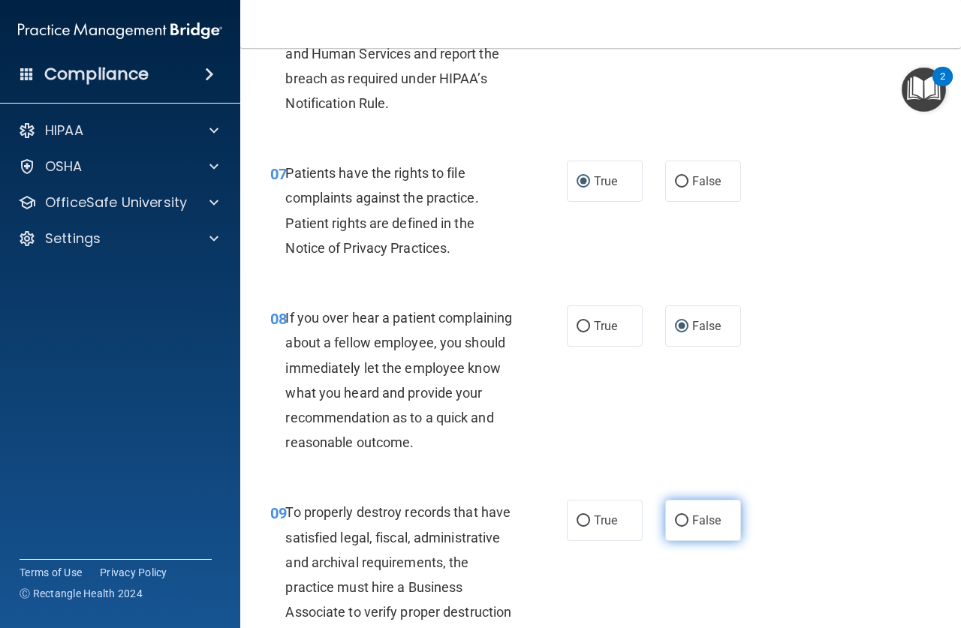
click at [680, 527] on input "False" at bounding box center [682, 521] width 14 height 11
radio input "true"
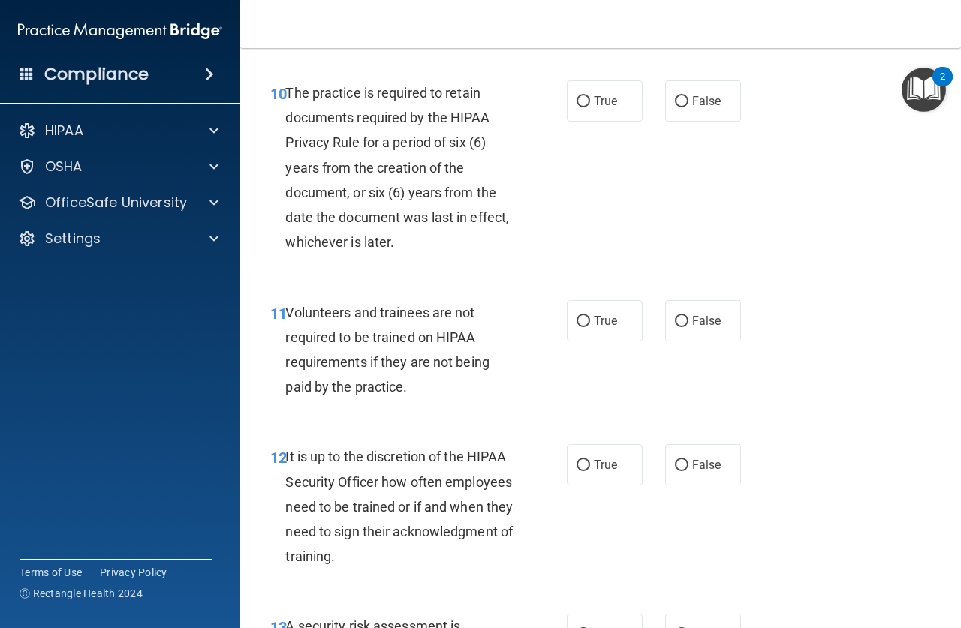
scroll to position [1726, 0]
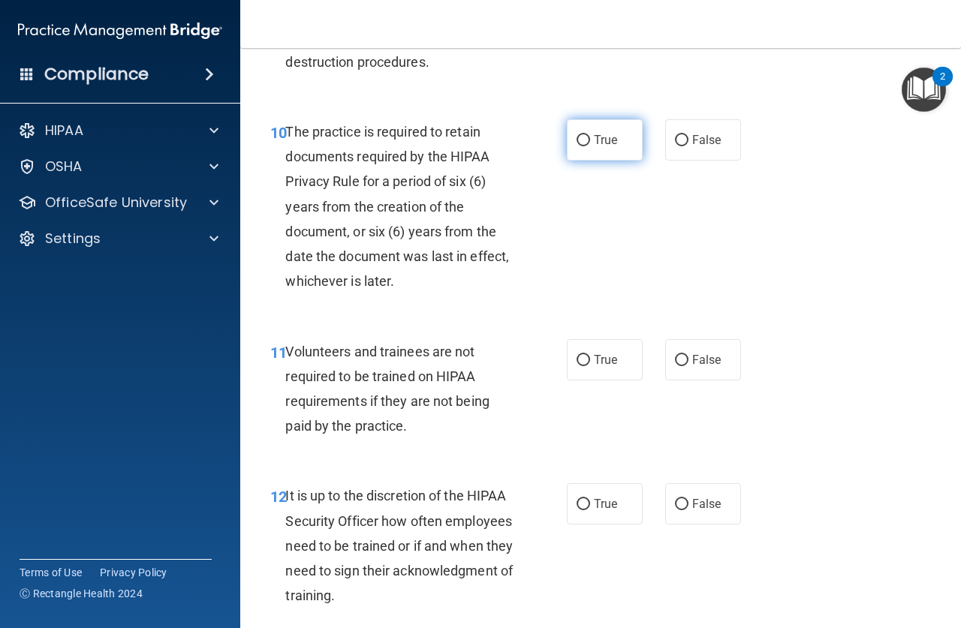
click at [577, 146] on input "True" at bounding box center [583, 140] width 14 height 11
radio input "true"
click at [676, 366] on input "False" at bounding box center [682, 360] width 14 height 11
radio input "true"
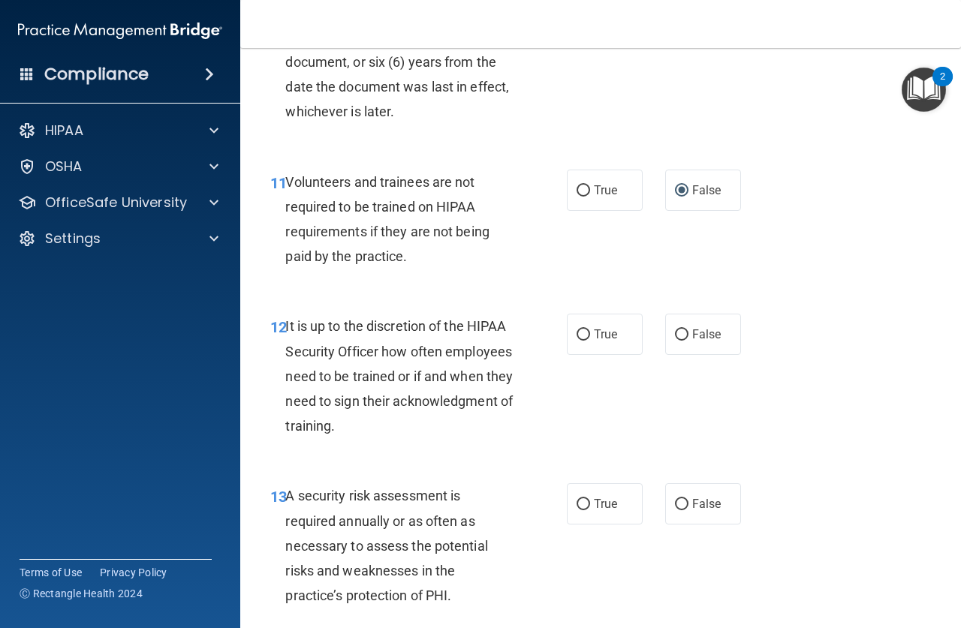
scroll to position [1952, 0]
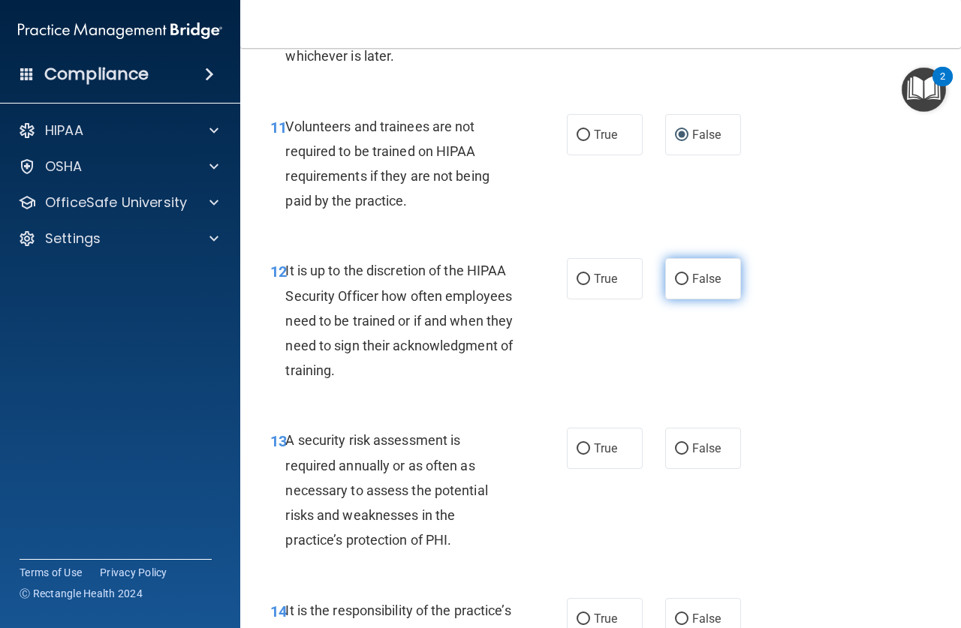
click at [675, 285] on input "False" at bounding box center [682, 279] width 14 height 11
radio input "true"
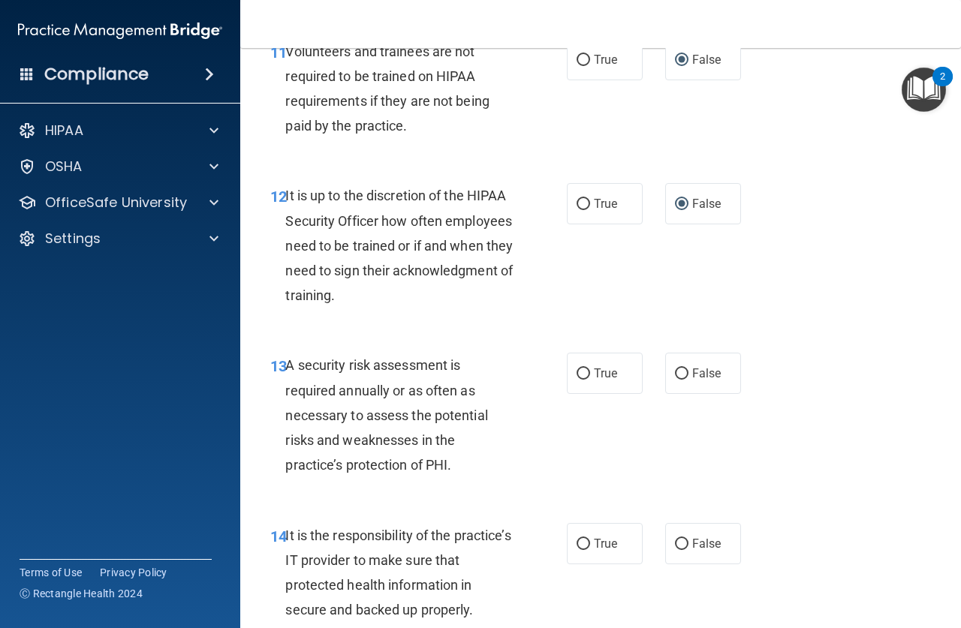
scroll to position [2102, 0]
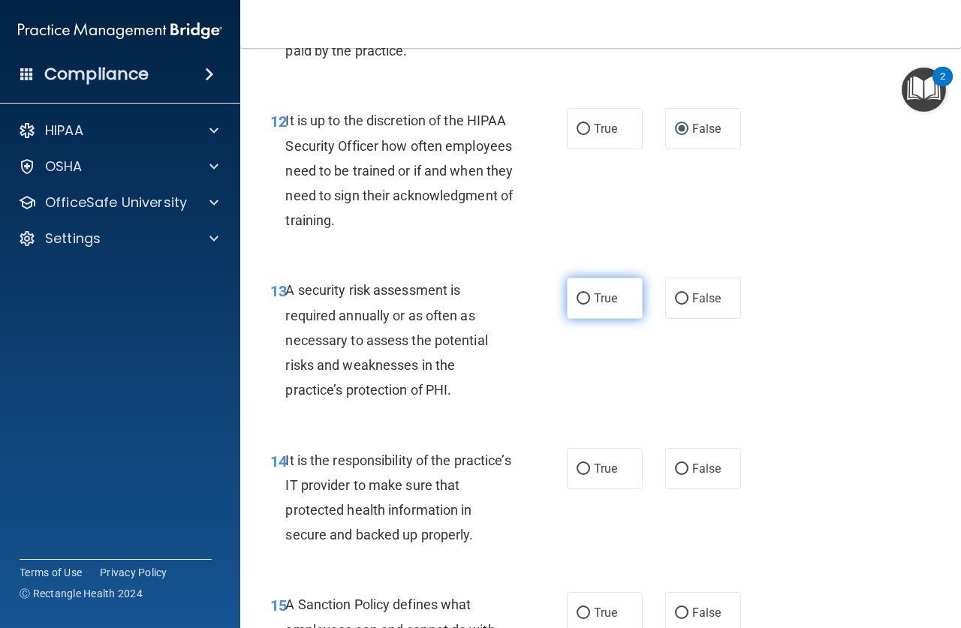
click at [576, 305] on input "True" at bounding box center [583, 298] width 14 height 11
radio input "true"
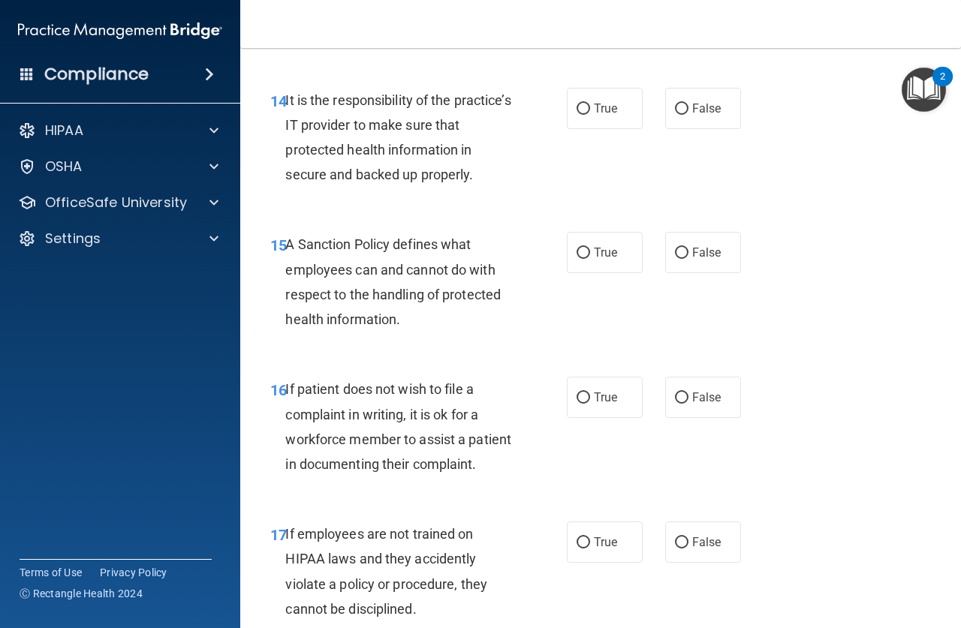
scroll to position [2477, 0]
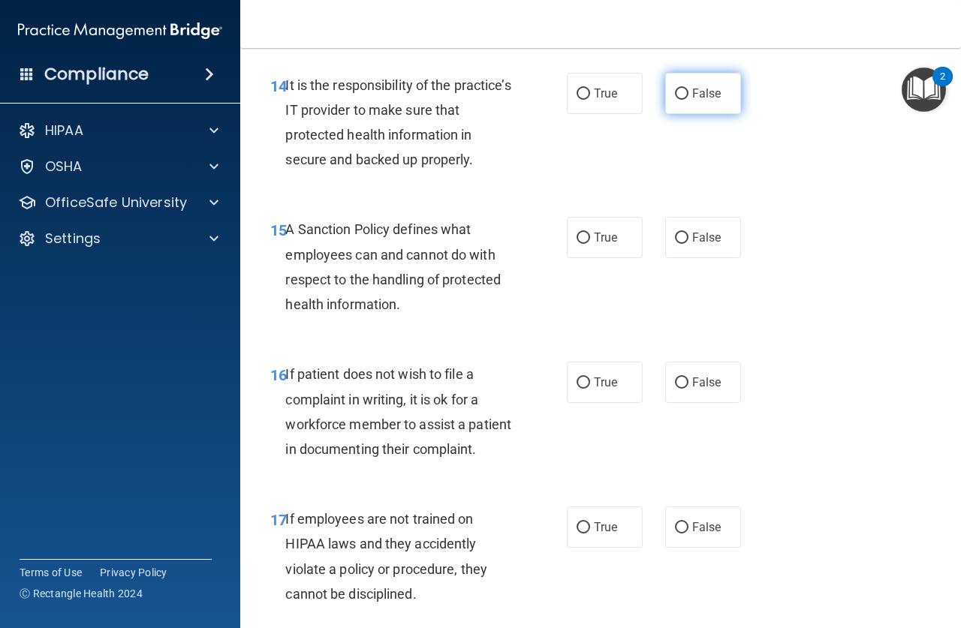
click at [675, 100] on input "False" at bounding box center [682, 94] width 14 height 11
radio input "true"
click at [675, 244] on input "False" at bounding box center [682, 238] width 14 height 11
radio input "true"
click at [579, 389] on input "True" at bounding box center [583, 383] width 14 height 11
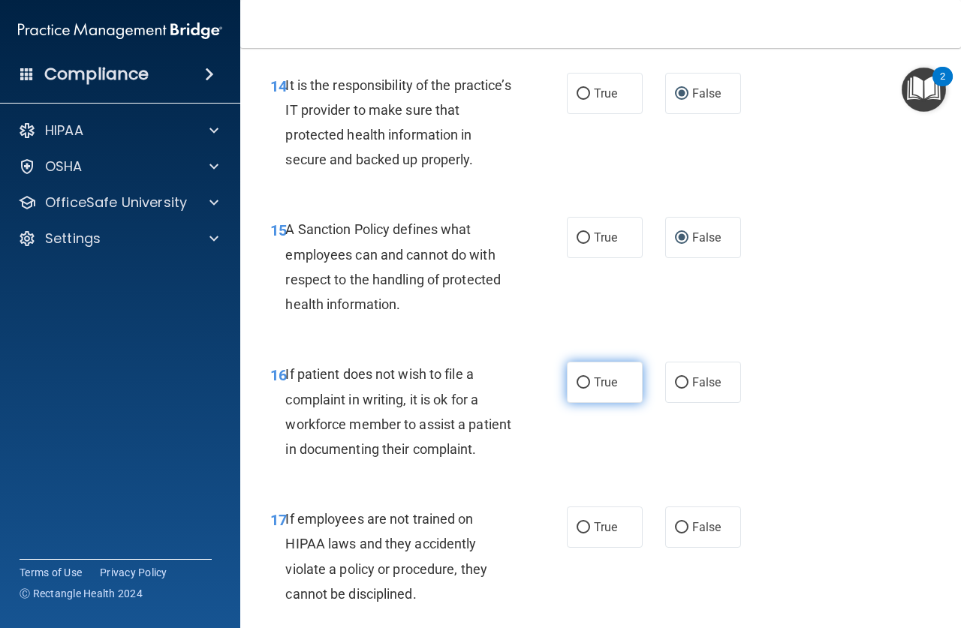
radio input "true"
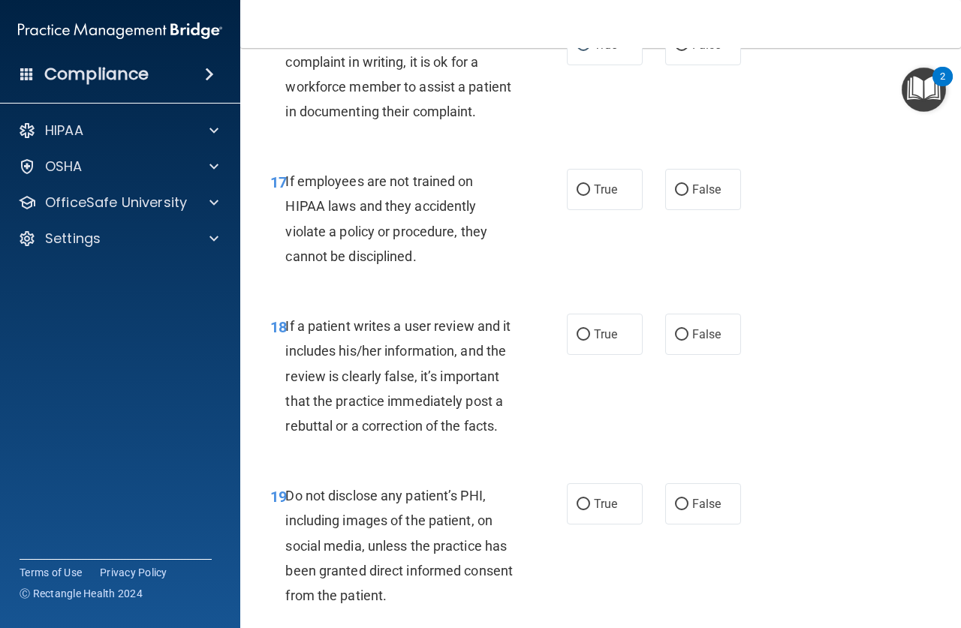
scroll to position [2852, 0]
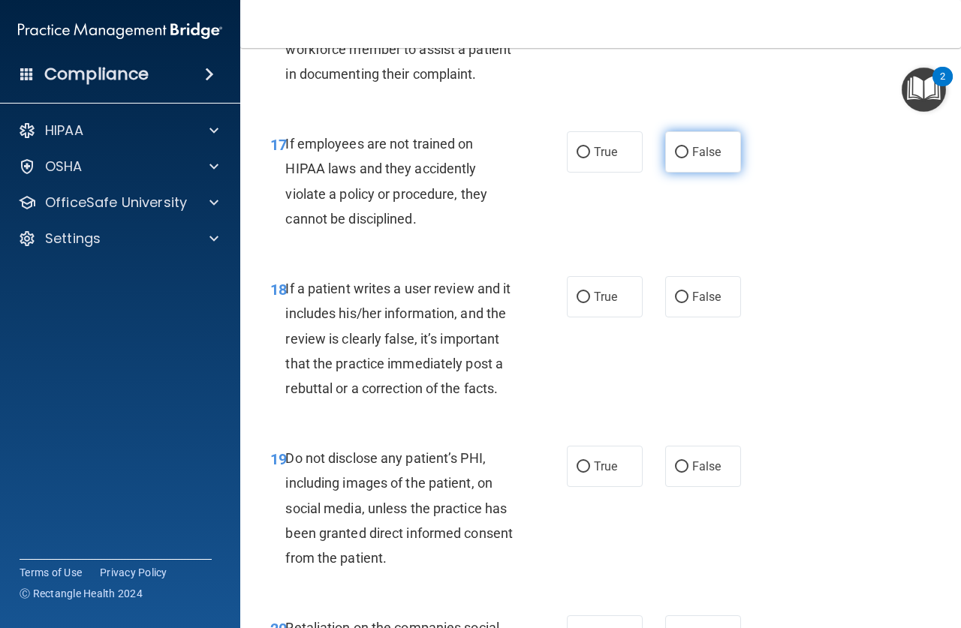
click at [676, 158] on input "False" at bounding box center [682, 152] width 14 height 11
radio input "true"
click at [675, 303] on input "False" at bounding box center [682, 297] width 14 height 11
radio input "true"
click at [579, 473] on input "True" at bounding box center [583, 467] width 14 height 11
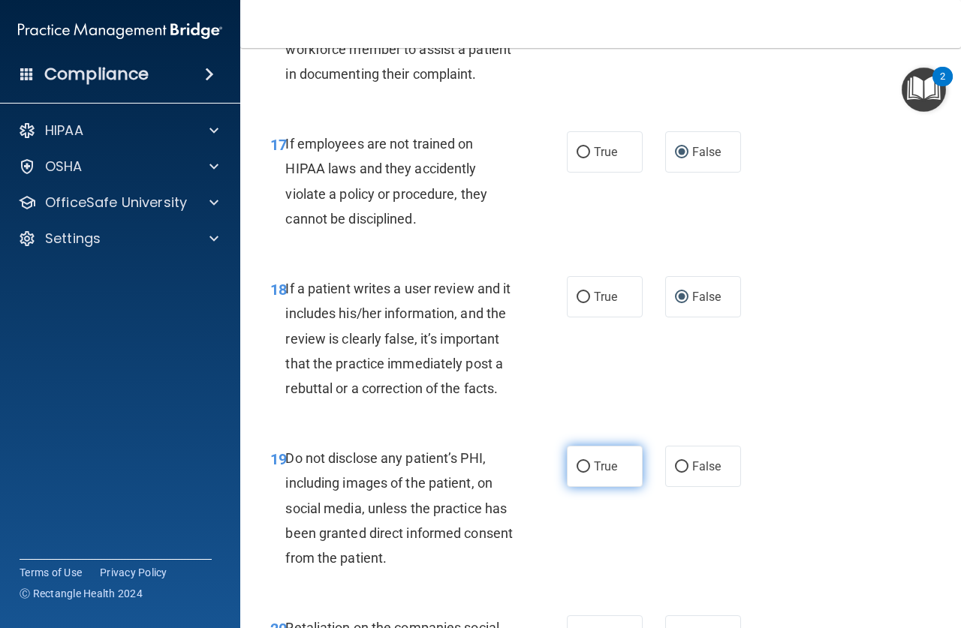
radio input "true"
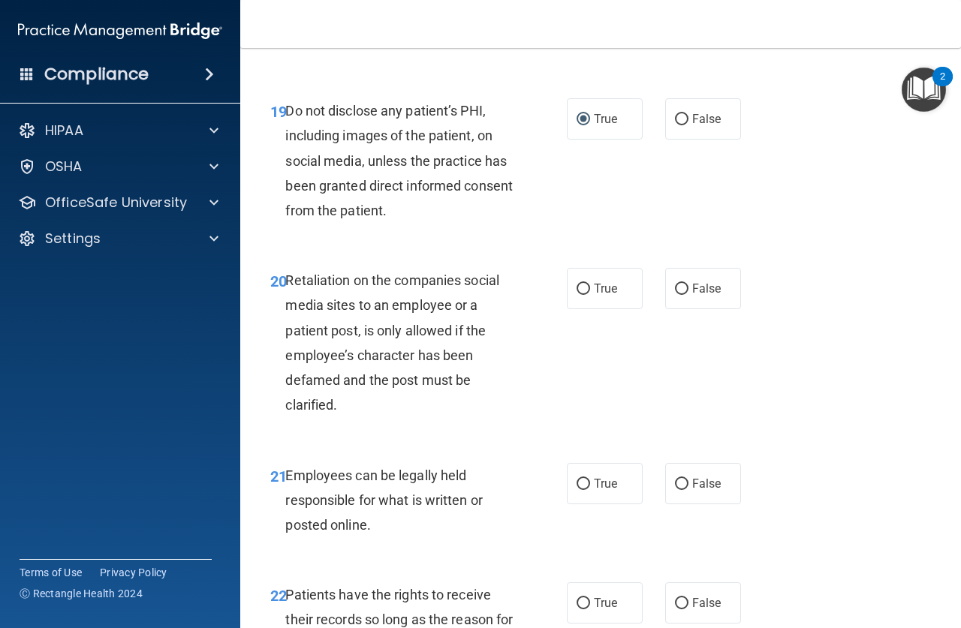
scroll to position [3303, 0]
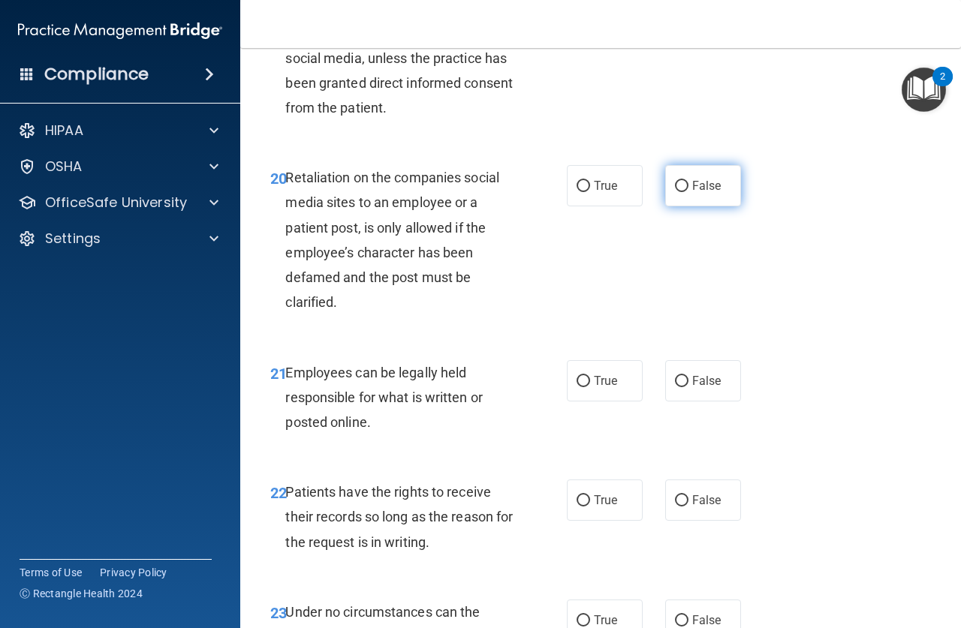
click at [675, 192] on input "False" at bounding box center [682, 186] width 14 height 11
radio input "true"
click at [576, 387] on input "True" at bounding box center [583, 381] width 14 height 11
radio input "true"
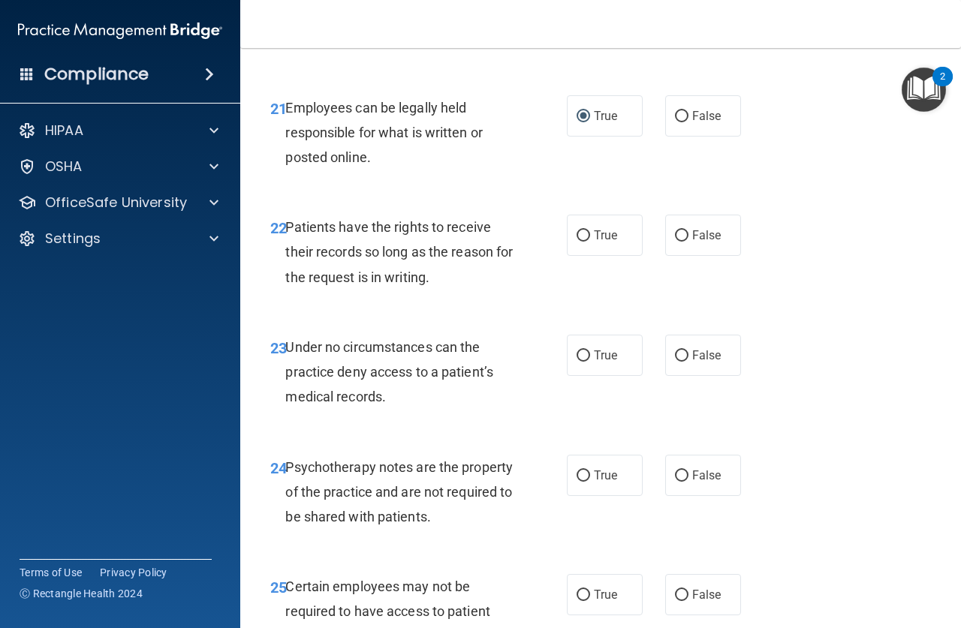
scroll to position [3603, 0]
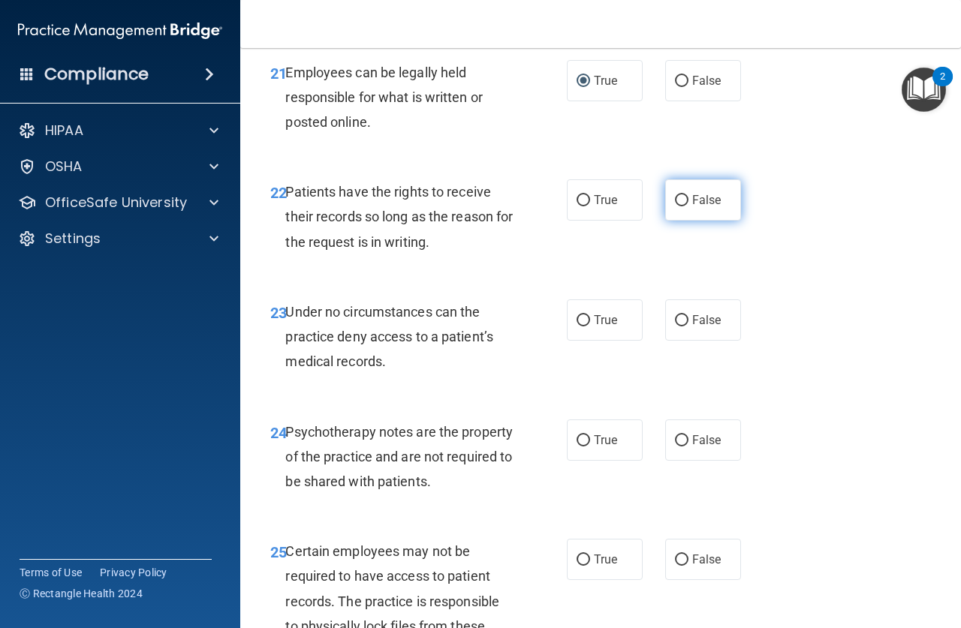
click at [675, 206] on input "False" at bounding box center [682, 200] width 14 height 11
radio input "true"
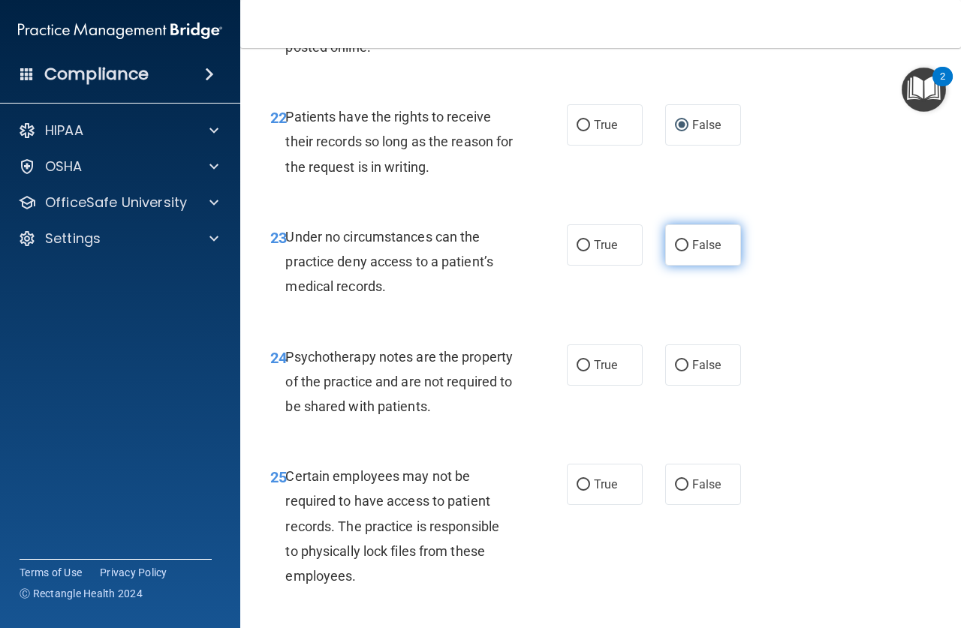
click at [675, 251] on input "False" at bounding box center [682, 245] width 14 height 11
radio input "true"
click at [578, 372] on input "True" at bounding box center [583, 365] width 14 height 11
radio input "true"
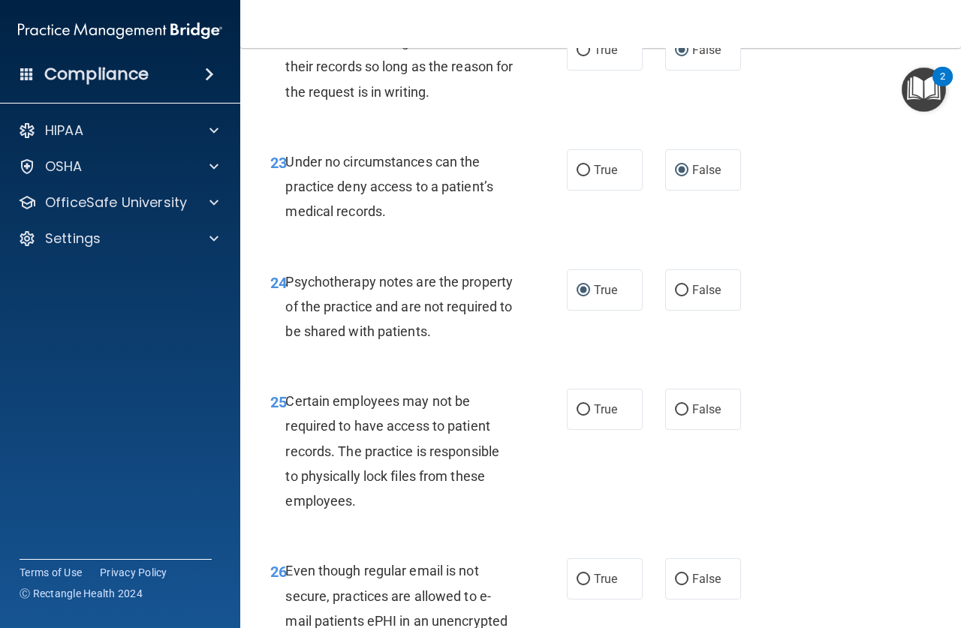
scroll to position [3828, 0]
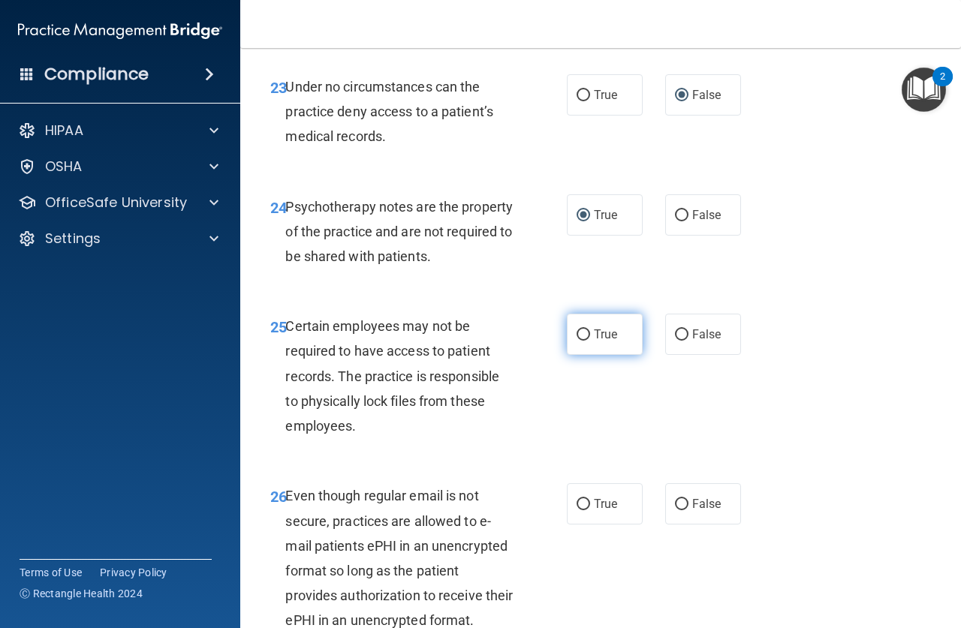
click at [579, 341] on input "True" at bounding box center [583, 335] width 14 height 11
radio input "true"
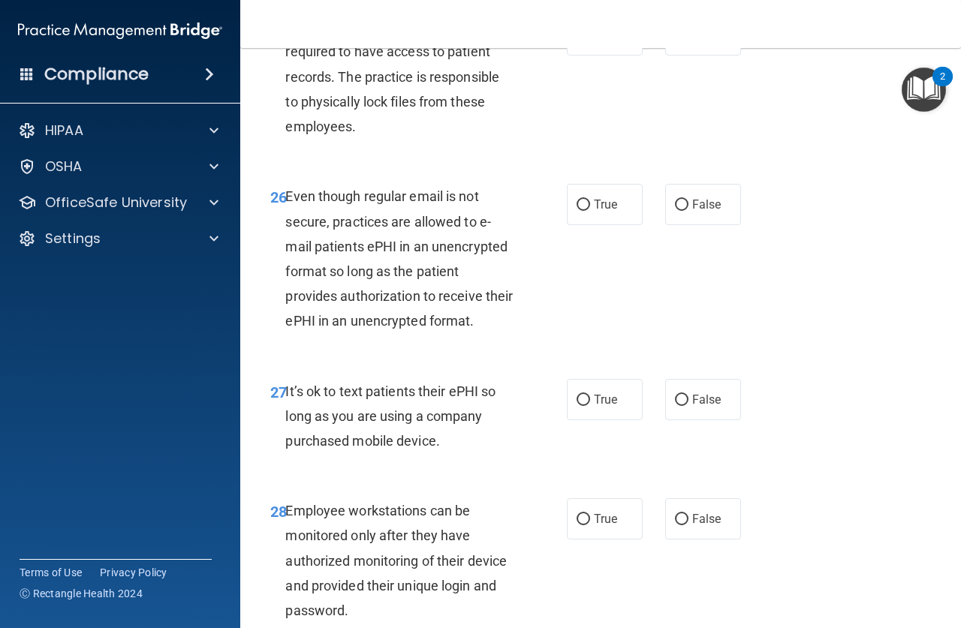
scroll to position [4129, 0]
click at [581, 210] on input "True" at bounding box center [583, 204] width 14 height 11
radio input "true"
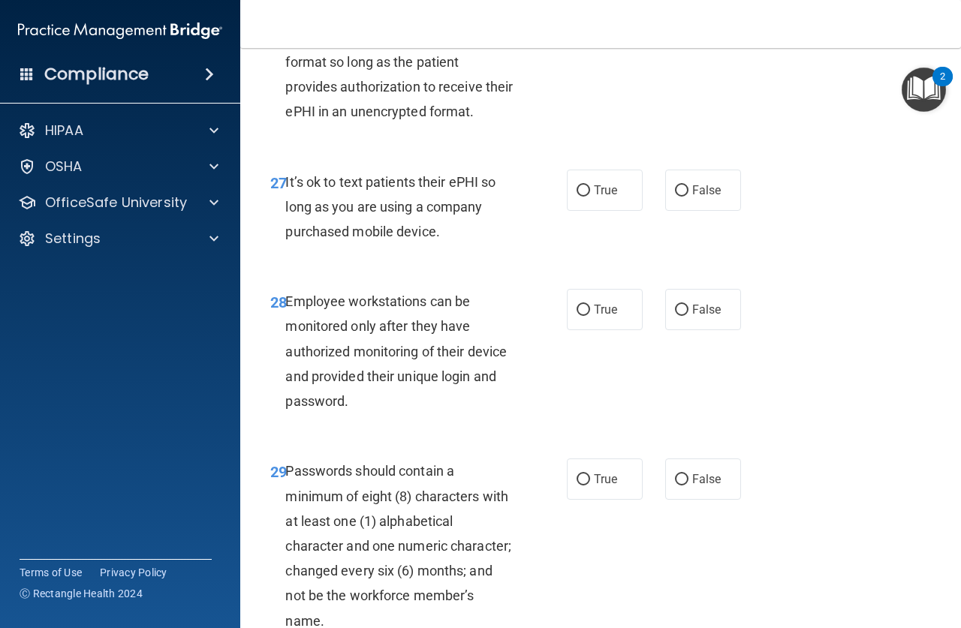
scroll to position [4354, 0]
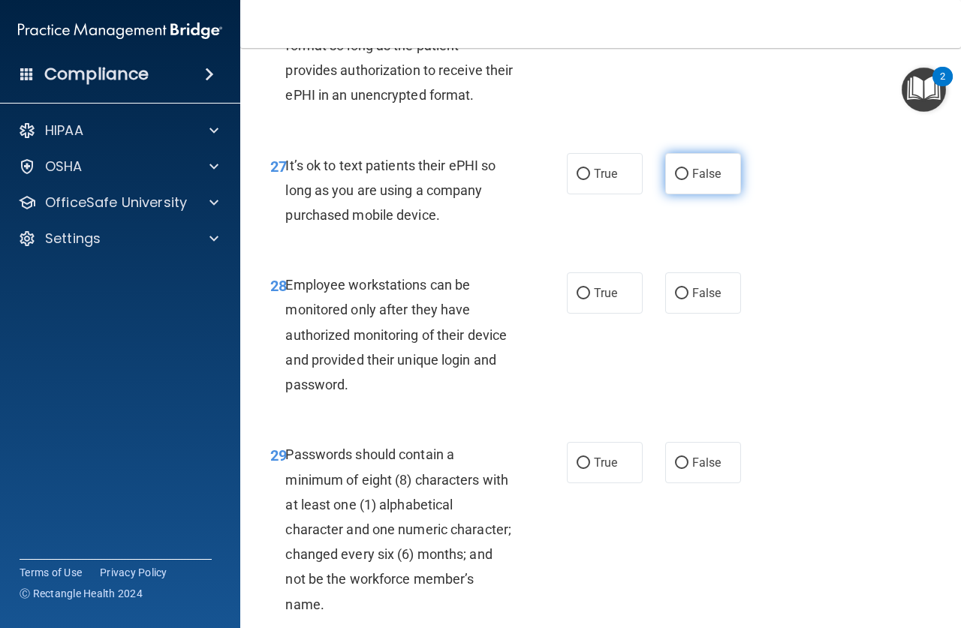
click at [675, 180] on input "False" at bounding box center [682, 174] width 14 height 11
radio input "true"
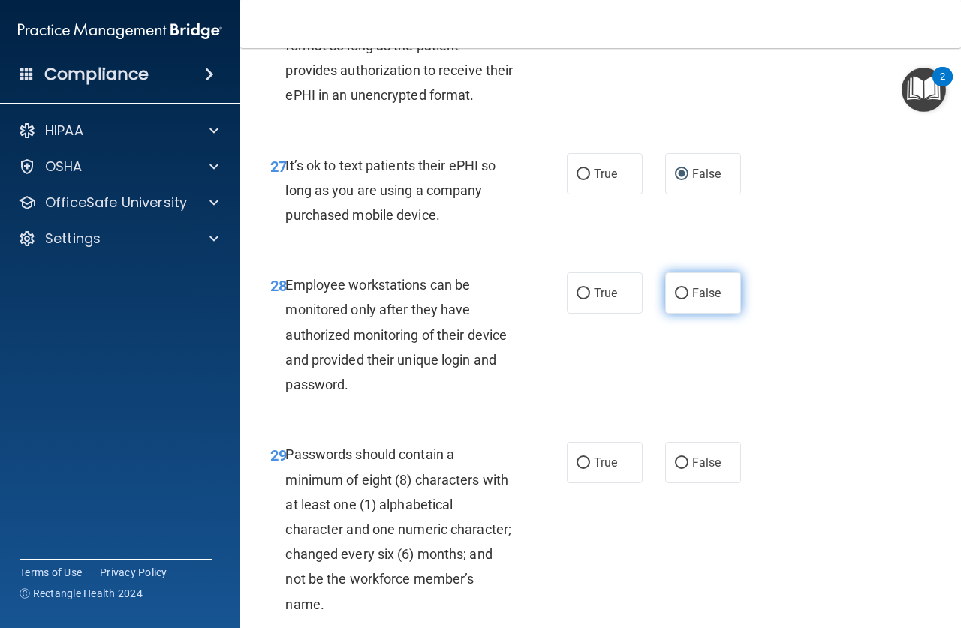
click at [675, 300] on input "False" at bounding box center [682, 293] width 14 height 11
radio input "true"
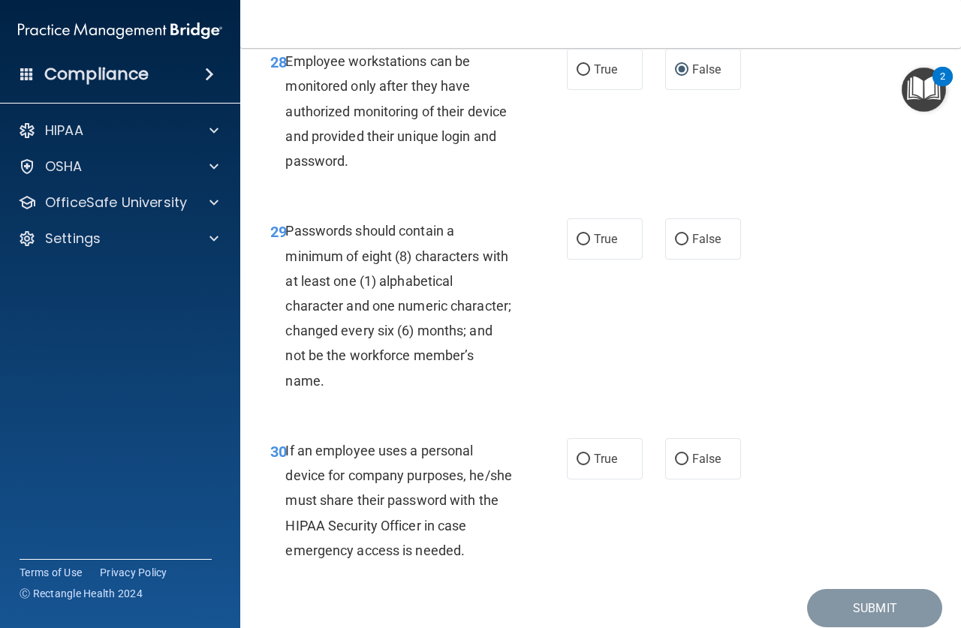
scroll to position [4579, 0]
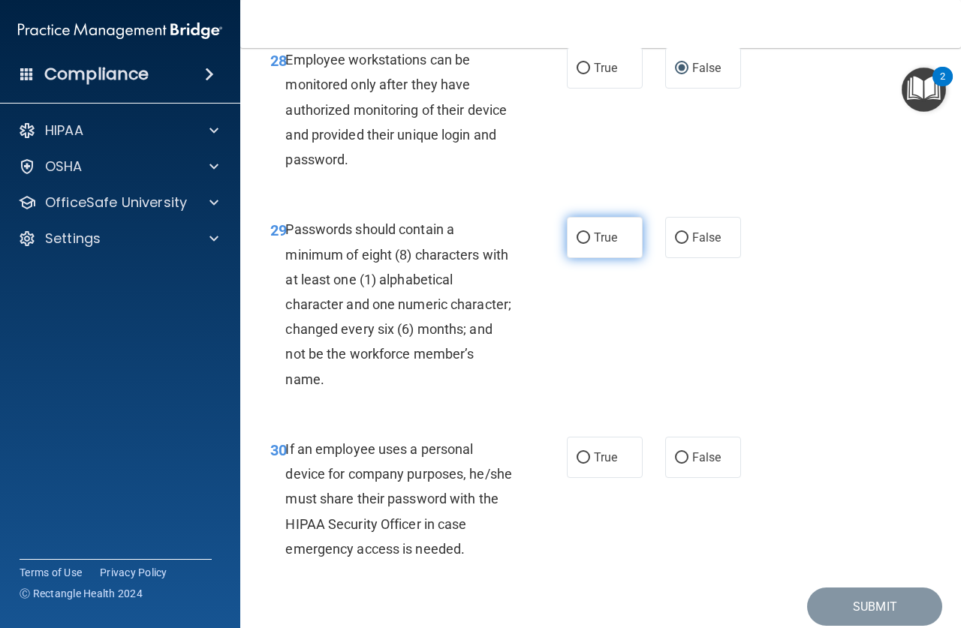
click at [579, 244] on input "True" at bounding box center [583, 238] width 14 height 11
radio input "true"
click at [675, 464] on input "False" at bounding box center [682, 458] width 14 height 11
radio input "true"
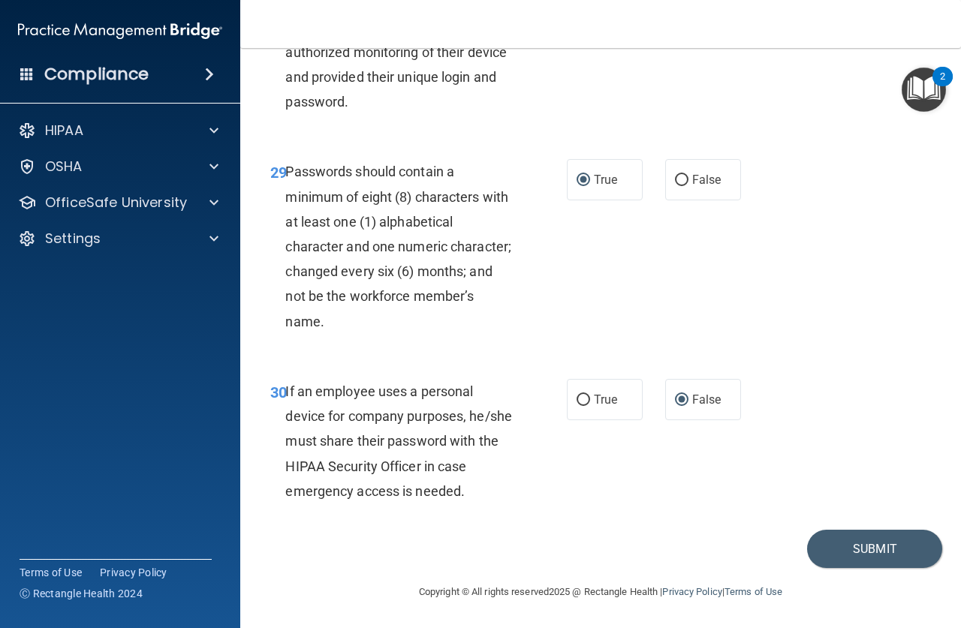
scroll to position [4736, 0]
click at [862, 551] on button "Submit" at bounding box center [874, 549] width 135 height 38
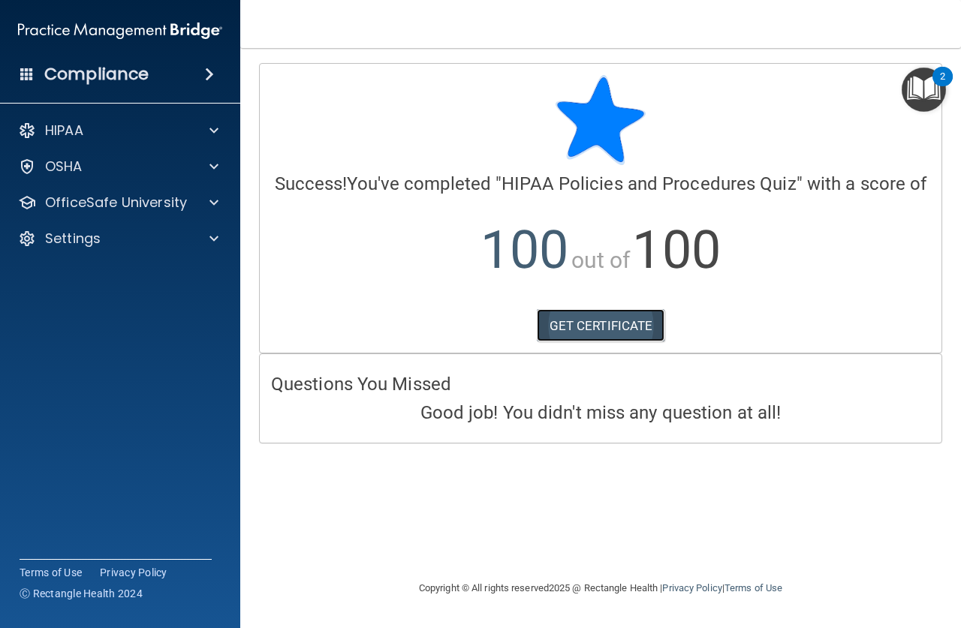
click at [605, 322] on link "GET CERTIFICATE" at bounding box center [601, 325] width 128 height 33
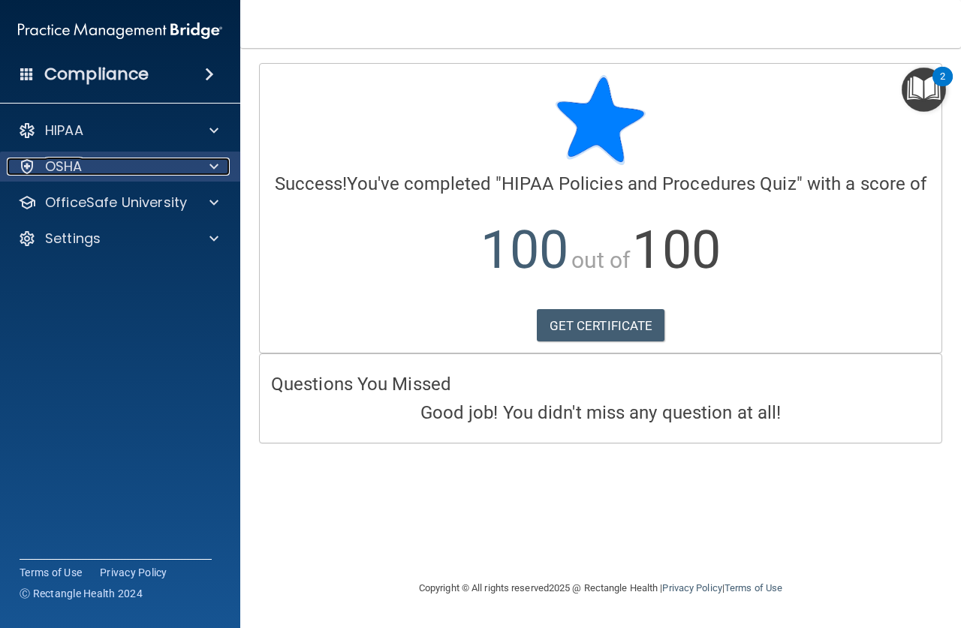
click at [218, 164] on div at bounding box center [212, 167] width 38 height 18
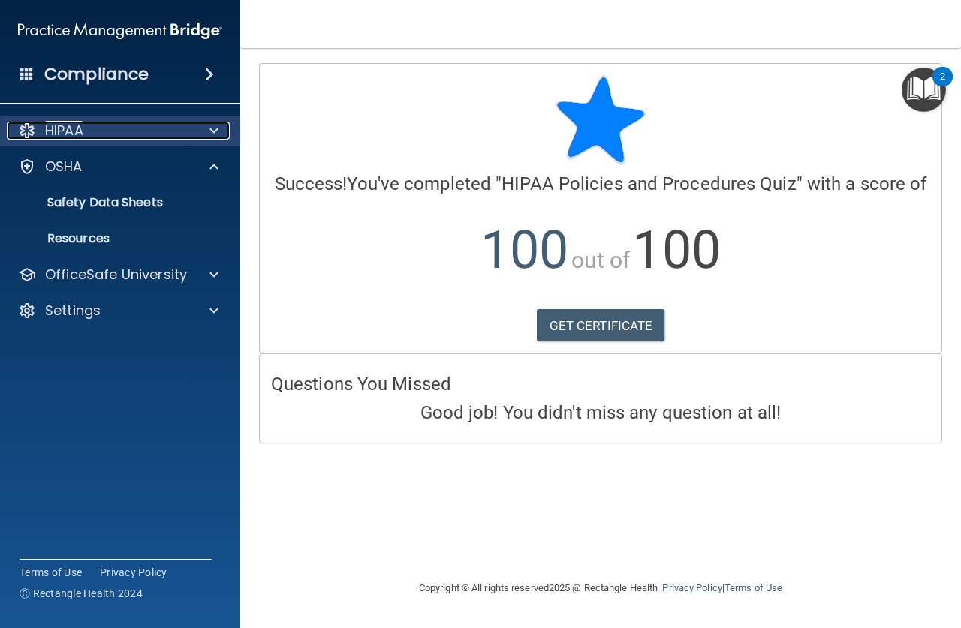
click at [211, 128] on span at bounding box center [213, 131] width 9 height 18
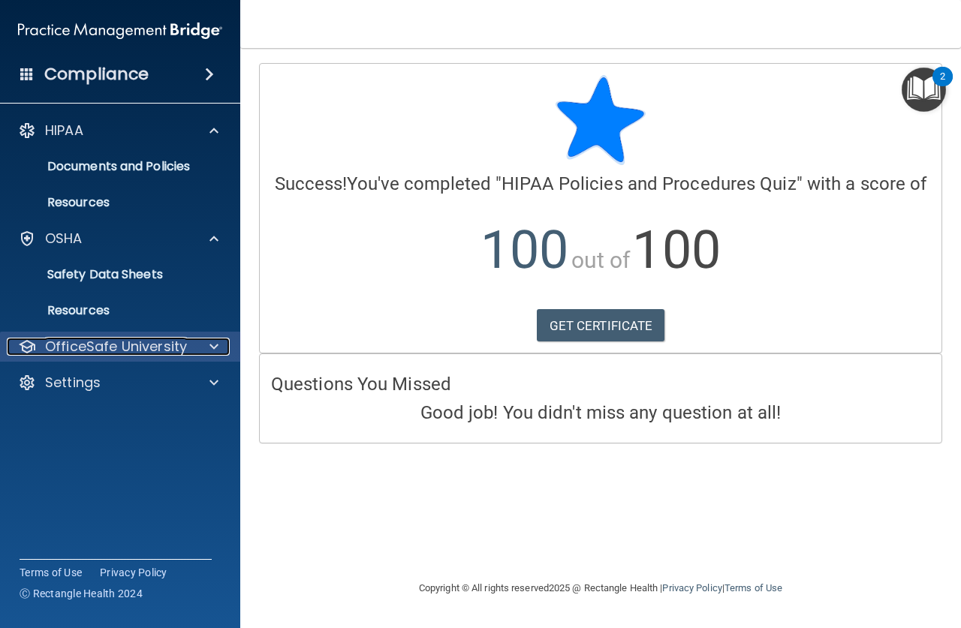
click at [207, 339] on div at bounding box center [212, 347] width 38 height 18
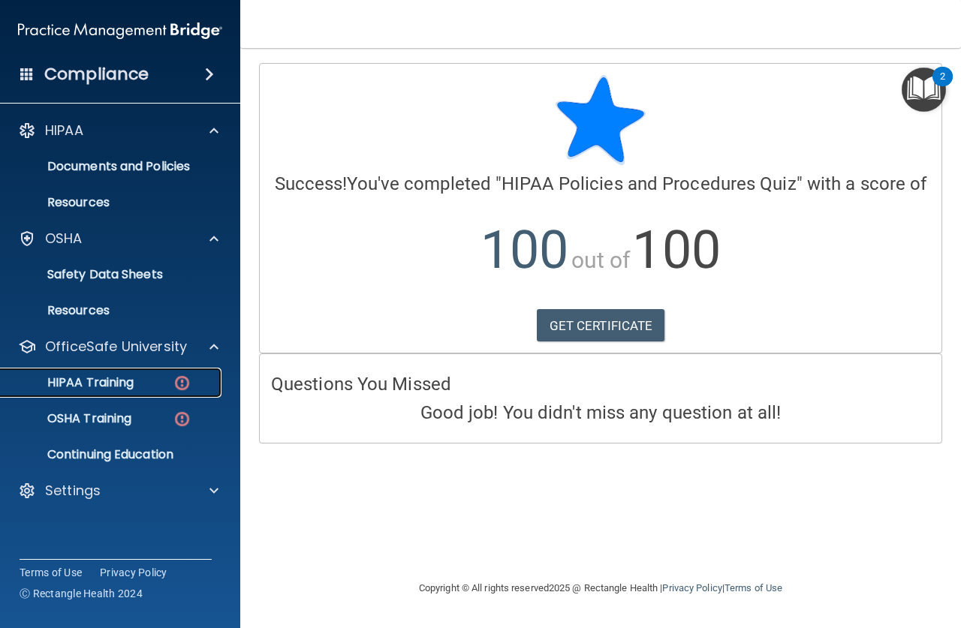
click at [182, 378] on img at bounding box center [182, 383] width 19 height 19
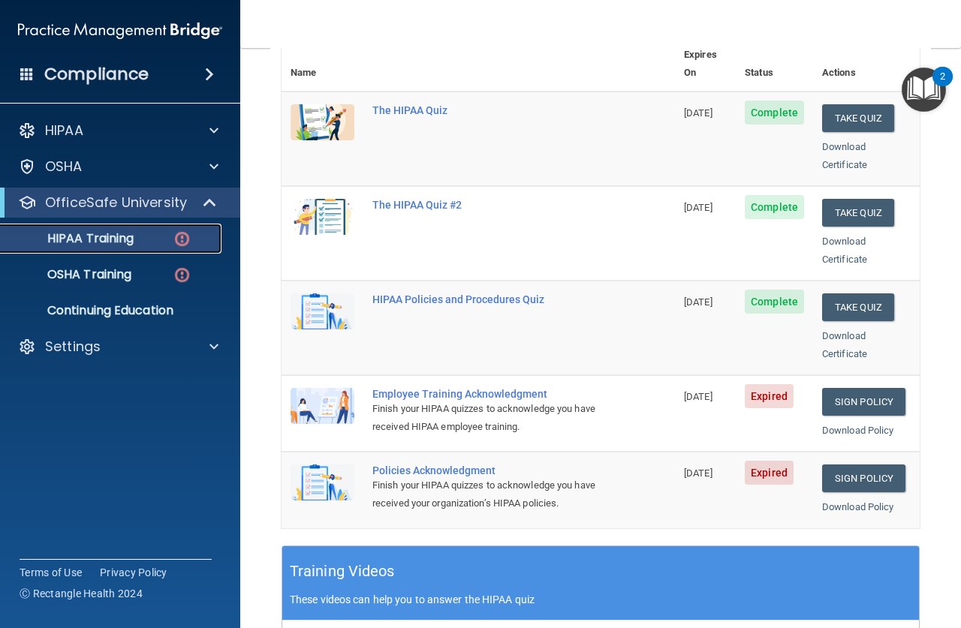
scroll to position [225, 0]
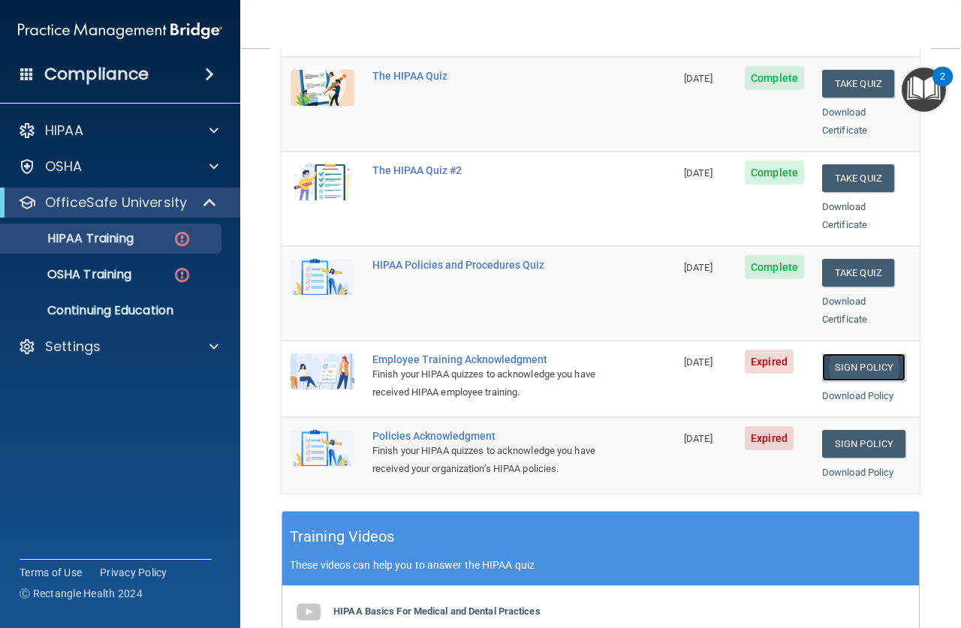
click at [851, 354] on link "Sign Policy" at bounding box center [863, 368] width 83 height 28
click at [835, 354] on link "Sign Policy" at bounding box center [863, 368] width 83 height 28
click at [832, 354] on link "Sign Policy" at bounding box center [863, 368] width 83 height 28
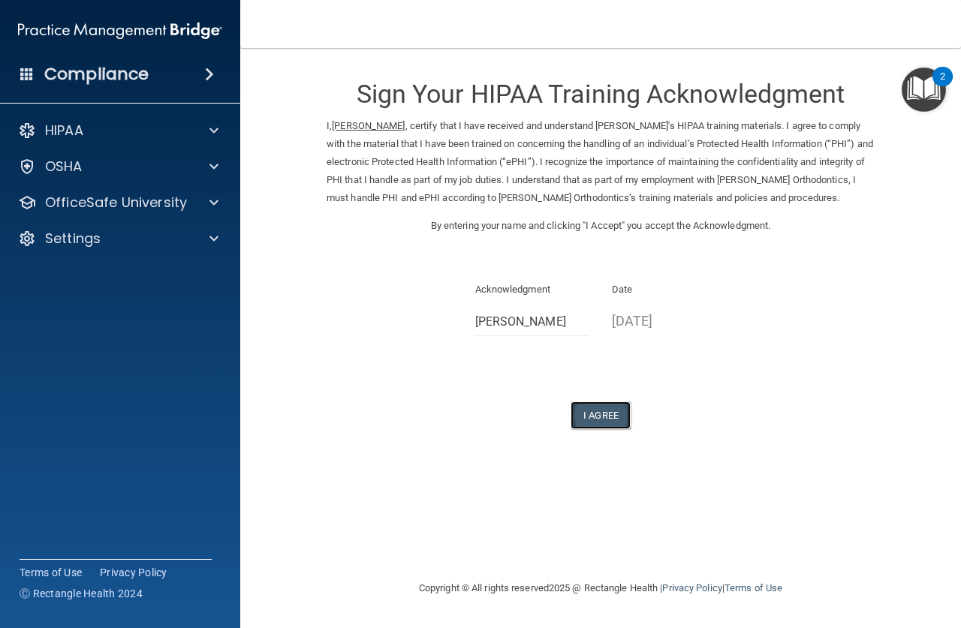
click at [603, 429] on button "I Agree" at bounding box center [600, 416] width 60 height 28
click at [595, 429] on button "I Agree" at bounding box center [600, 416] width 60 height 28
click at [921, 94] on img "Open Resource Center, 2 new notifications" at bounding box center [924, 90] width 44 height 44
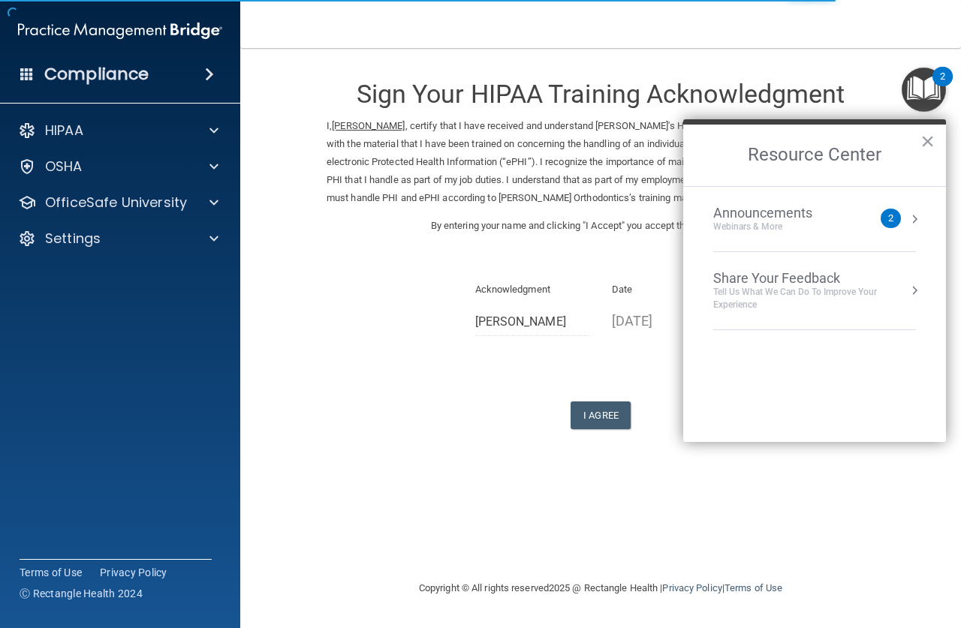
click at [868, 525] on div "Sign Your HIPAA Training Acknowledgment I, Lori Bucher , certify that I have re…" at bounding box center [600, 313] width 661 height 501
click at [923, 139] on button "×" at bounding box center [927, 141] width 14 height 24
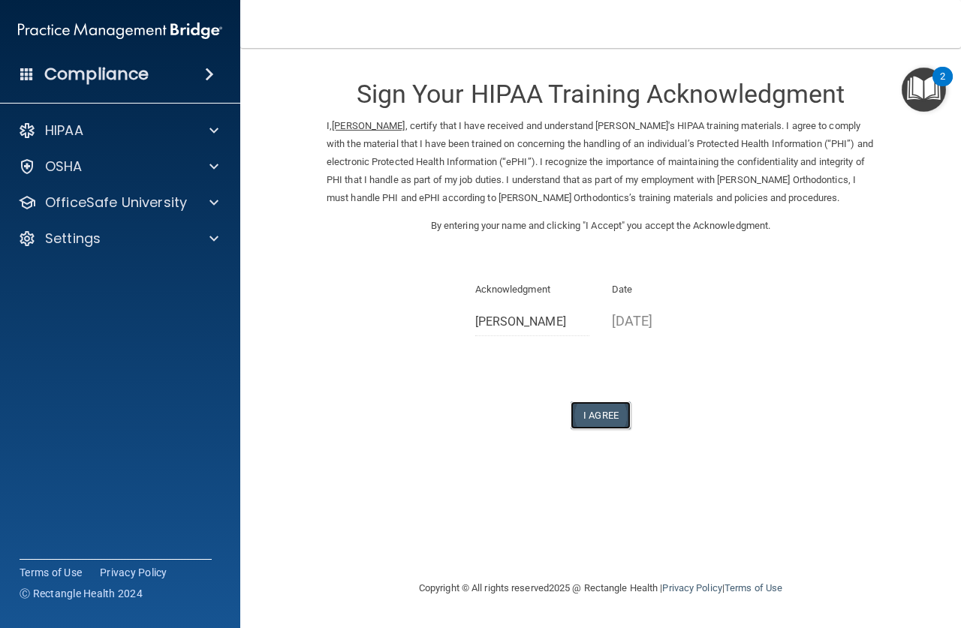
click at [596, 429] on button "I Agree" at bounding box center [600, 416] width 60 height 28
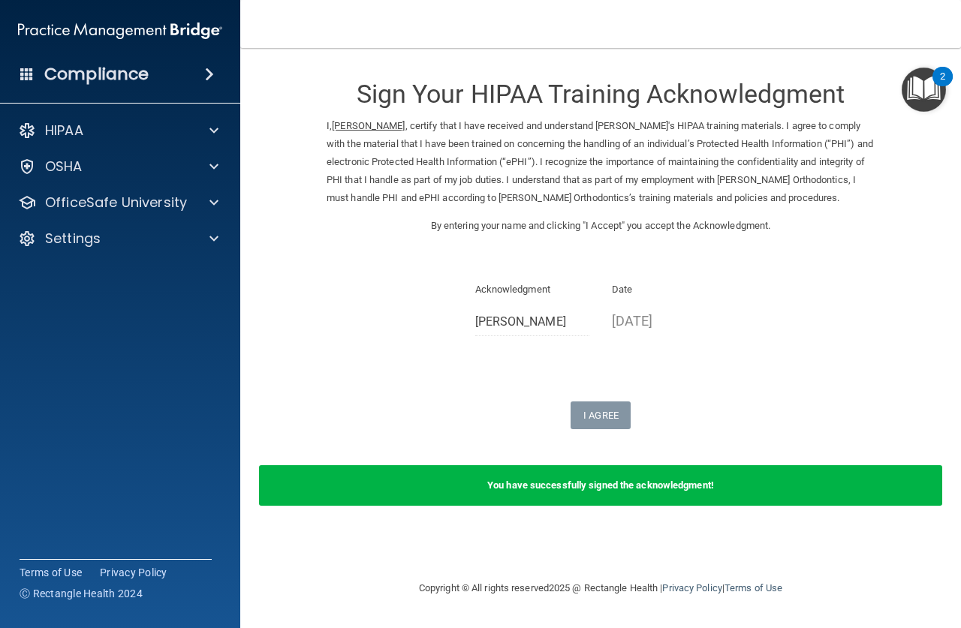
click at [599, 491] on b "You have successfully signed the acknowledgment!" at bounding box center [600, 485] width 227 height 11
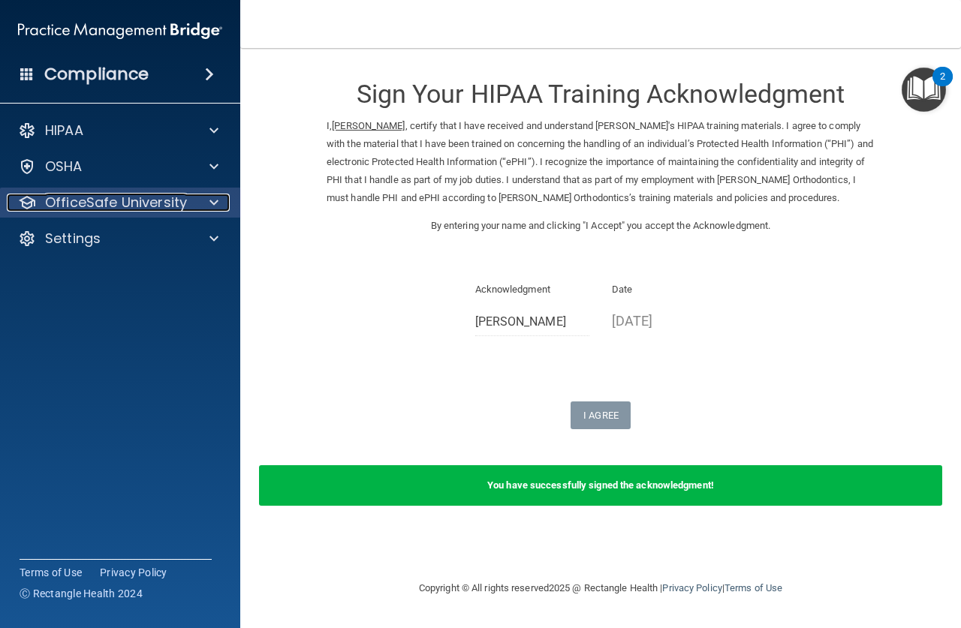
click at [172, 203] on p "OfficeSafe University" at bounding box center [116, 203] width 142 height 18
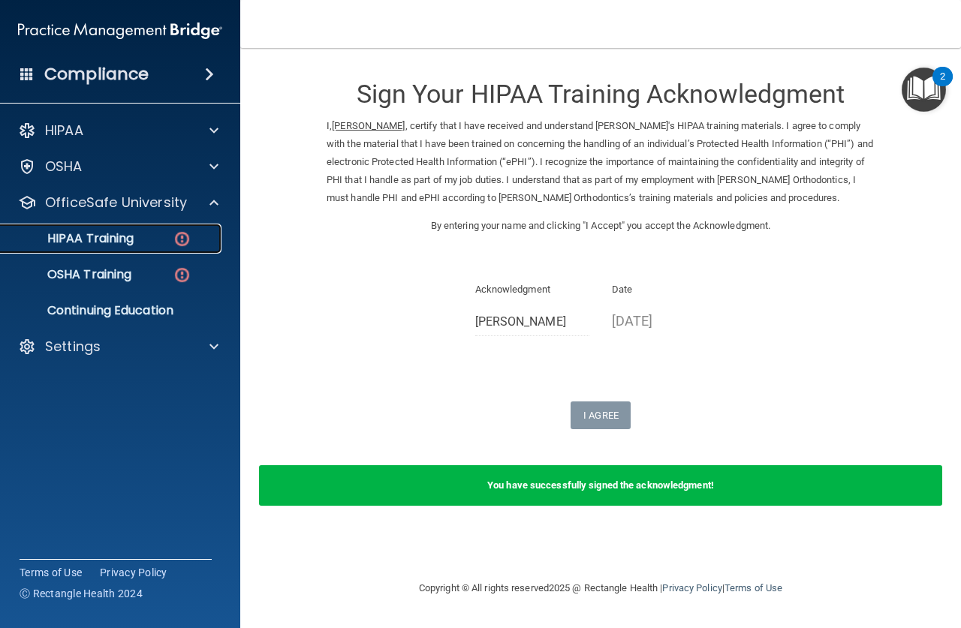
click at [178, 239] on img at bounding box center [182, 239] width 19 height 19
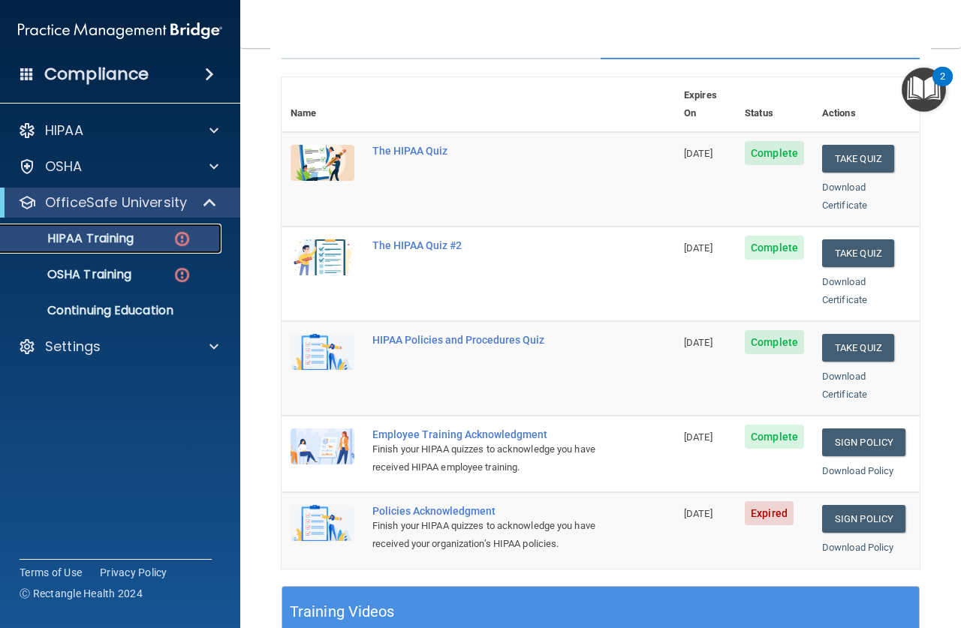
scroll to position [225, 0]
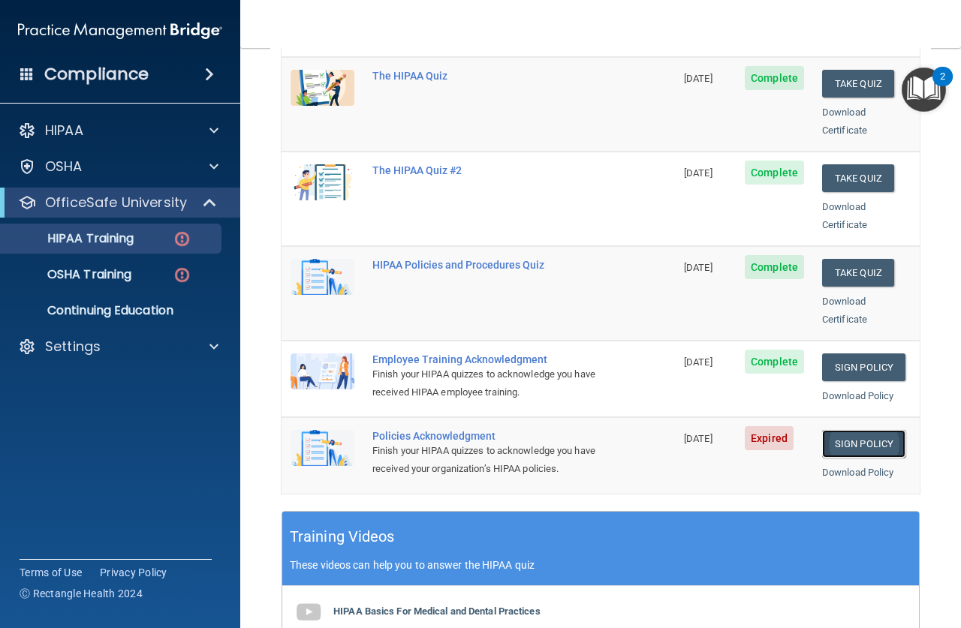
click at [841, 430] on link "Sign Policy" at bounding box center [863, 444] width 83 height 28
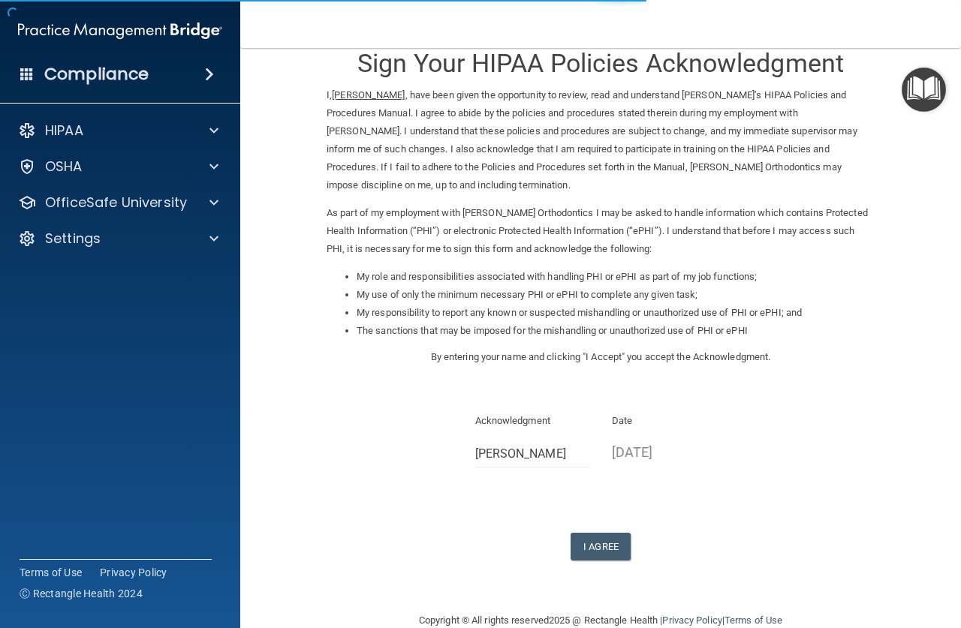
scroll to position [59, 0]
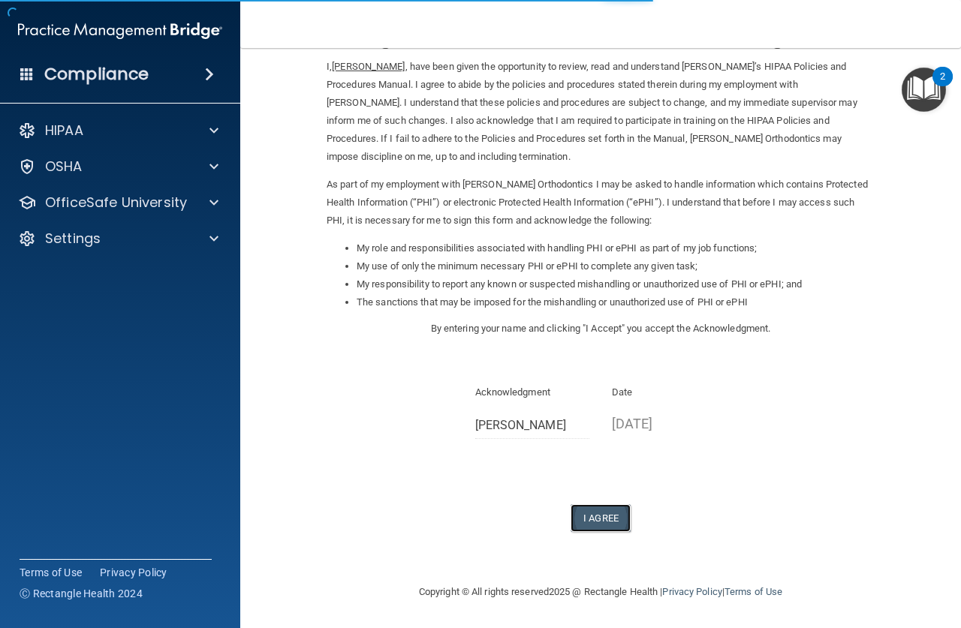
click at [600, 514] on button "I Agree" at bounding box center [600, 518] width 60 height 28
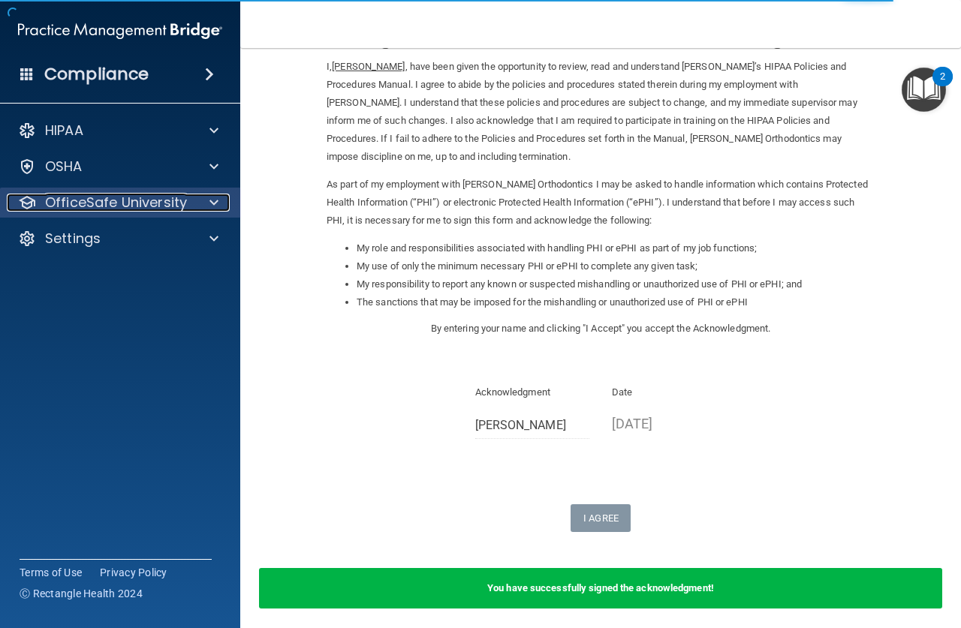
click at [212, 203] on span at bounding box center [213, 203] width 9 height 18
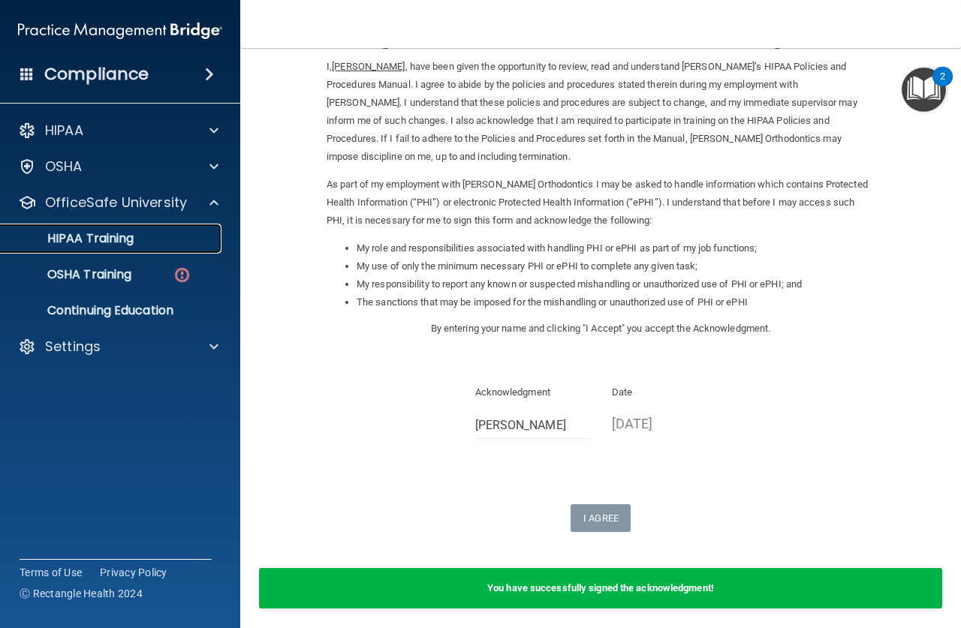
click at [185, 240] on div "HIPAA Training" at bounding box center [112, 238] width 205 height 15
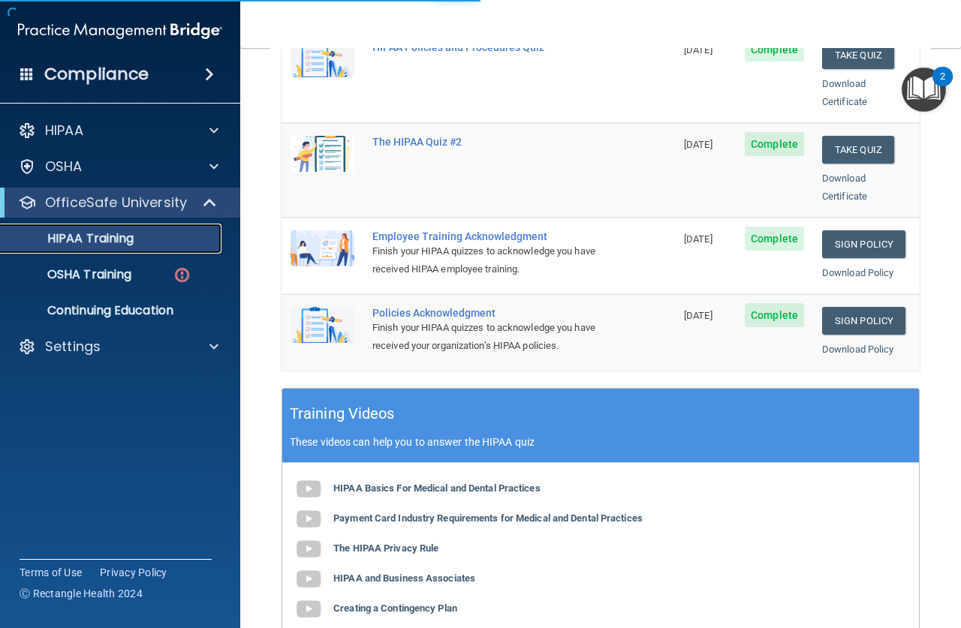
scroll to position [349, 0]
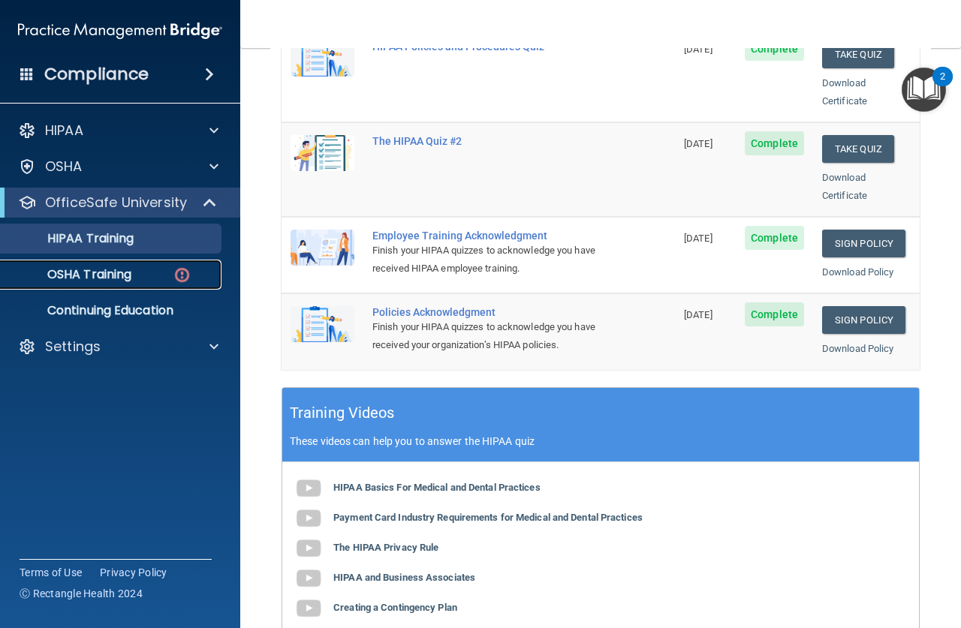
click at [182, 275] on img at bounding box center [182, 275] width 19 height 19
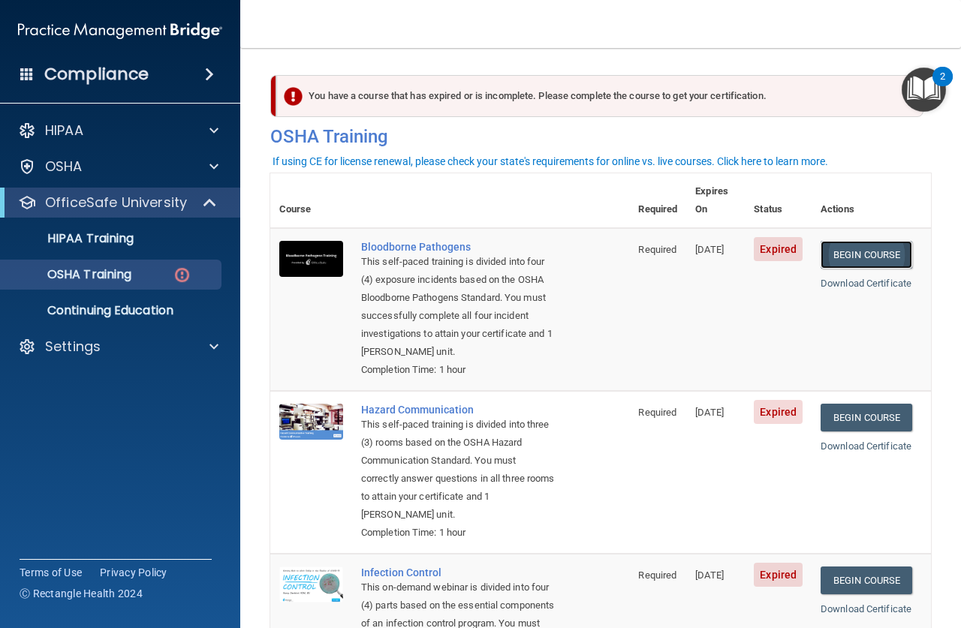
click at [845, 241] on link "Begin Course" at bounding box center [866, 255] width 92 height 28
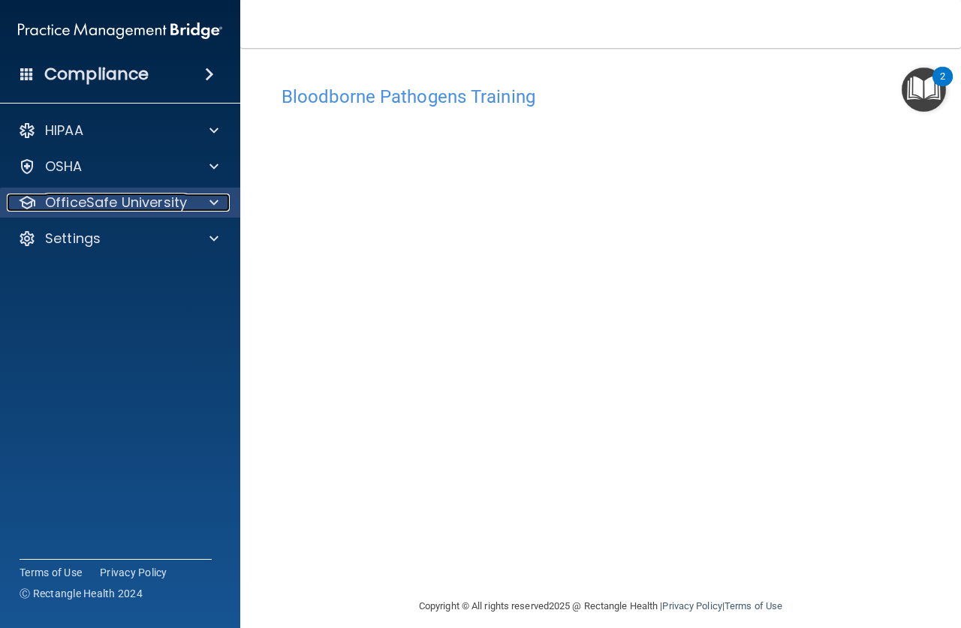
click at [128, 200] on p "OfficeSafe University" at bounding box center [116, 203] width 142 height 18
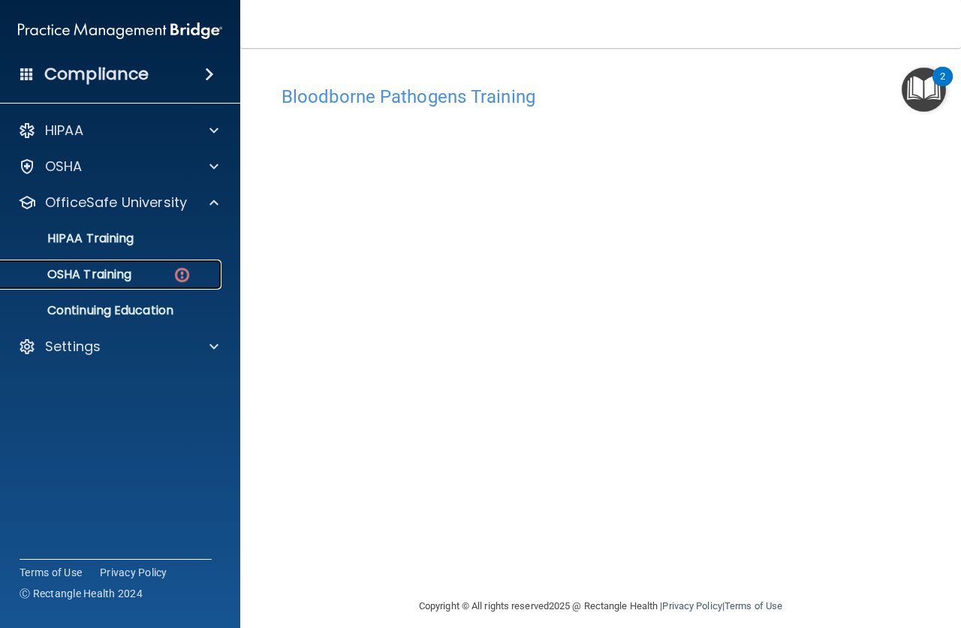
click at [119, 269] on p "OSHA Training" at bounding box center [71, 274] width 122 height 15
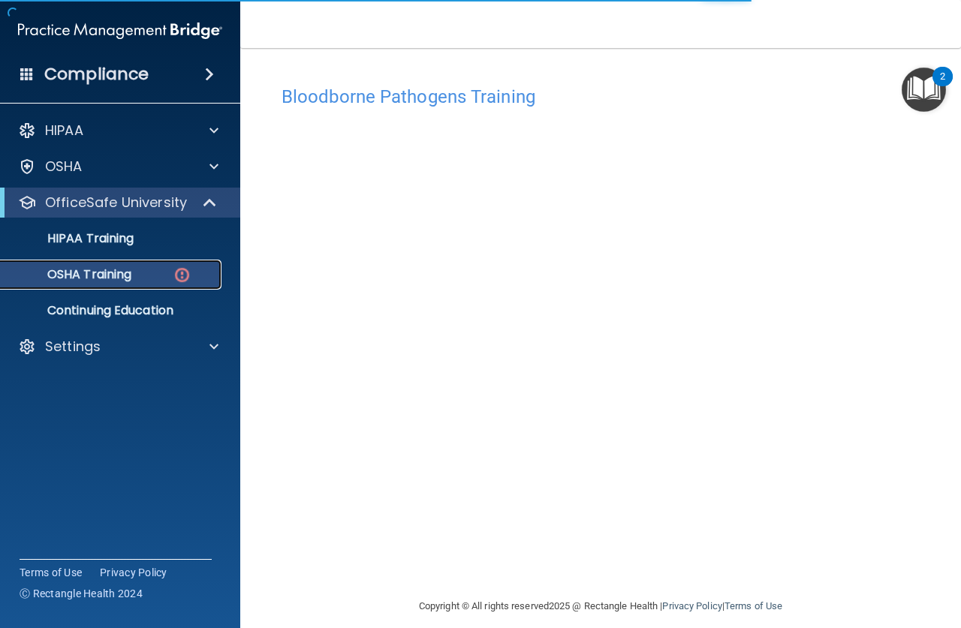
click at [116, 273] on p "OSHA Training" at bounding box center [71, 274] width 122 height 15
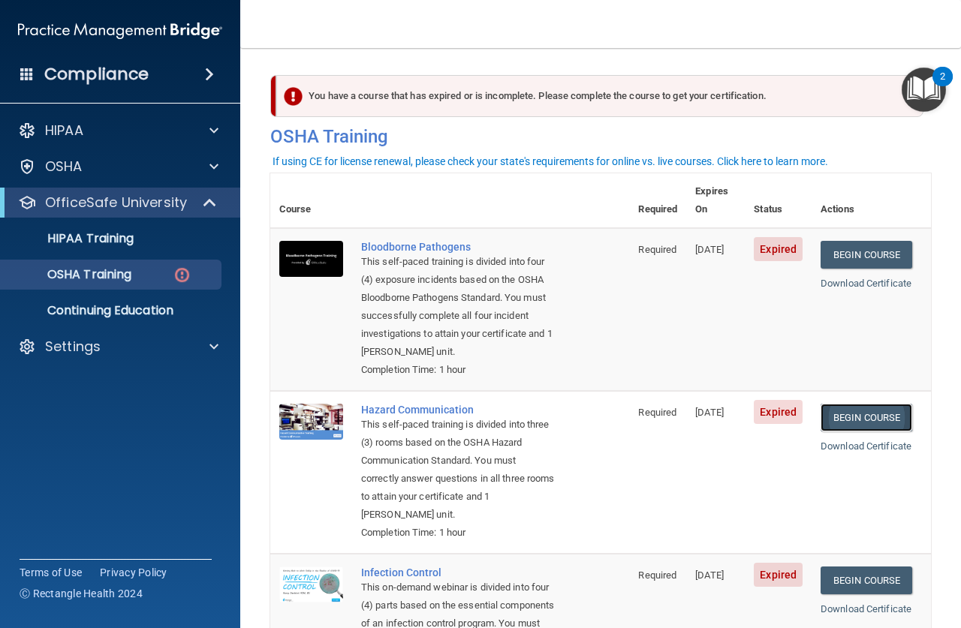
click at [845, 414] on link "Begin Course" at bounding box center [866, 418] width 92 height 28
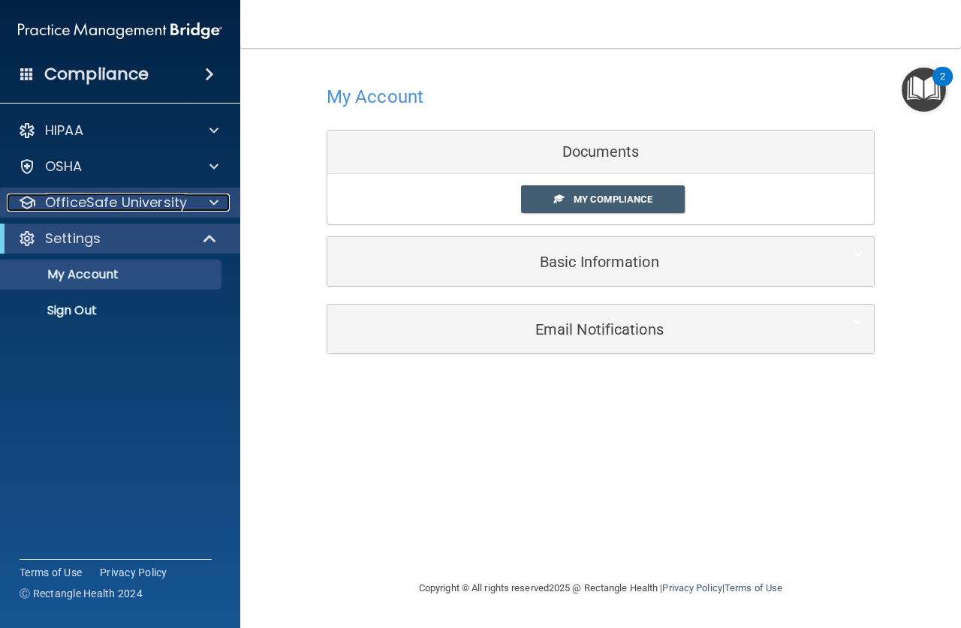
click at [212, 202] on span at bounding box center [213, 203] width 9 height 18
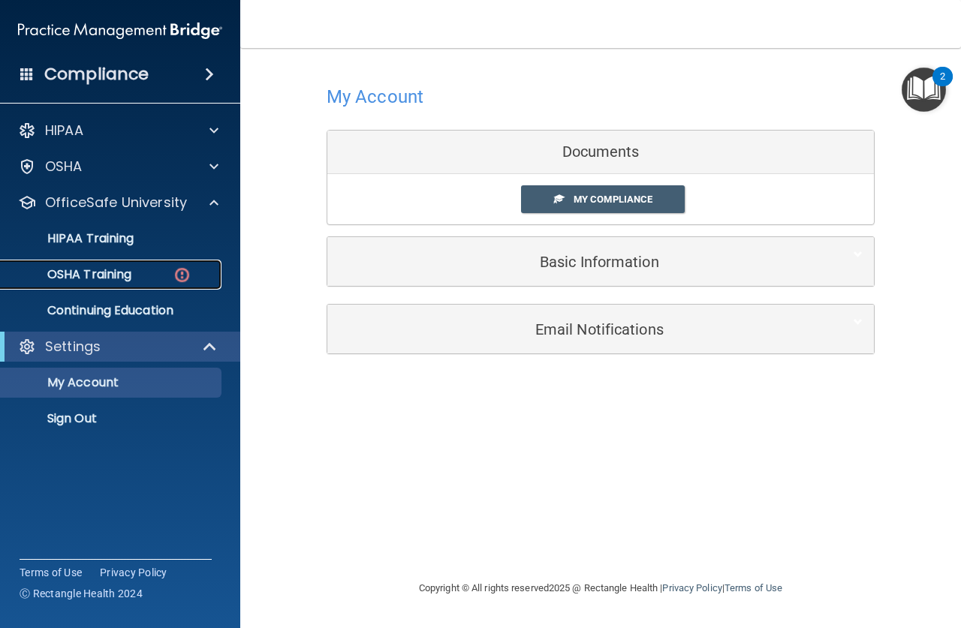
click at [182, 275] on img at bounding box center [182, 275] width 19 height 19
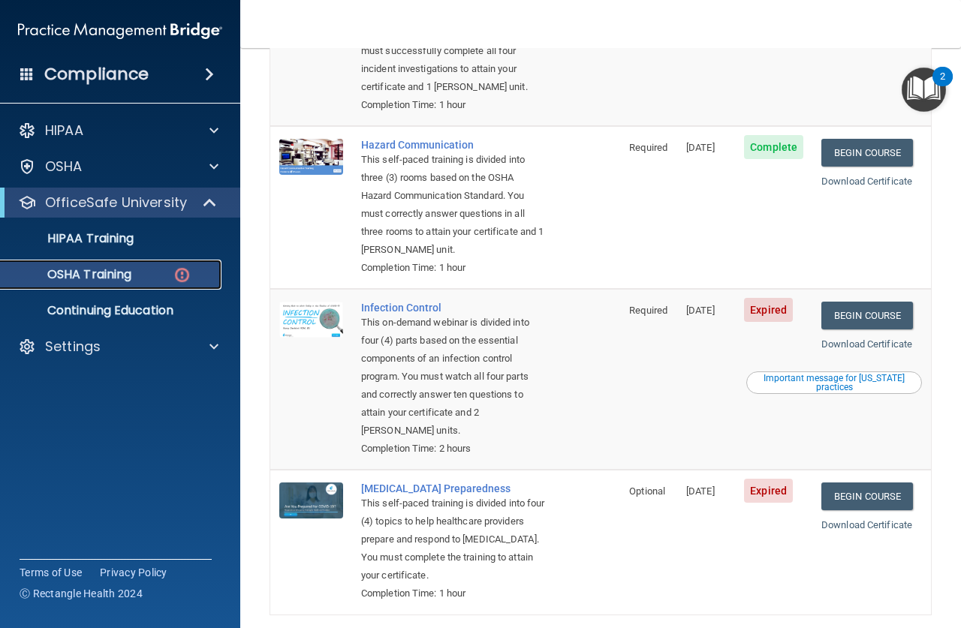
scroll to position [182, 0]
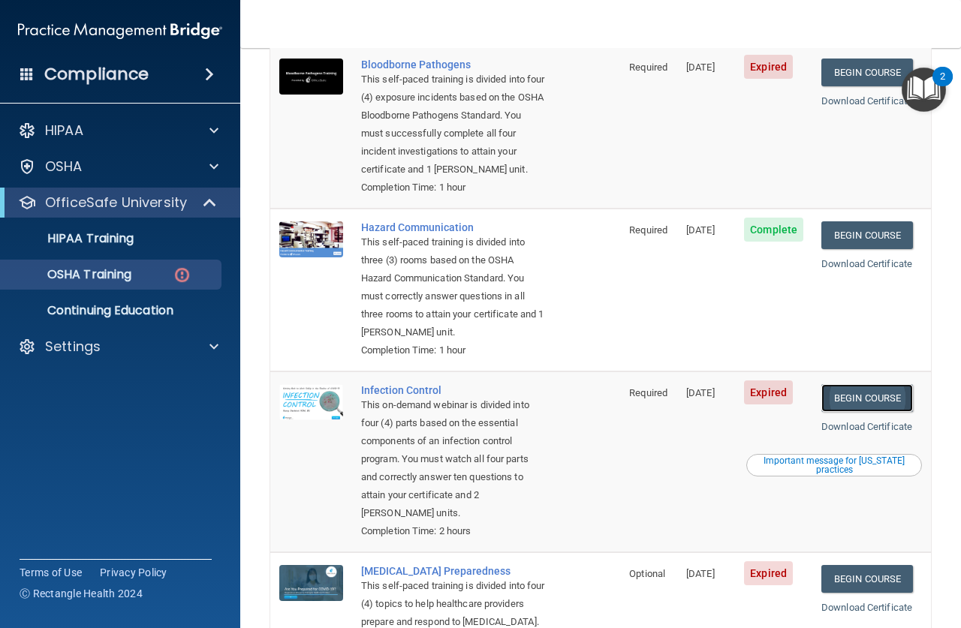
click at [863, 395] on link "Begin Course" at bounding box center [867, 398] width 92 height 28
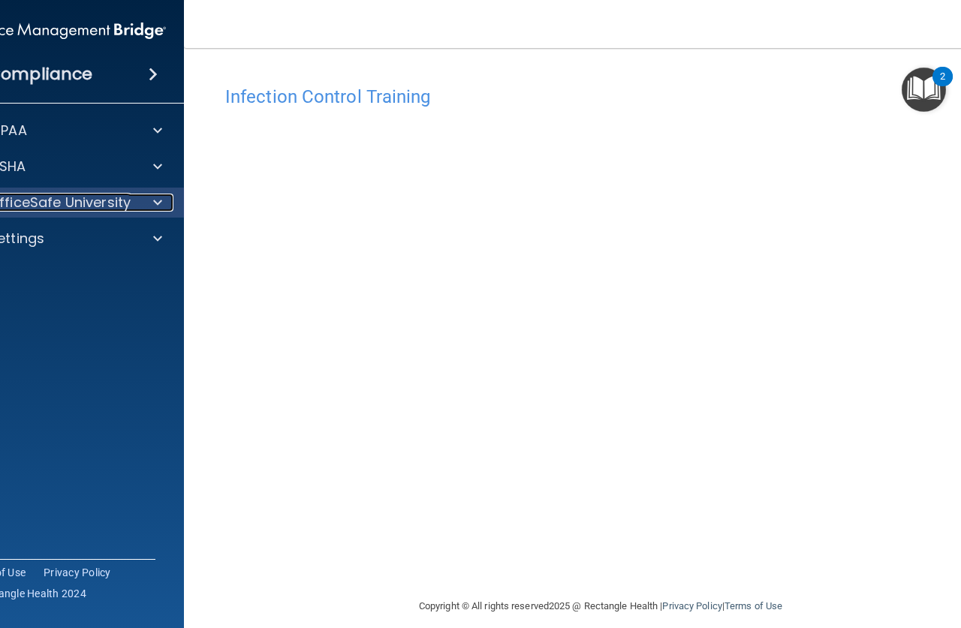
click at [153, 198] on span at bounding box center [157, 203] width 9 height 18
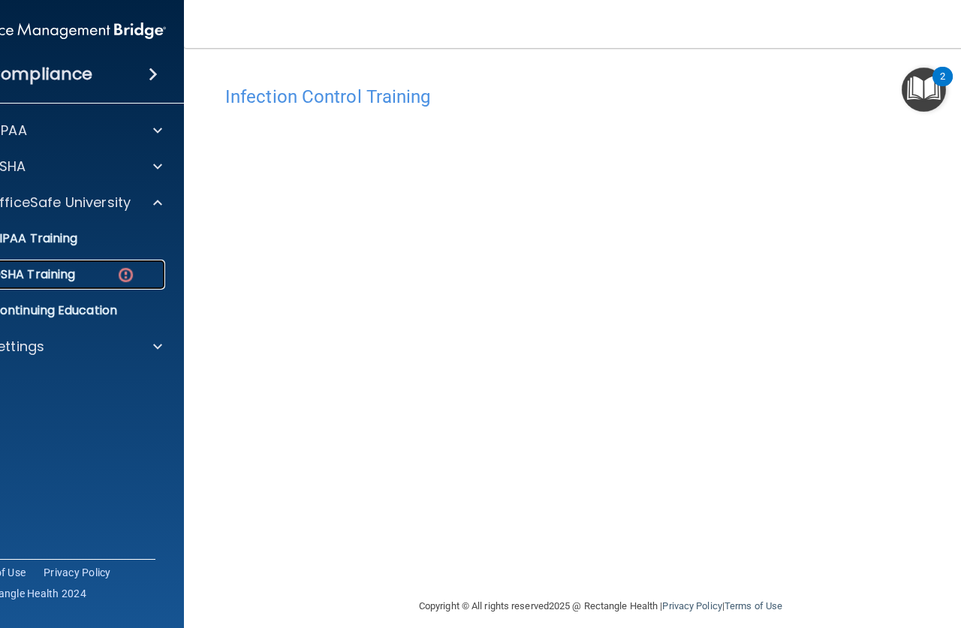
click at [118, 272] on img at bounding box center [125, 275] width 19 height 19
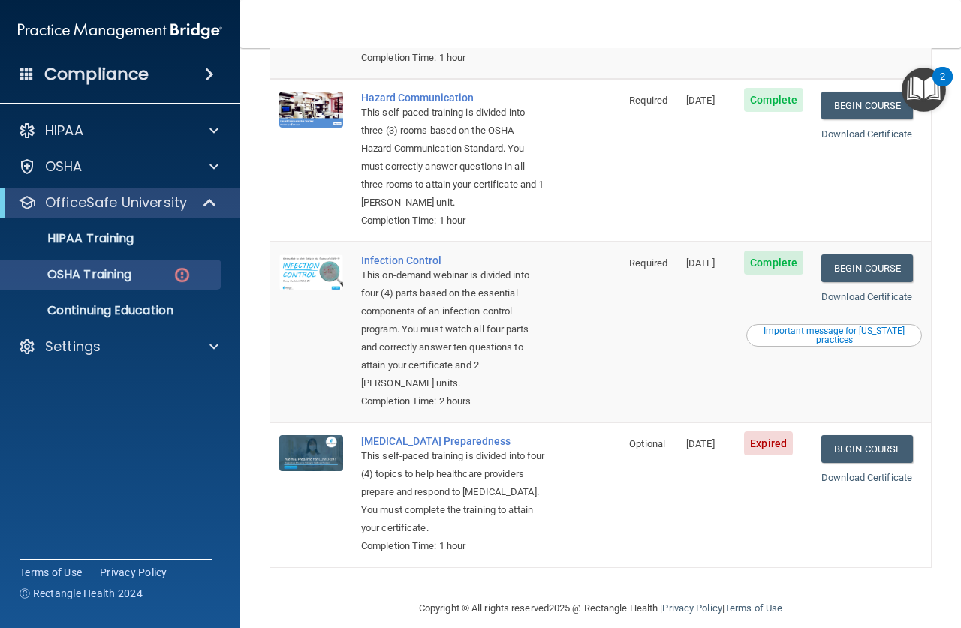
scroll to position [333, 0]
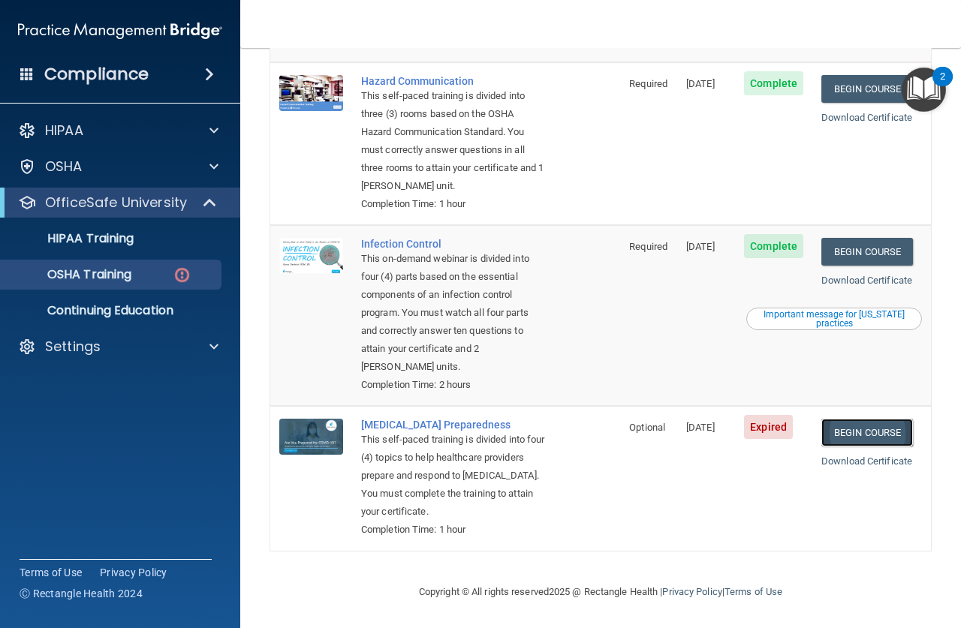
click at [881, 430] on link "Begin Course" at bounding box center [867, 433] width 92 height 28
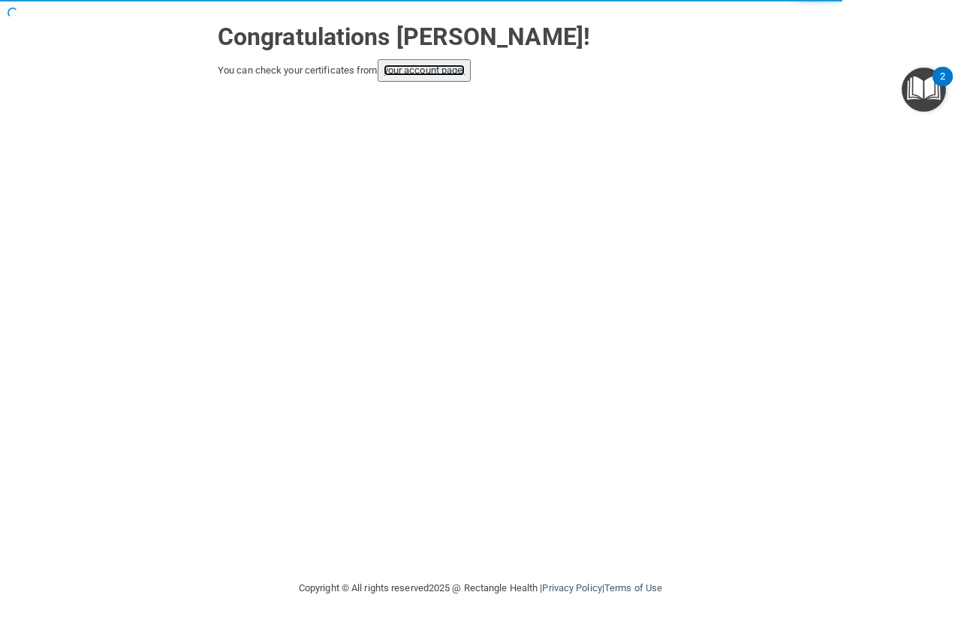
click at [436, 68] on link "your account page!" at bounding box center [425, 70] width 82 height 11
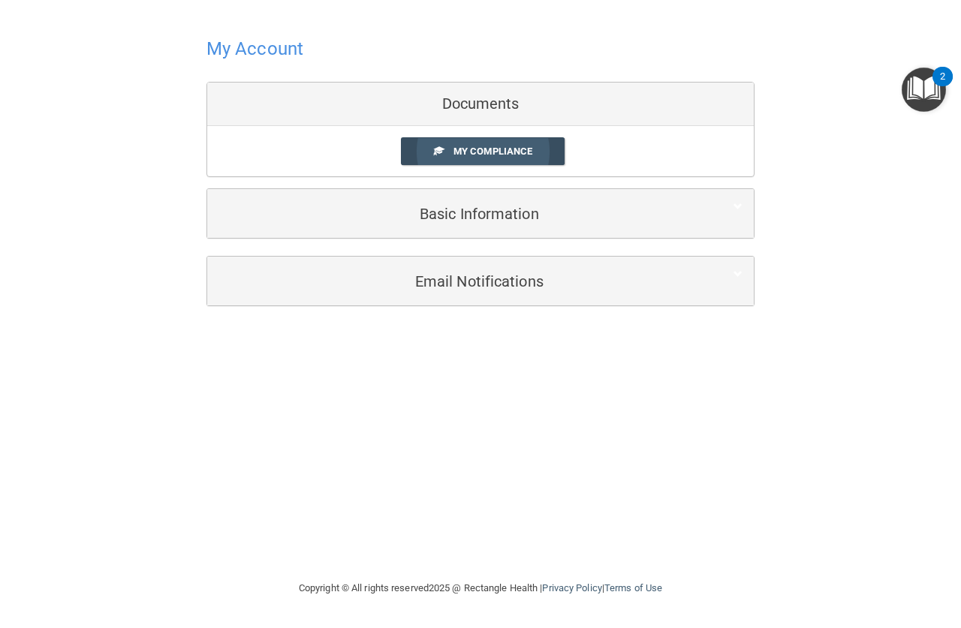
click at [483, 148] on span "My Compliance" at bounding box center [492, 151] width 79 height 11
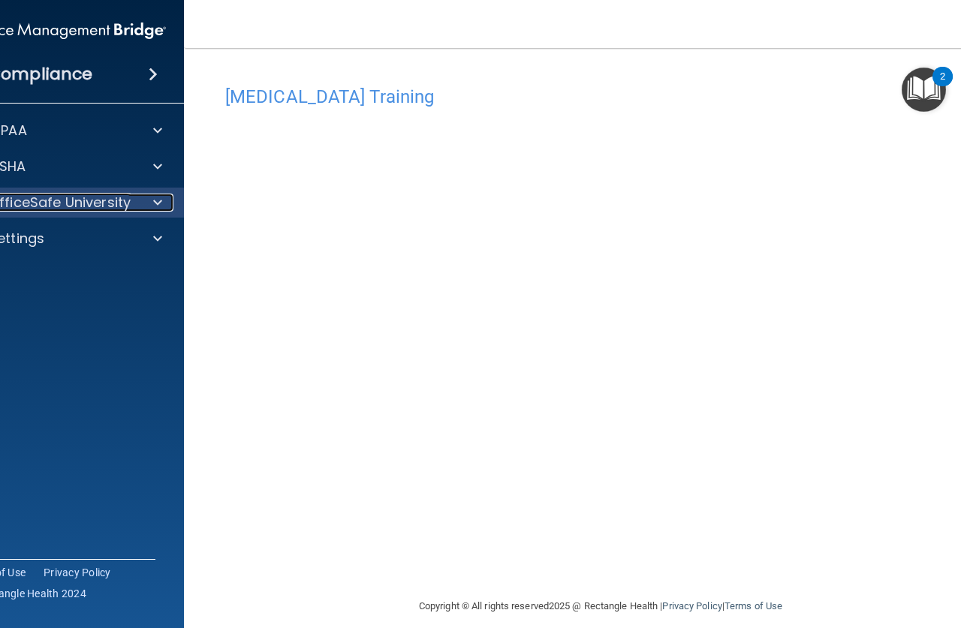
click at [153, 200] on span at bounding box center [157, 203] width 9 height 18
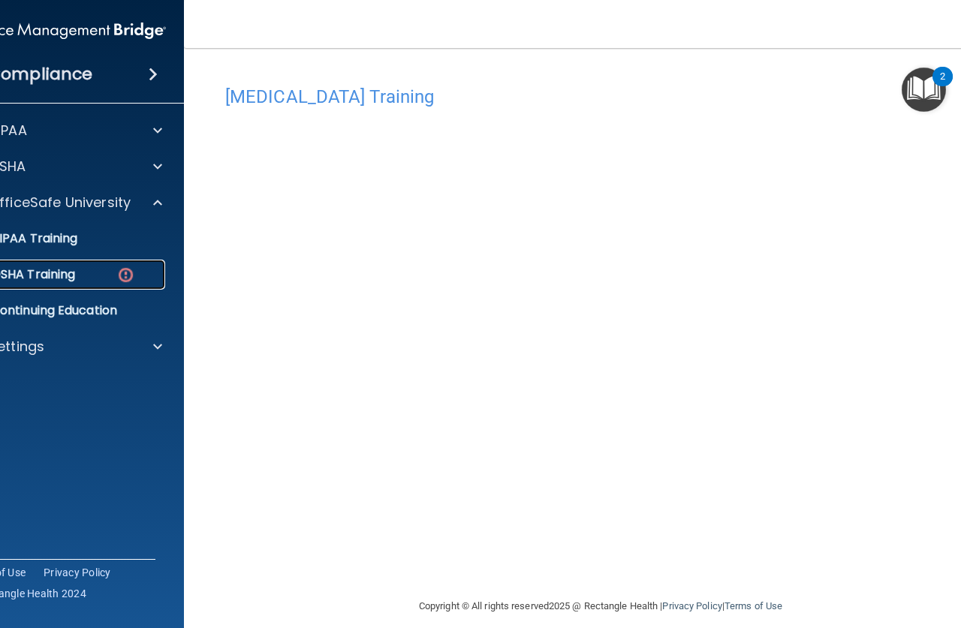
click at [121, 270] on img at bounding box center [125, 275] width 19 height 19
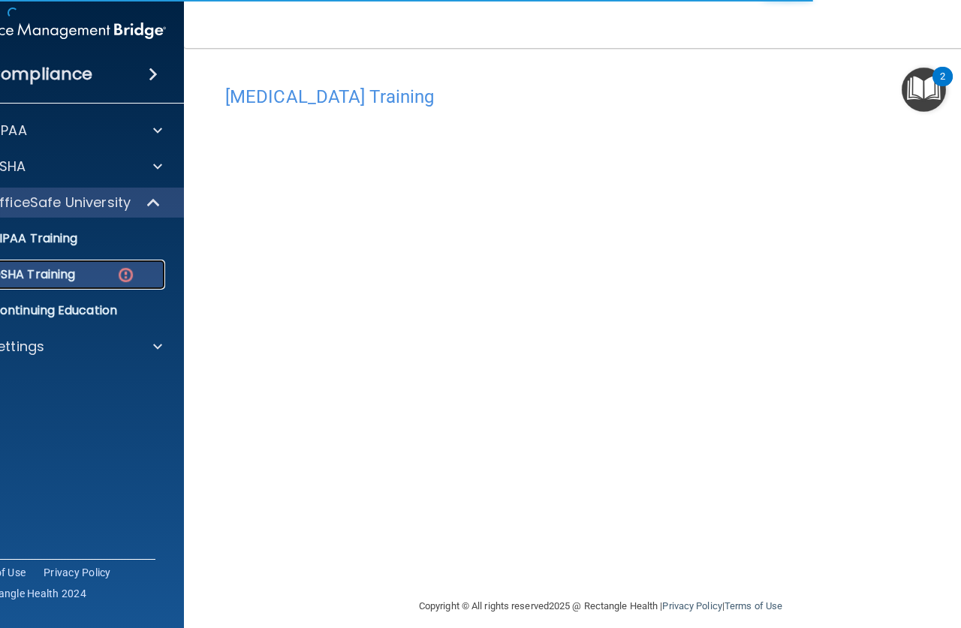
click at [116, 272] on img at bounding box center [125, 275] width 19 height 19
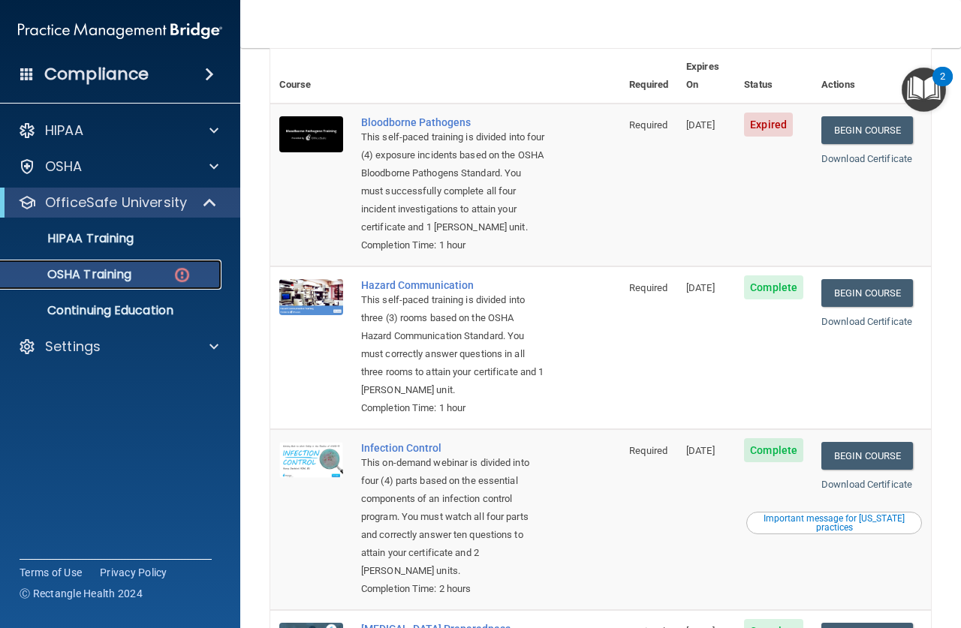
scroll to position [107, 0]
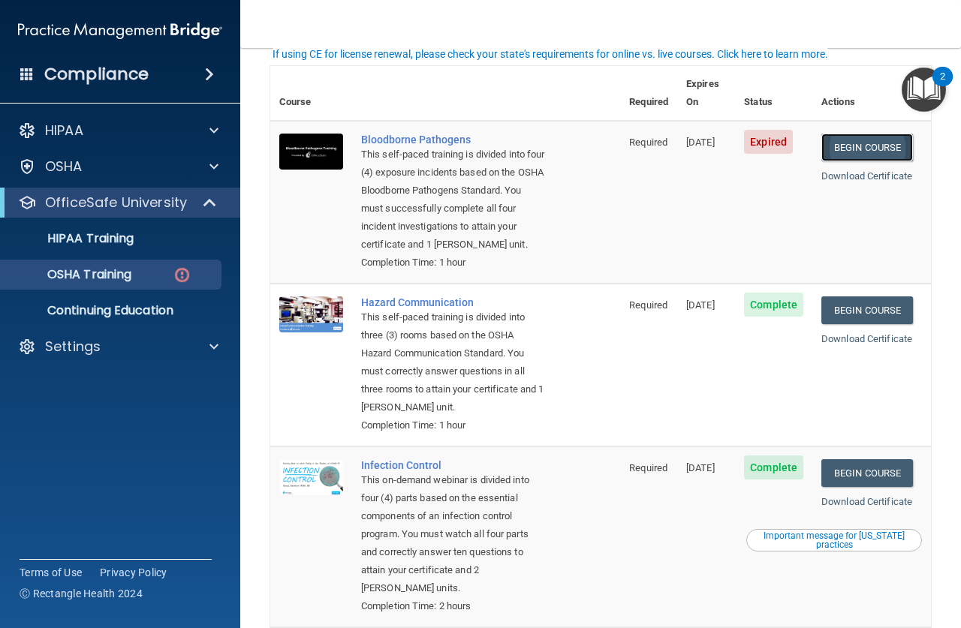
click at [850, 134] on link "Begin Course" at bounding box center [867, 148] width 92 height 28
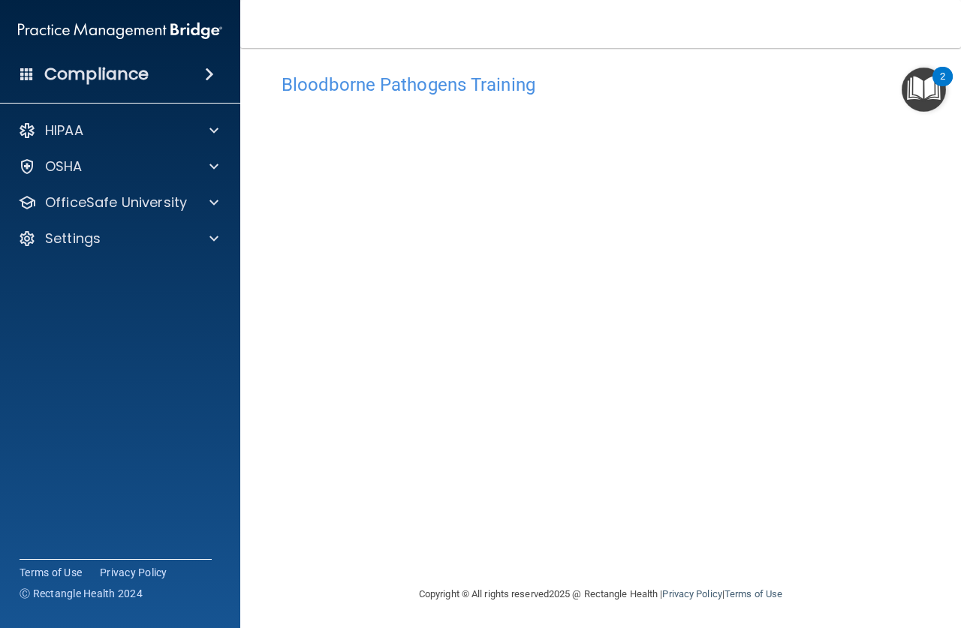
scroll to position [14, 0]
click at [910, 248] on div "Bloodborne Pathogens Training This course doesn’t expire until [DATE]. Are you …" at bounding box center [600, 323] width 661 height 519
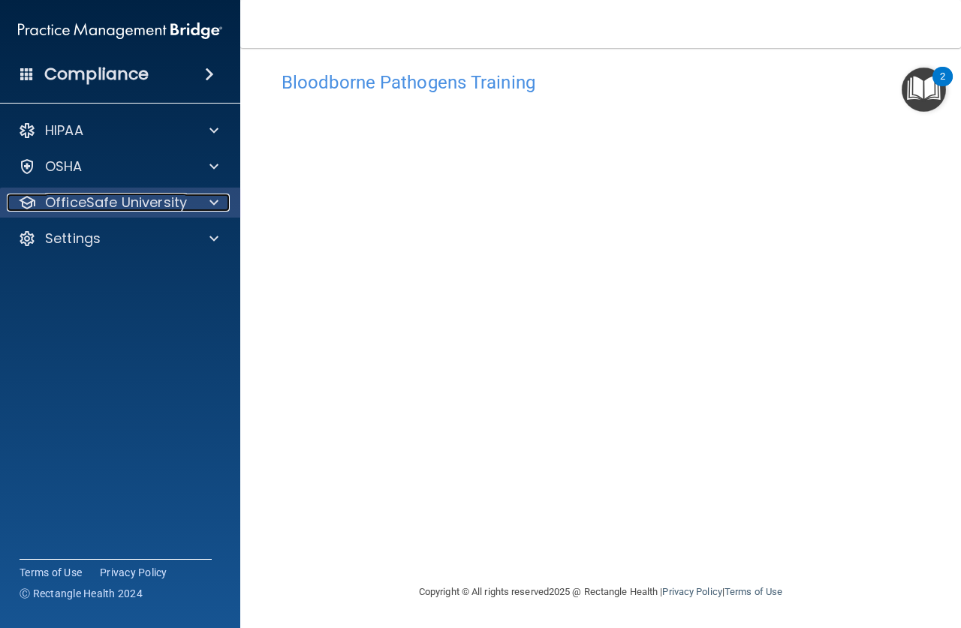
click at [180, 202] on p "OfficeSafe University" at bounding box center [116, 203] width 142 height 18
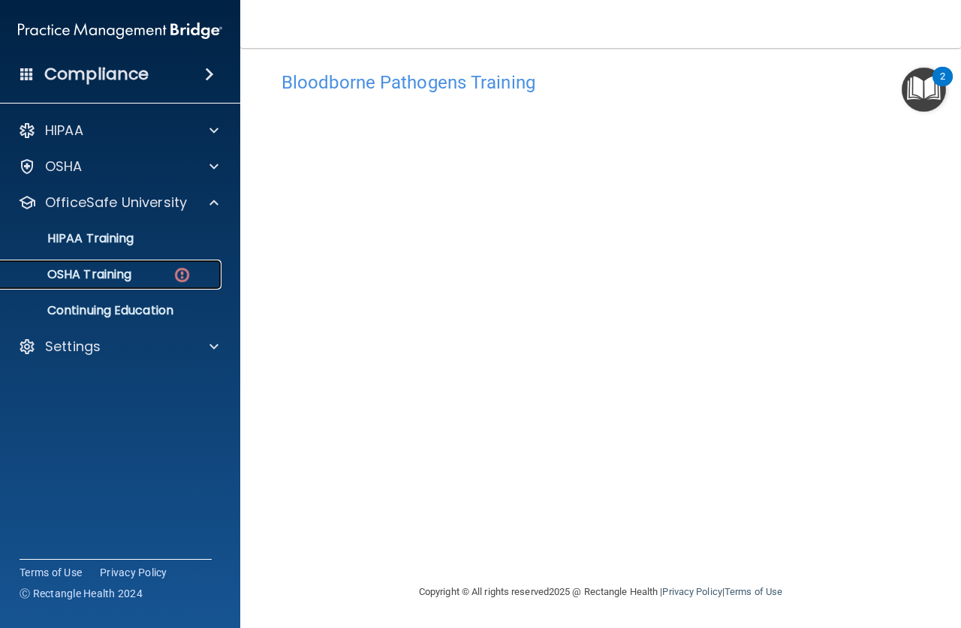
click at [185, 272] on img at bounding box center [182, 275] width 19 height 19
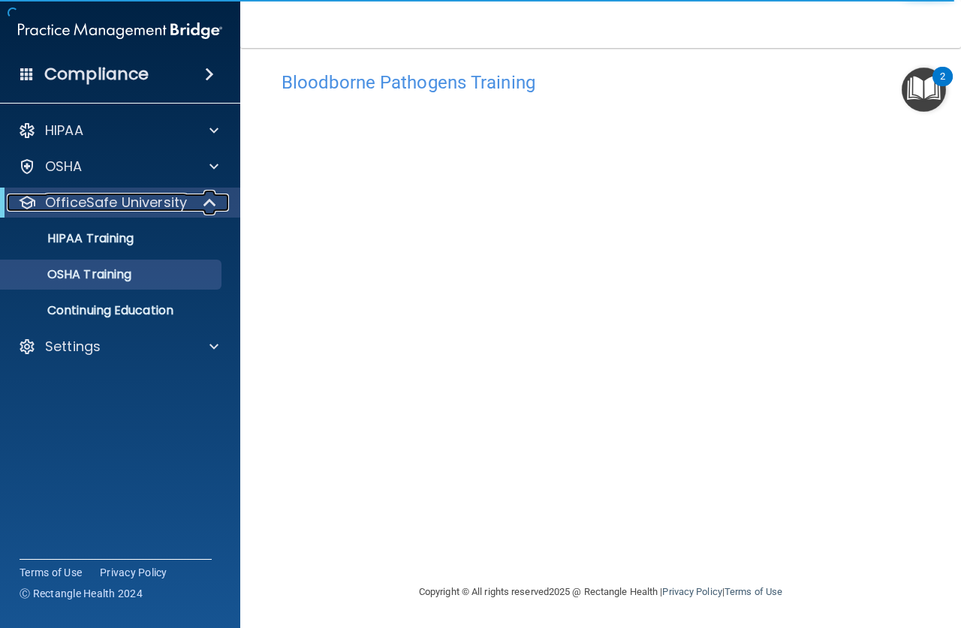
click at [210, 201] on span at bounding box center [211, 203] width 13 height 18
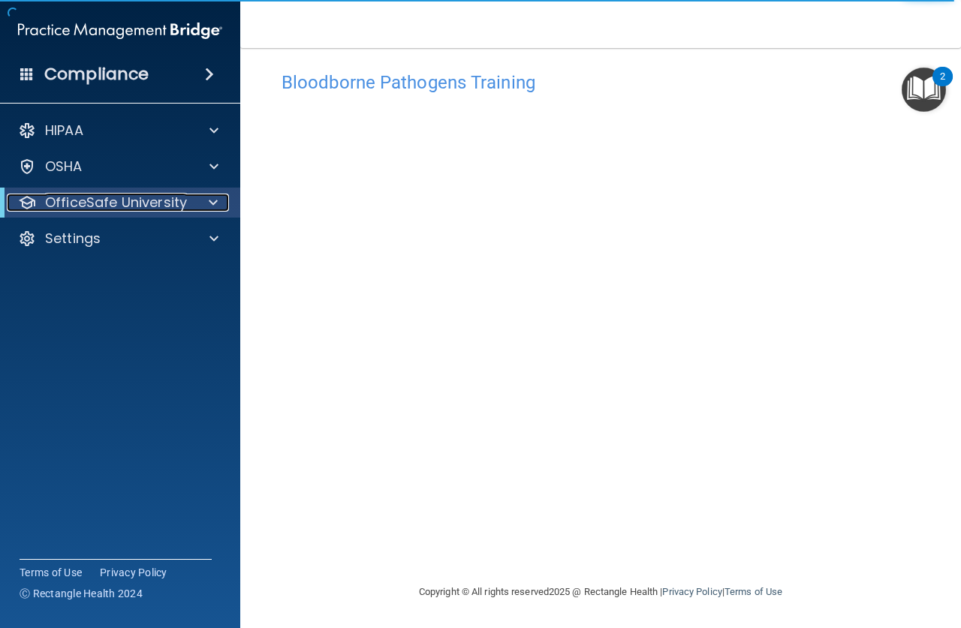
click at [206, 200] on div at bounding box center [210, 203] width 37 height 18
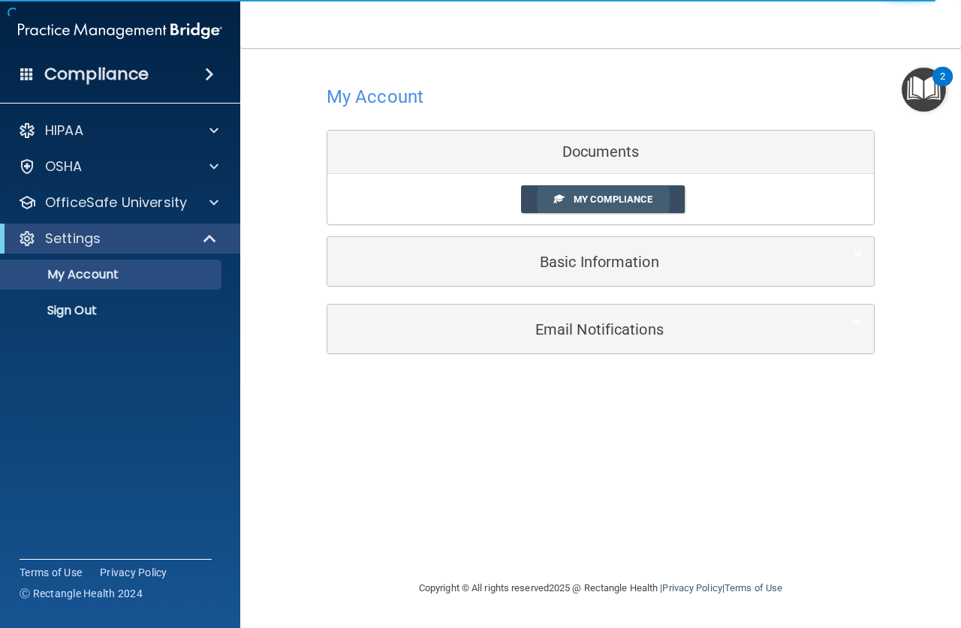
click at [634, 203] on span "My Compliance" at bounding box center [612, 199] width 79 height 11
click at [621, 156] on div "Documents" at bounding box center [600, 153] width 546 height 44
click at [566, 198] on link "My Compliance" at bounding box center [603, 199] width 164 height 28
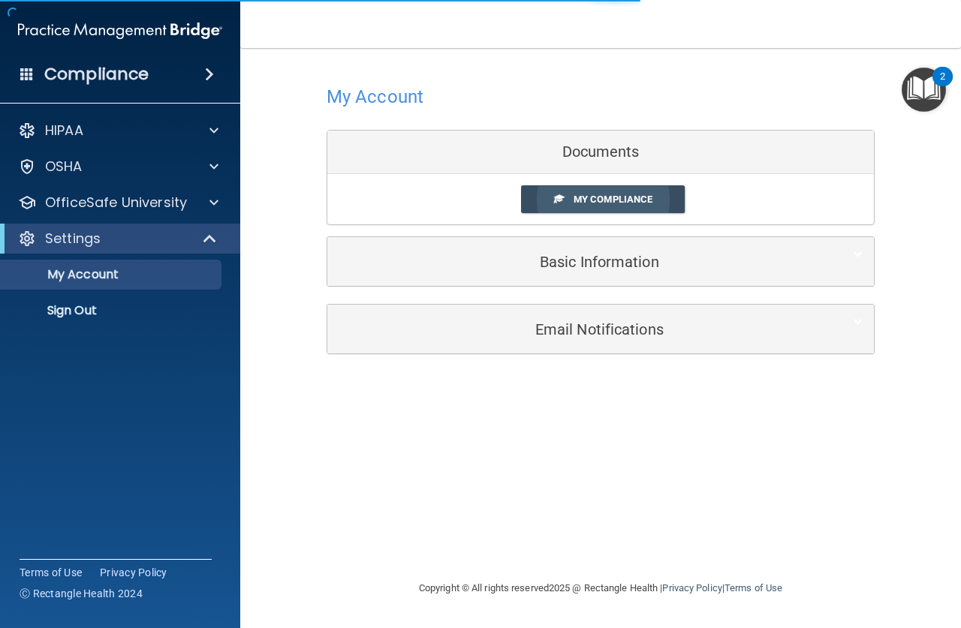
click at [632, 196] on span "My Compliance" at bounding box center [612, 199] width 79 height 11
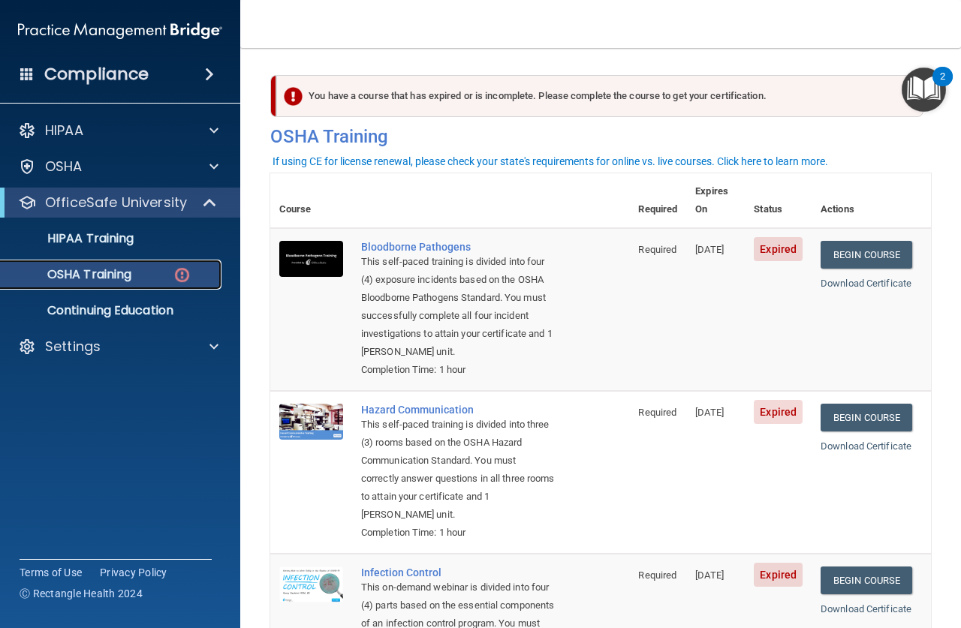
click at [183, 275] on img at bounding box center [182, 275] width 19 height 19
click at [196, 233] on div "HIPAA Training" at bounding box center [112, 238] width 205 height 15
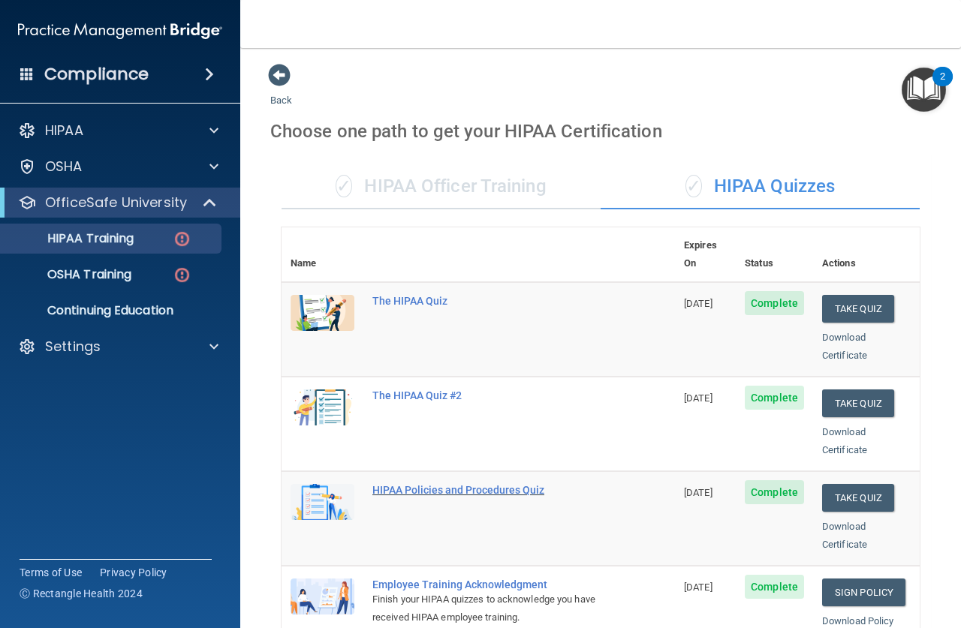
scroll to position [225, 0]
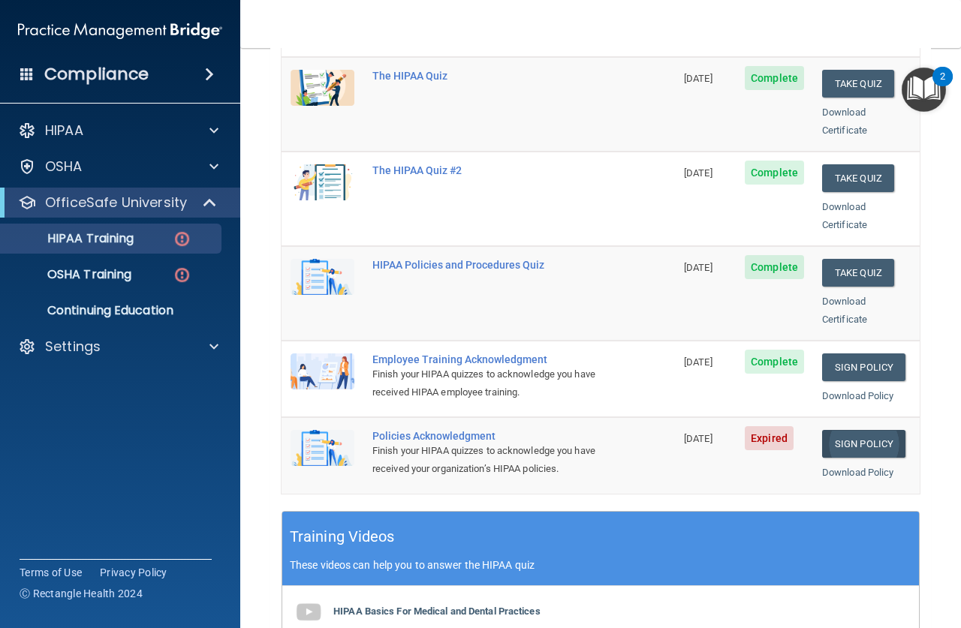
click at [852, 430] on link "Sign Policy" at bounding box center [863, 444] width 83 height 28
click at [854, 467] on link "Download Policy" at bounding box center [858, 472] width 72 height 11
click at [691, 433] on span "10/08/2025" at bounding box center [698, 438] width 29 height 11
click at [762, 426] on span "Expired" at bounding box center [769, 438] width 49 height 24
click at [846, 430] on link "Sign Policy" at bounding box center [863, 444] width 83 height 28
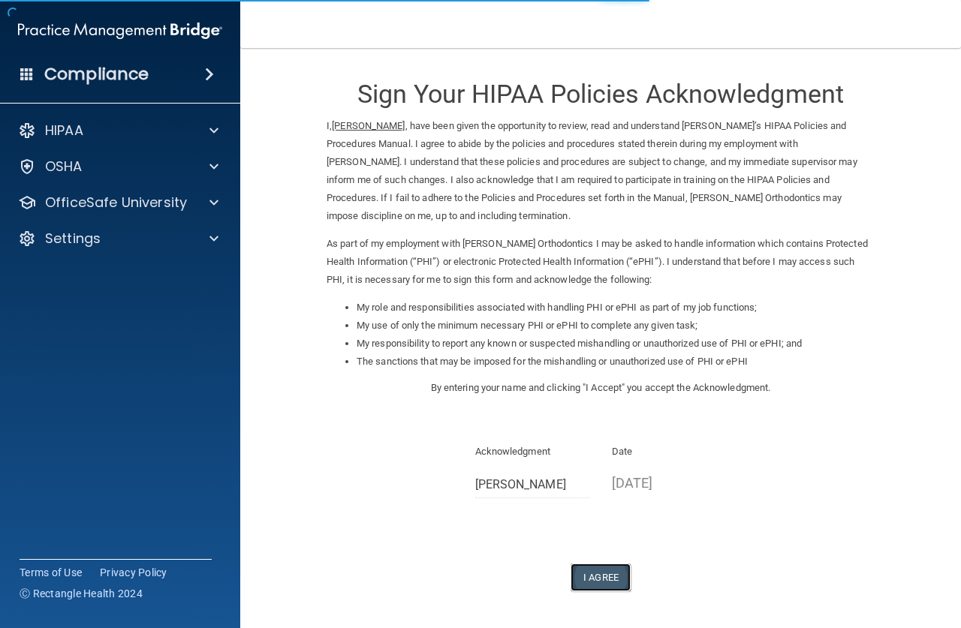
click at [601, 574] on button "I Agree" at bounding box center [600, 578] width 60 height 28
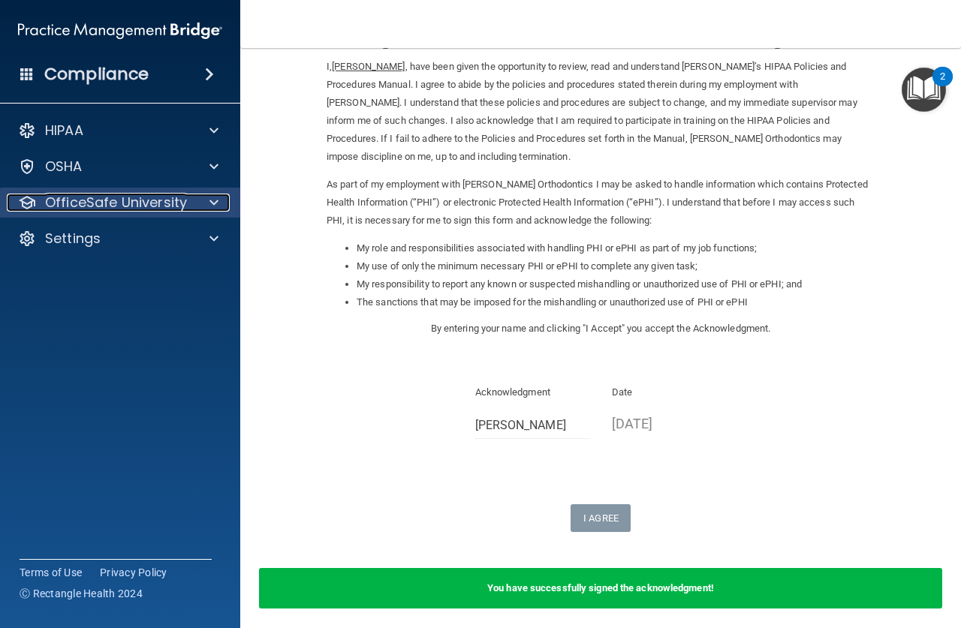
click at [212, 202] on span at bounding box center [213, 203] width 9 height 18
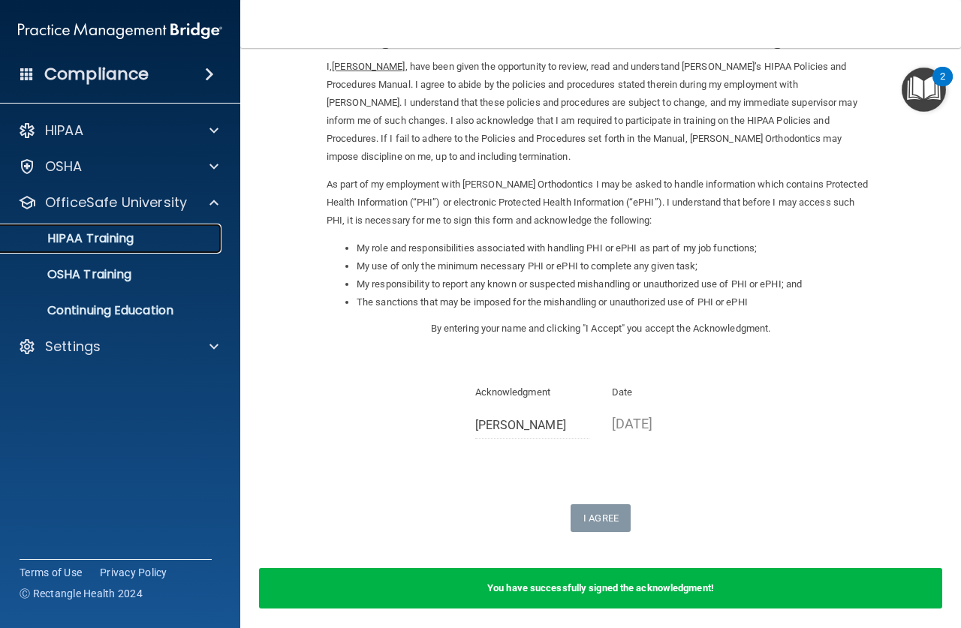
click at [197, 227] on link "HIPAA Training" at bounding box center [103, 239] width 236 height 30
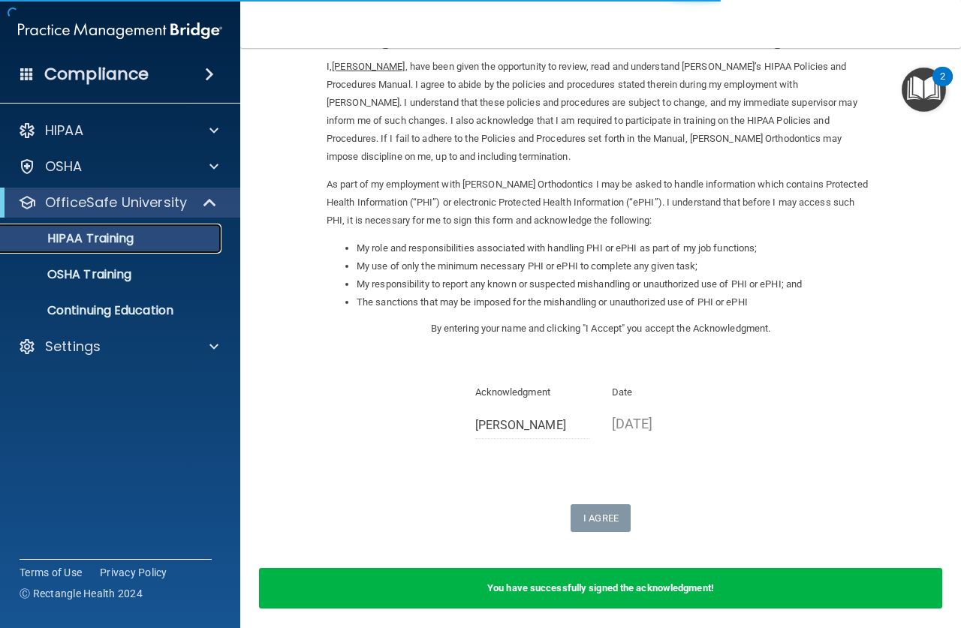
click at [195, 236] on div "HIPAA Training" at bounding box center [112, 238] width 205 height 15
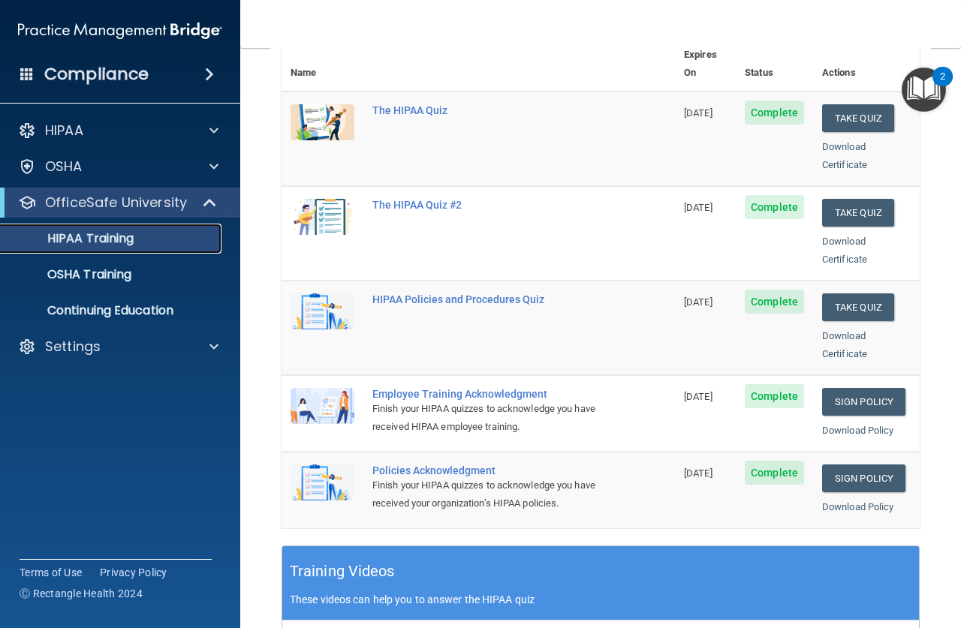
scroll to position [212, 0]
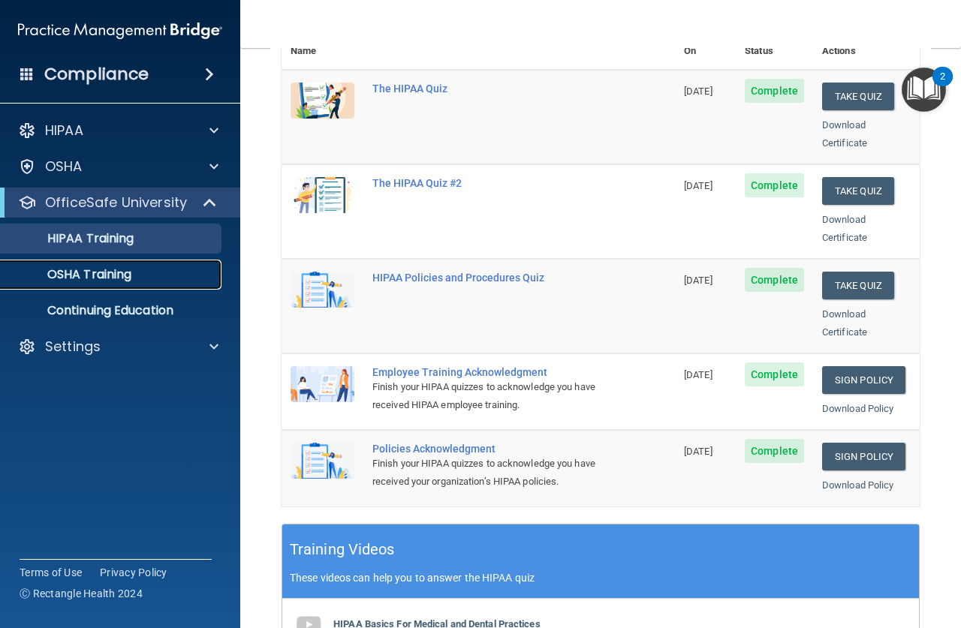
click at [104, 264] on link "OSHA Training" at bounding box center [103, 275] width 236 height 30
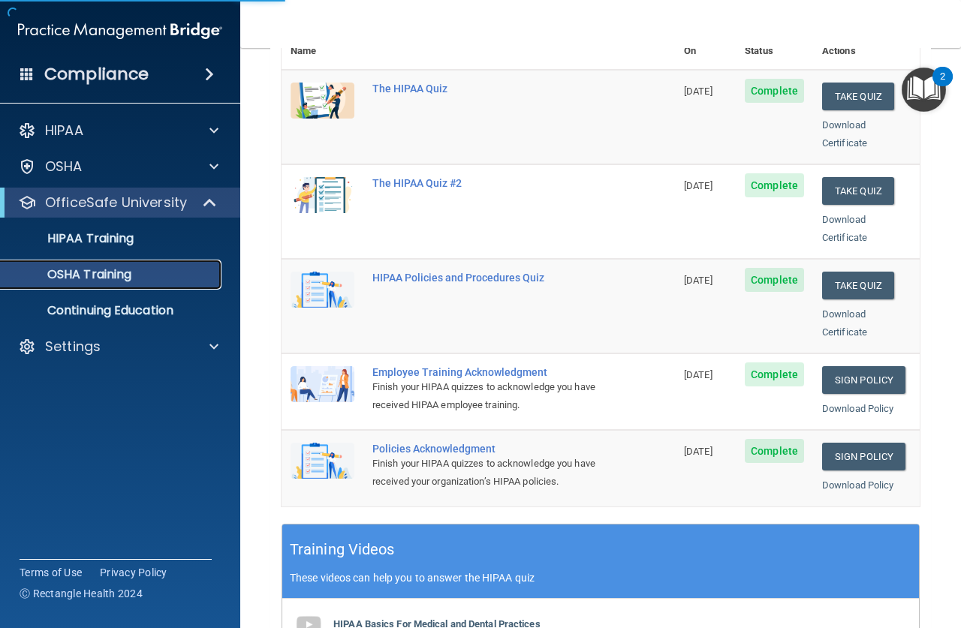
click at [128, 272] on p "OSHA Training" at bounding box center [71, 274] width 122 height 15
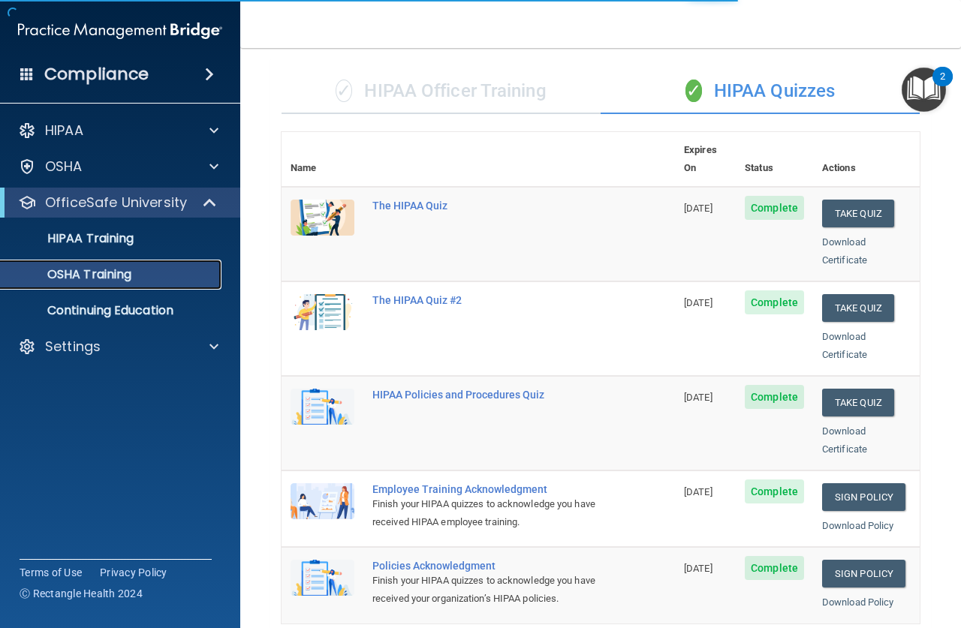
scroll to position [300, 0]
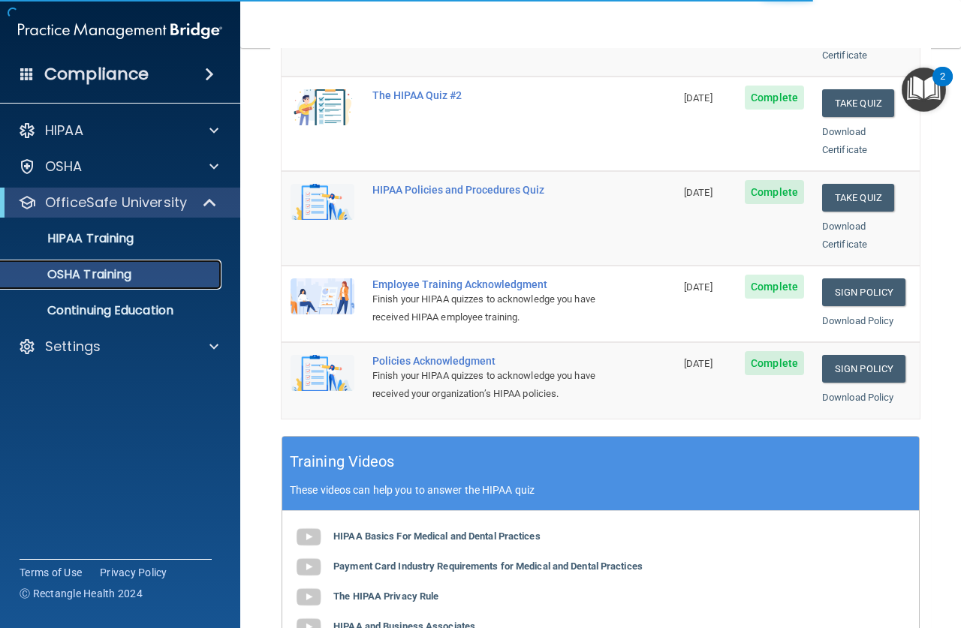
click at [157, 269] on div "OSHA Training" at bounding box center [112, 274] width 205 height 15
click at [182, 237] on div "HIPAA Training" at bounding box center [112, 238] width 205 height 15
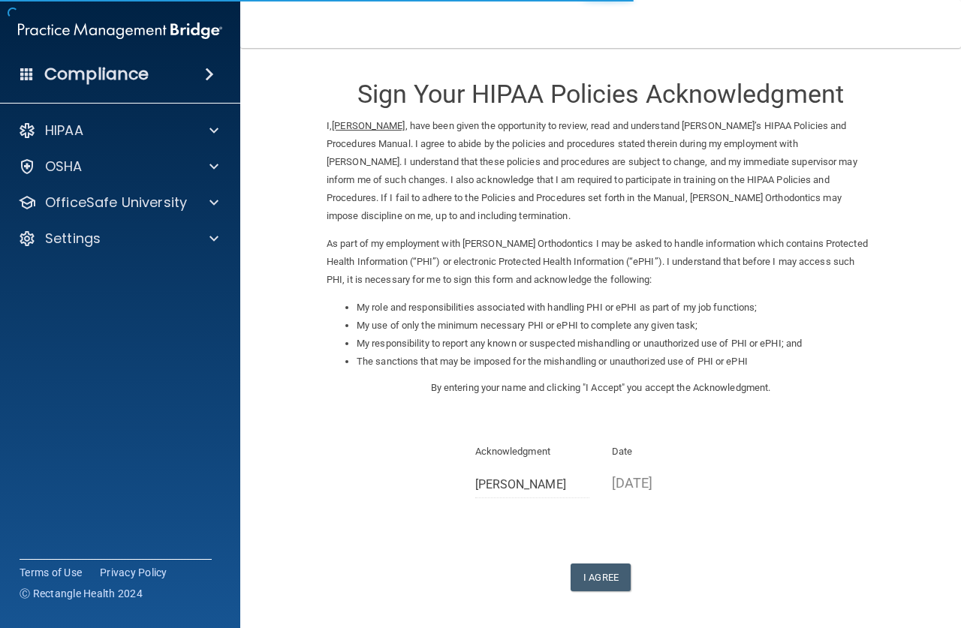
scroll to position [59, 0]
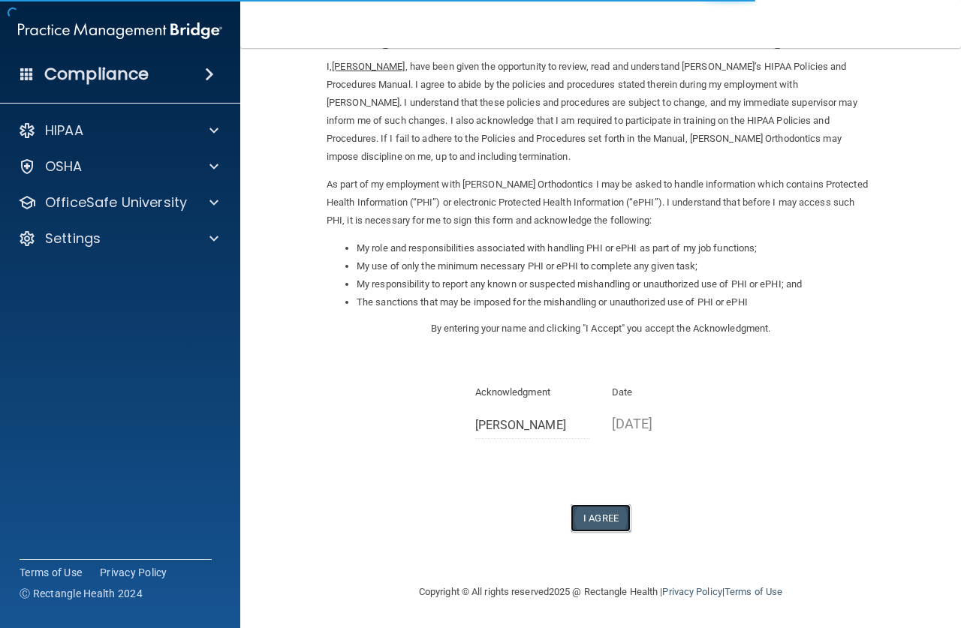
click at [596, 517] on button "I Agree" at bounding box center [600, 518] width 60 height 28
click at [597, 516] on button "I Agree" at bounding box center [600, 518] width 60 height 28
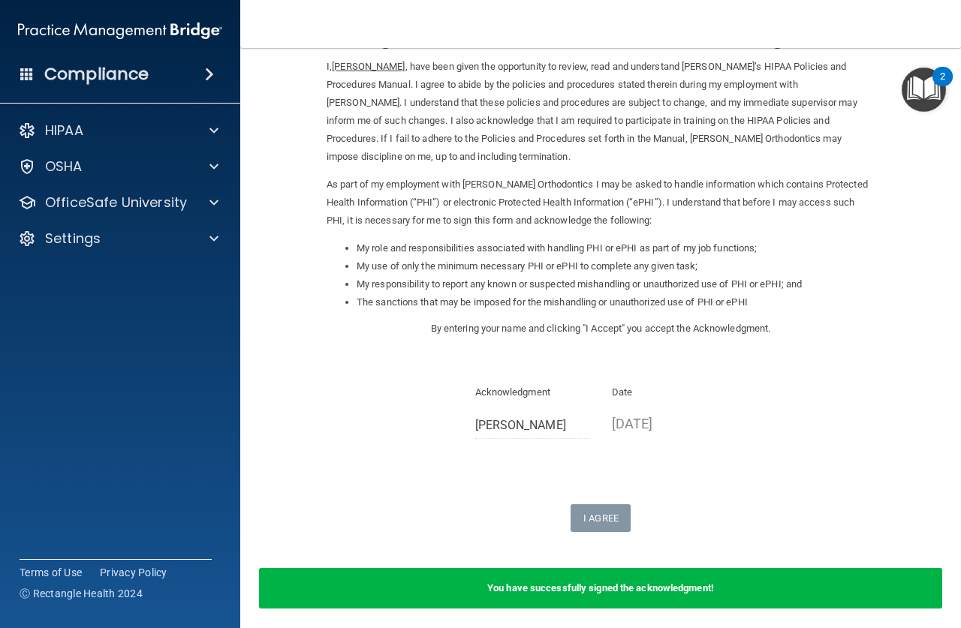
click at [820, 398] on div "Acknowledgment [PERSON_NAME] Date [DATE]" at bounding box center [601, 417] width 548 height 67
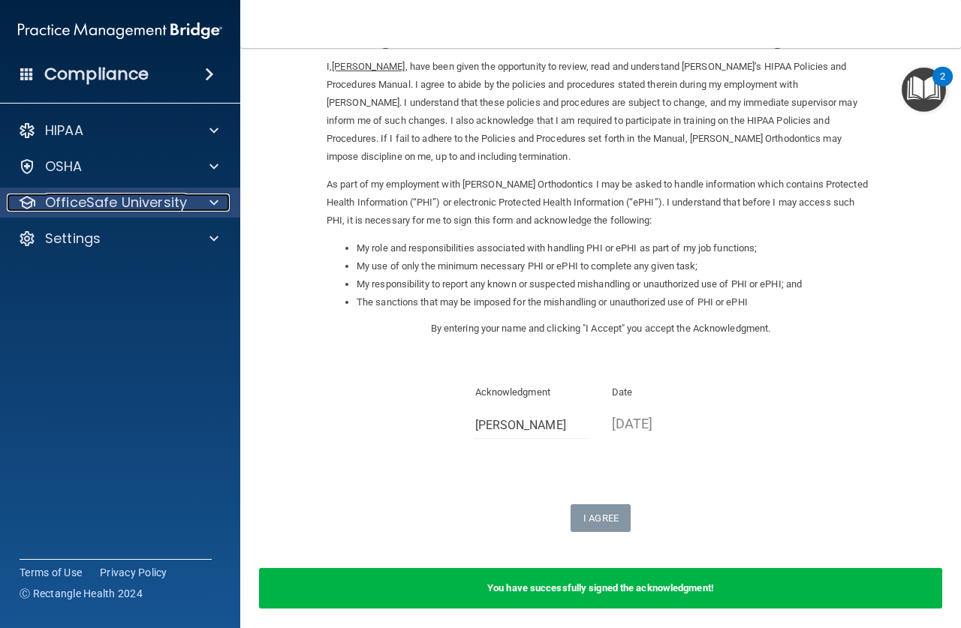
click at [187, 200] on div "OfficeSafe University" at bounding box center [100, 203] width 186 height 18
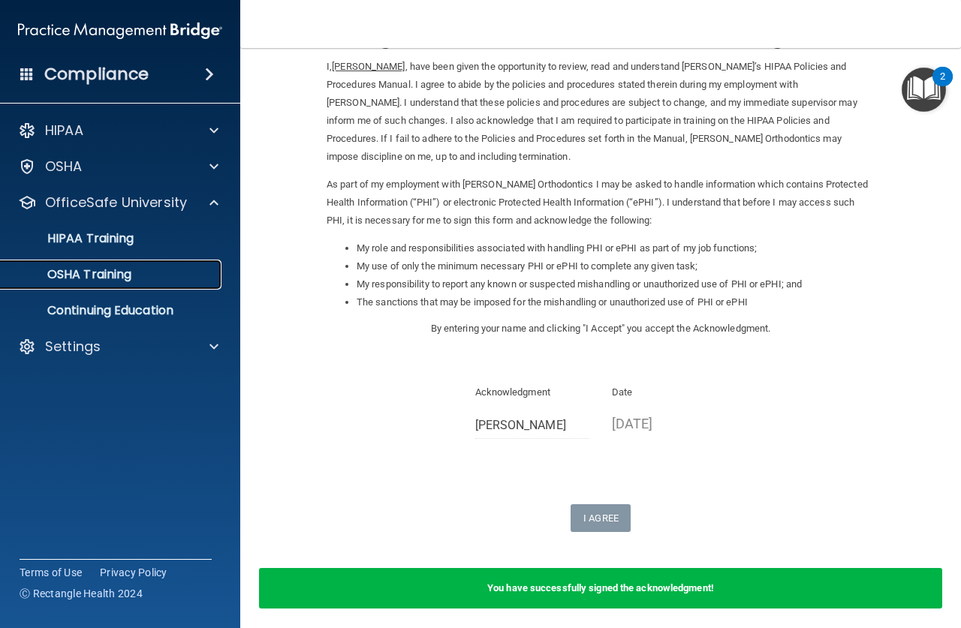
click at [173, 273] on div "OSHA Training" at bounding box center [112, 274] width 205 height 15
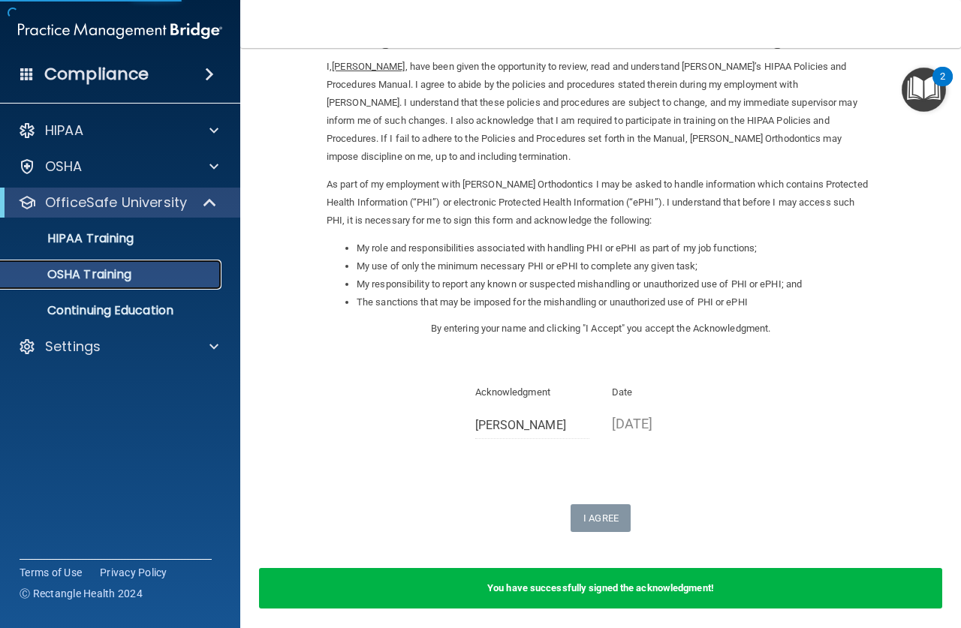
click at [173, 273] on div "OSHA Training" at bounding box center [112, 274] width 205 height 15
click at [181, 272] on div "OSHA Training" at bounding box center [112, 274] width 205 height 15
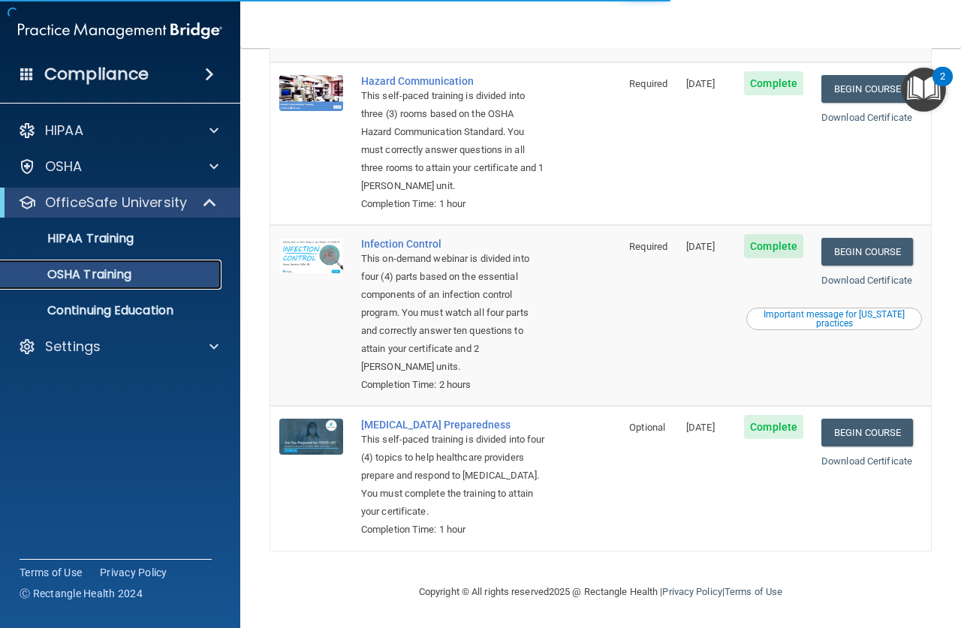
scroll to position [290, 0]
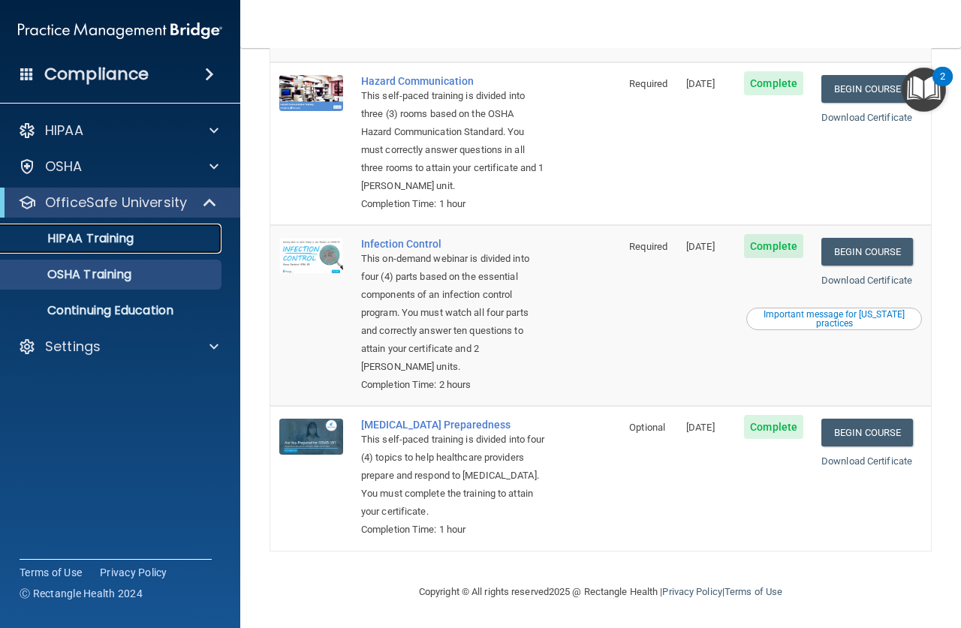
click at [107, 234] on p "HIPAA Training" at bounding box center [72, 238] width 124 height 15
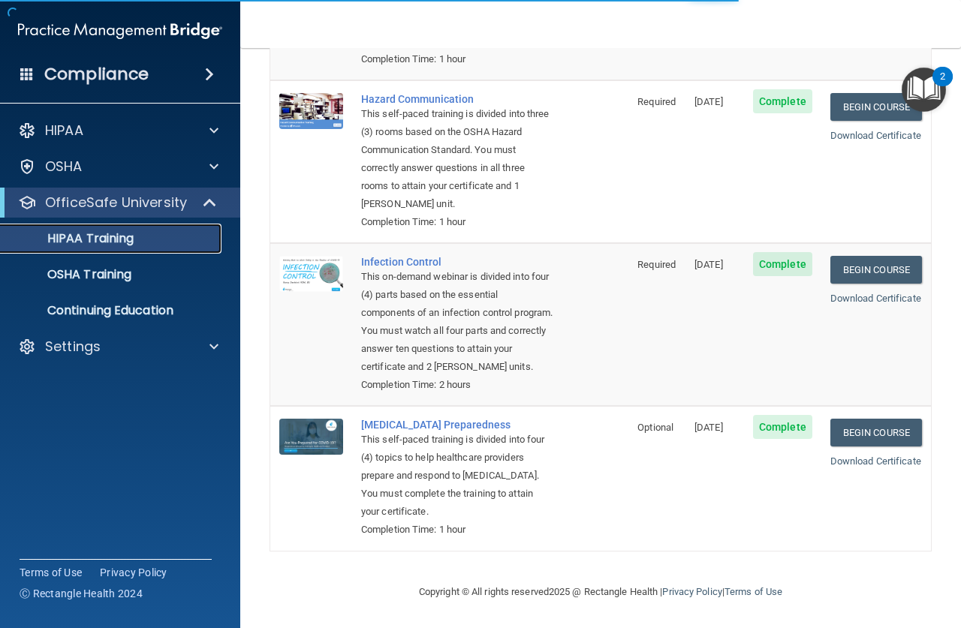
scroll to position [571, 0]
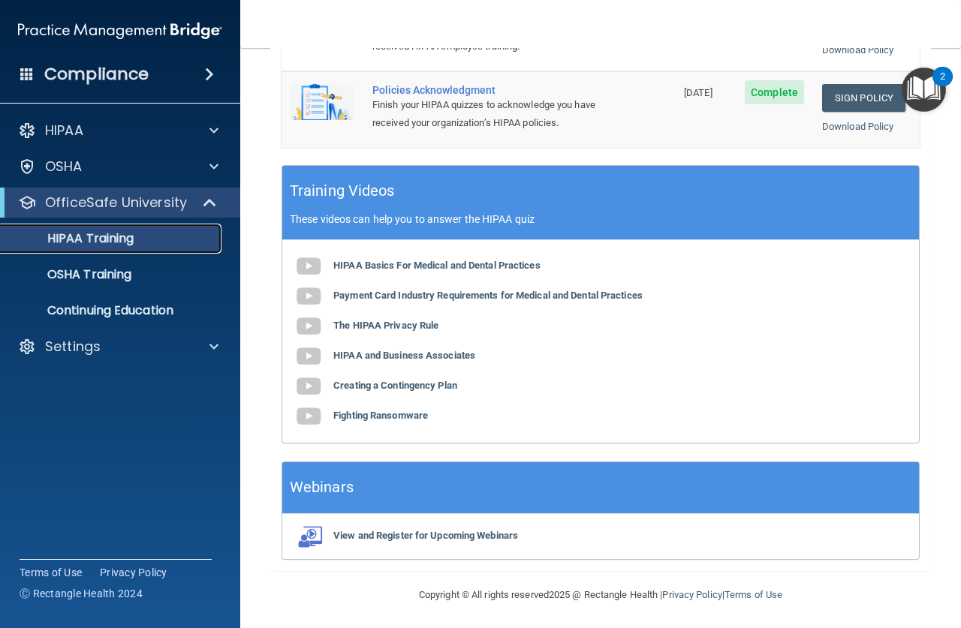
click at [143, 237] on div "HIPAA Training" at bounding box center [112, 238] width 205 height 15
click at [200, 201] on div at bounding box center [210, 203] width 37 height 18
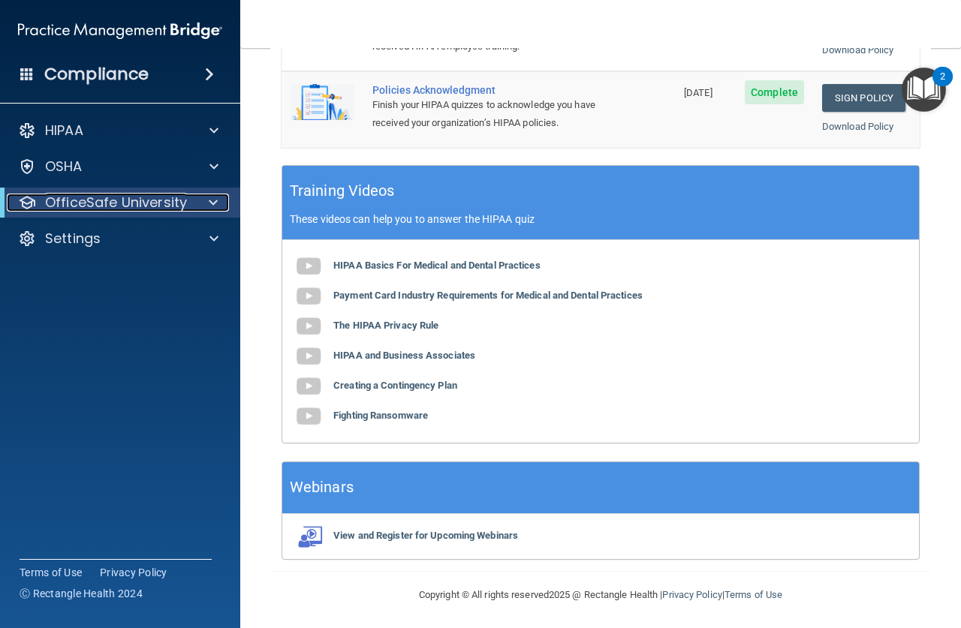
click at [200, 201] on div at bounding box center [210, 203] width 37 height 18
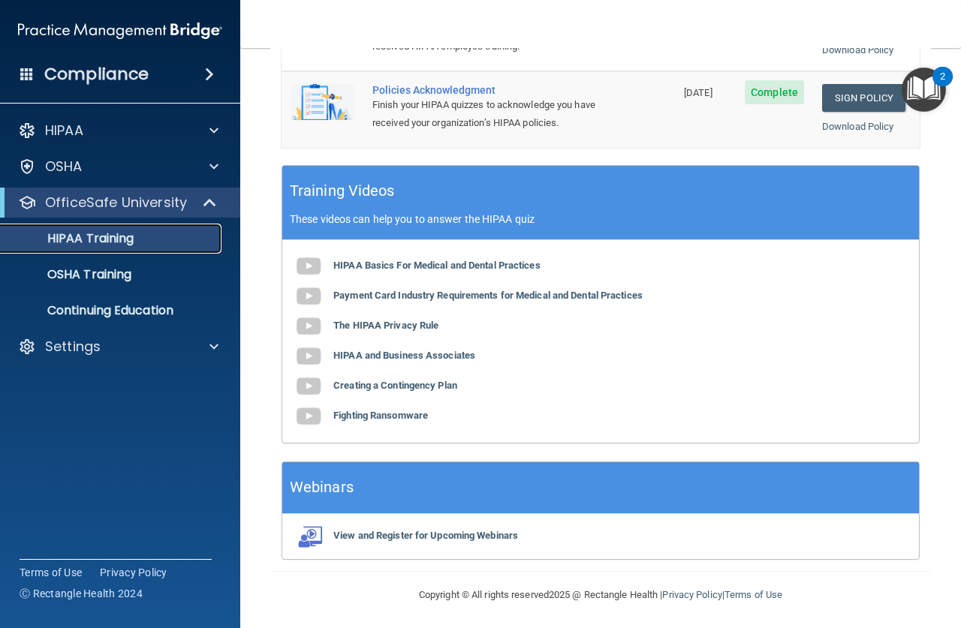
click at [164, 232] on div "HIPAA Training" at bounding box center [112, 238] width 205 height 15
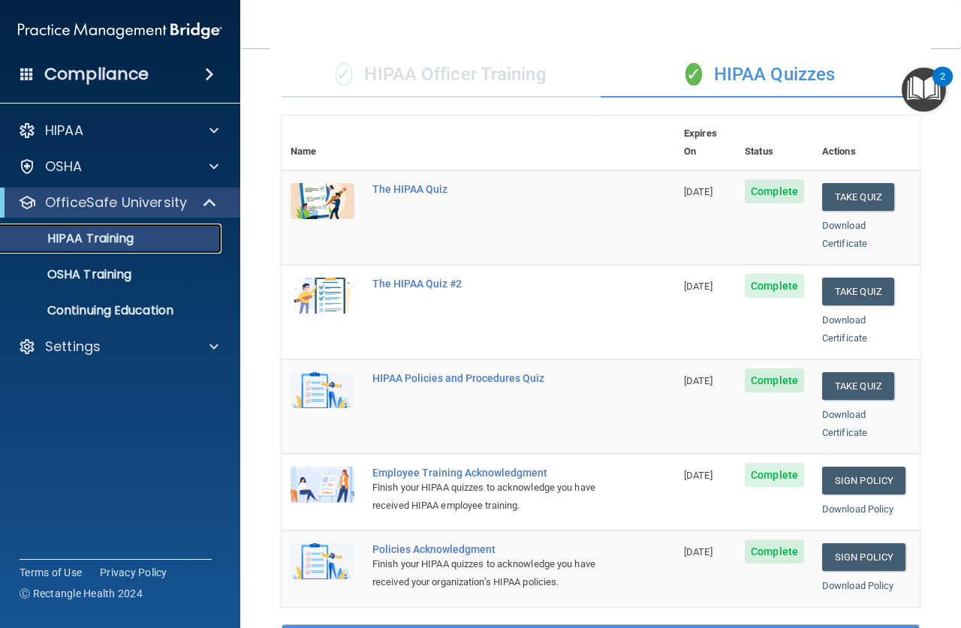
scroll to position [0, 0]
